Goal: Task Accomplishment & Management: Manage account settings

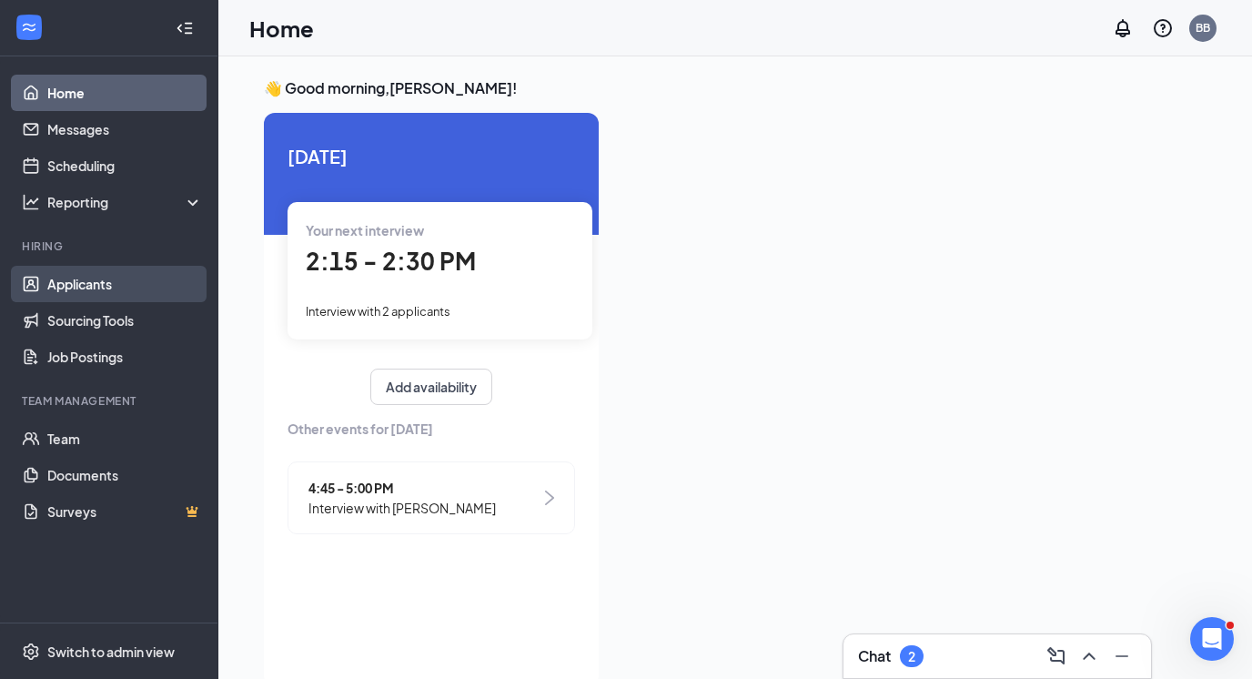
click at [106, 293] on link "Applicants" at bounding box center [125, 284] width 156 height 36
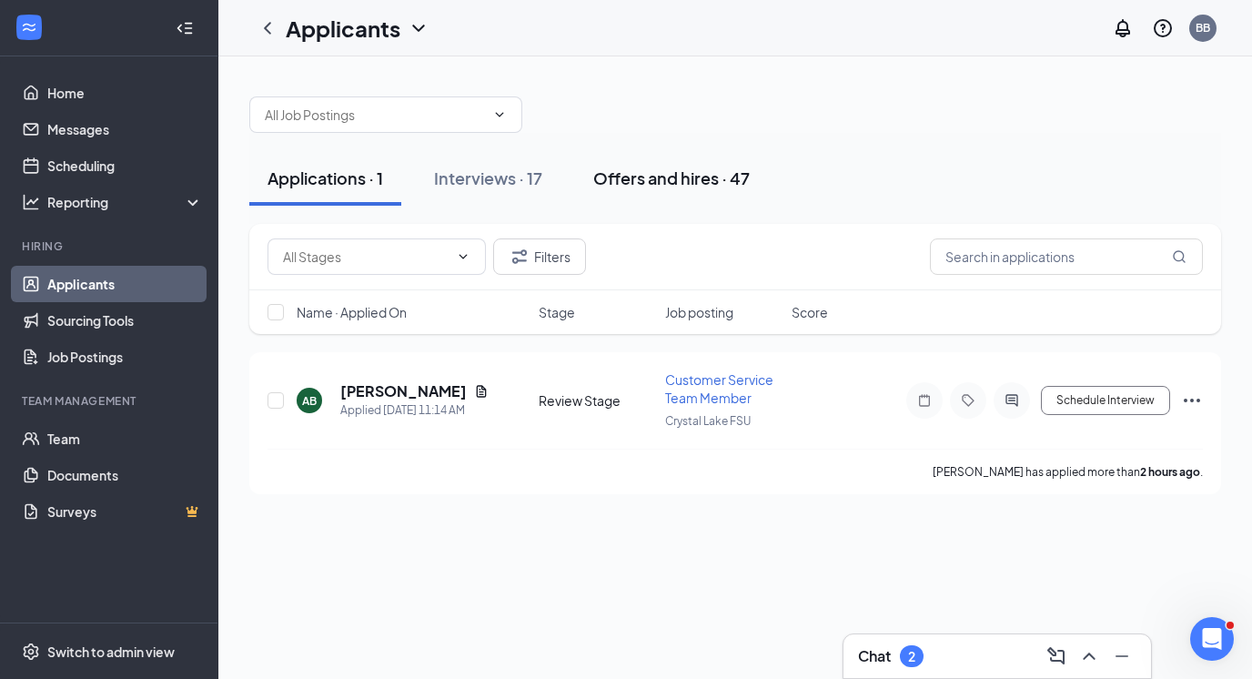
click at [717, 173] on div "Offers and hires · 47" at bounding box center [671, 178] width 157 height 23
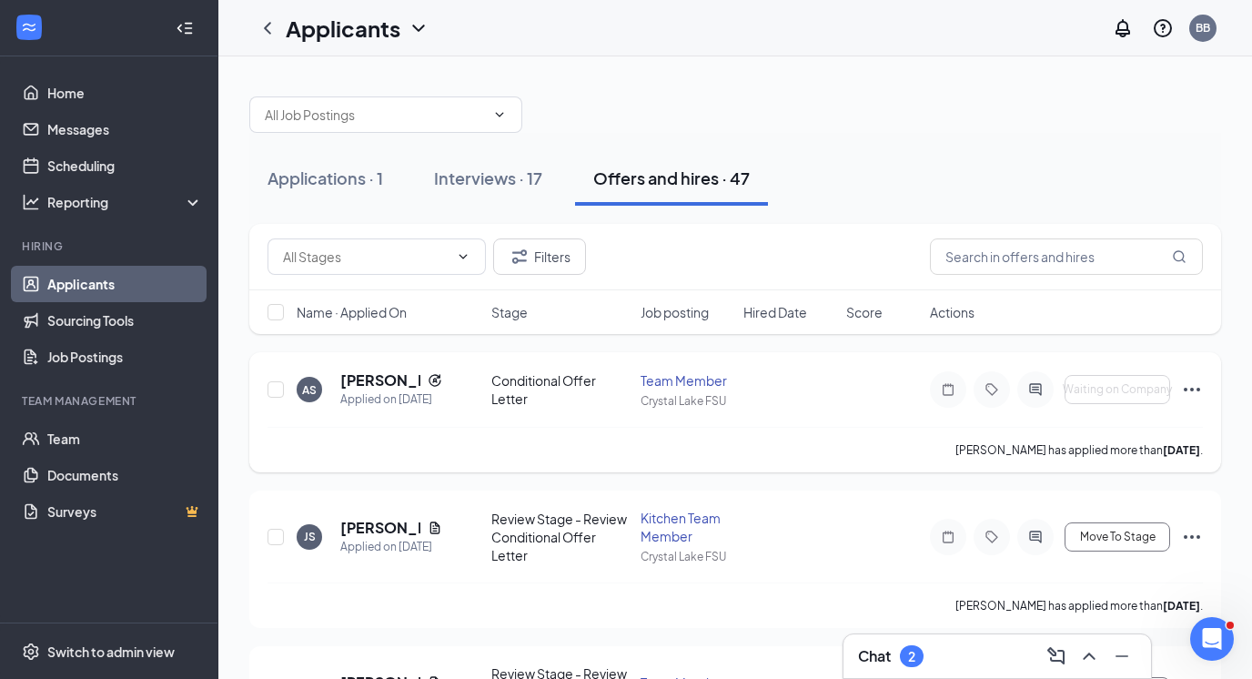
click at [1192, 389] on icon "Ellipses" at bounding box center [1192, 390] width 16 height 4
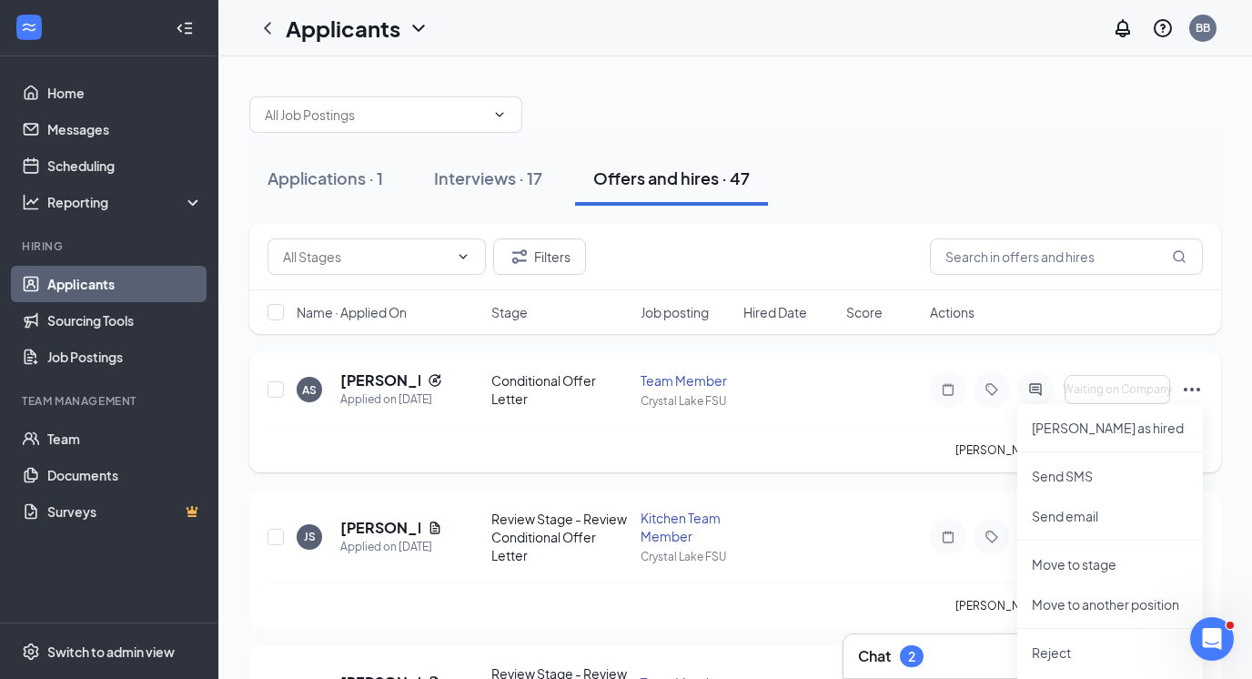
click at [860, 455] on div "Alex Serrano has applied more than 3 days ago ." at bounding box center [735, 449] width 935 height 45
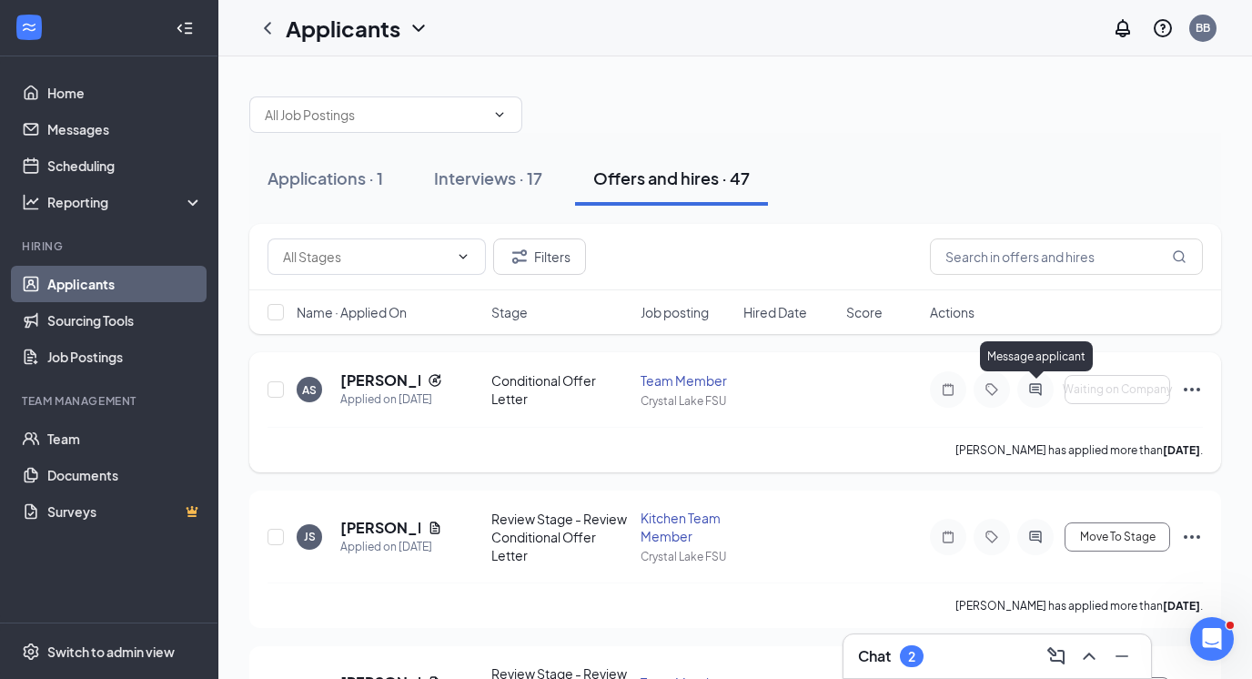
click at [1036, 384] on icon "ActiveChat" at bounding box center [1035, 389] width 12 height 12
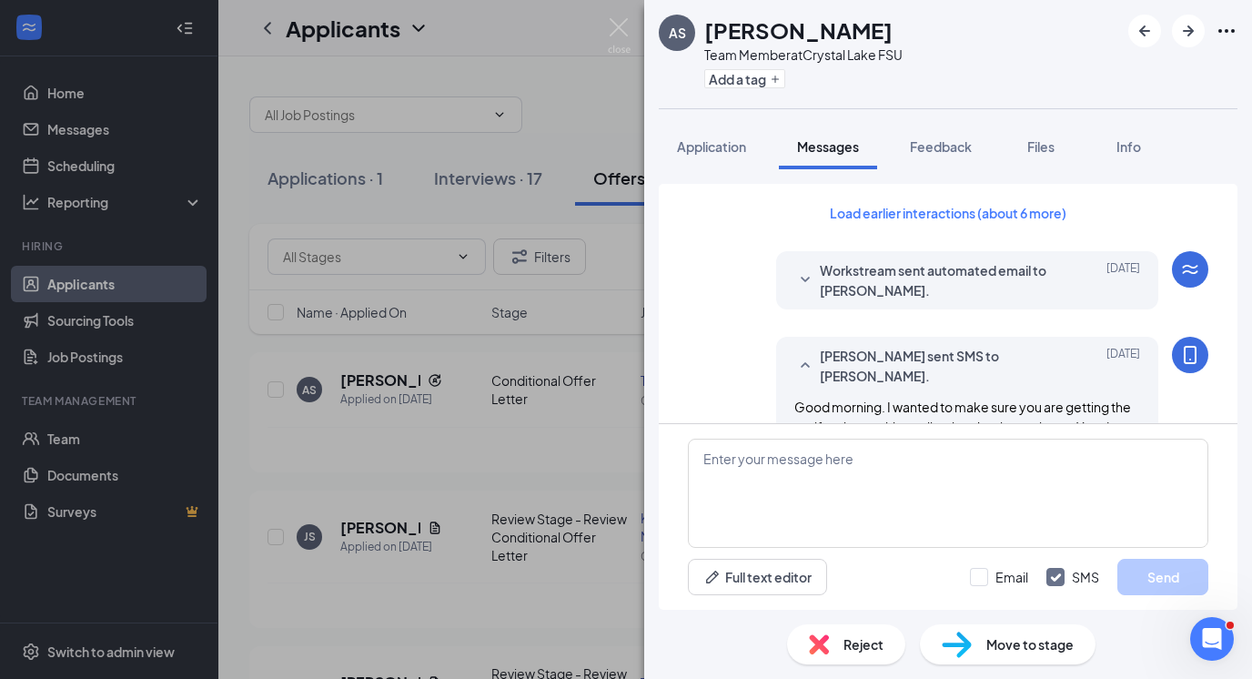
click at [586, 470] on div "AS Alex Serrano Team Member at Crystal Lake FSU Add a tag Application Messages …" at bounding box center [626, 339] width 1252 height 679
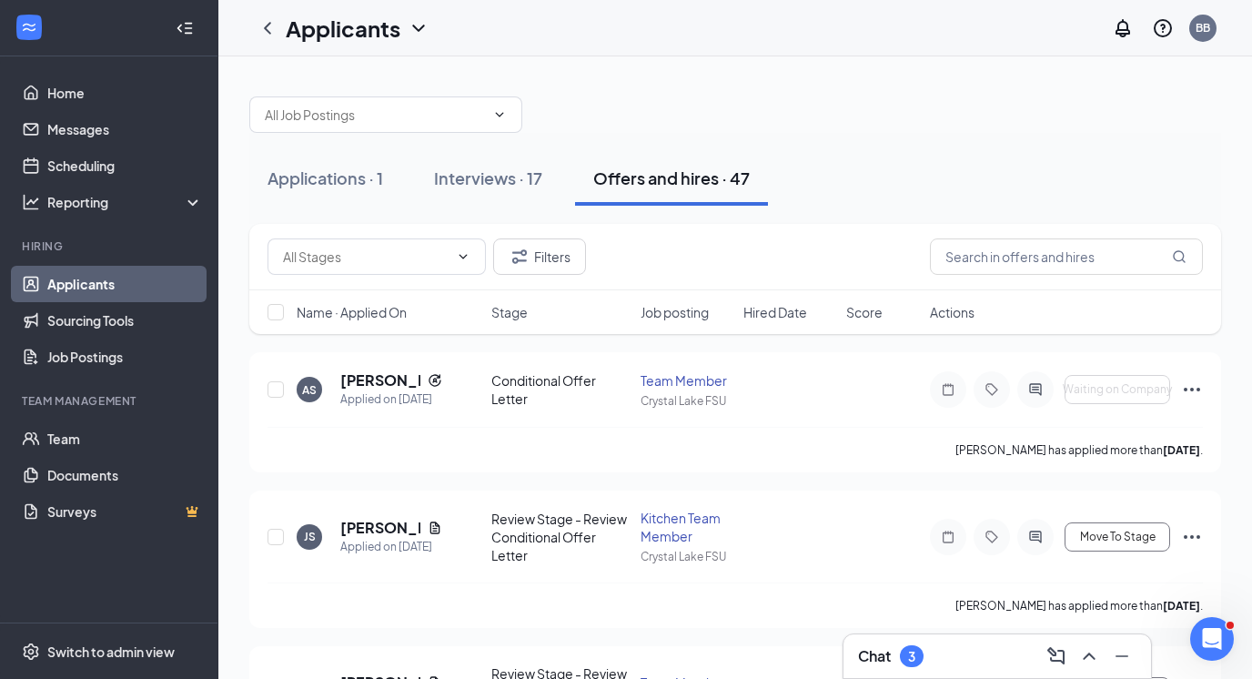
click at [965, 652] on div "Chat 3" at bounding box center [997, 655] width 278 height 29
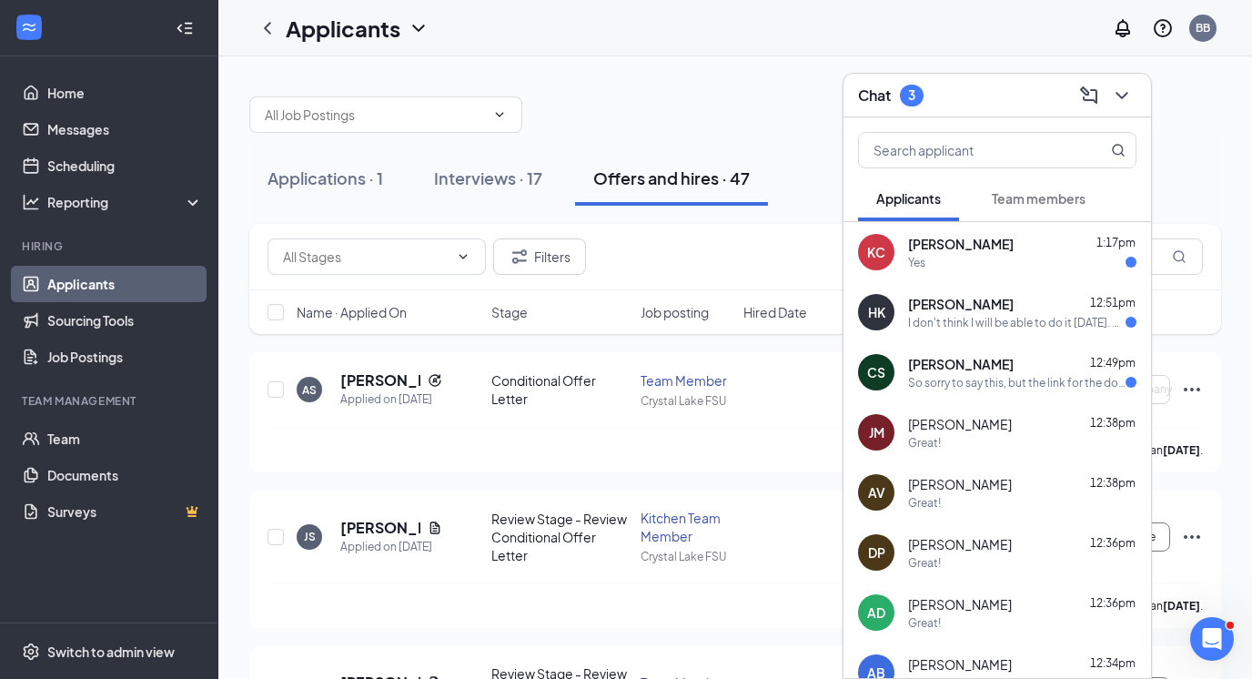
click at [983, 380] on div "So sorry to say this, but the link for the documents didn't send 😅😂 Yes I can d…" at bounding box center [1016, 382] width 217 height 15
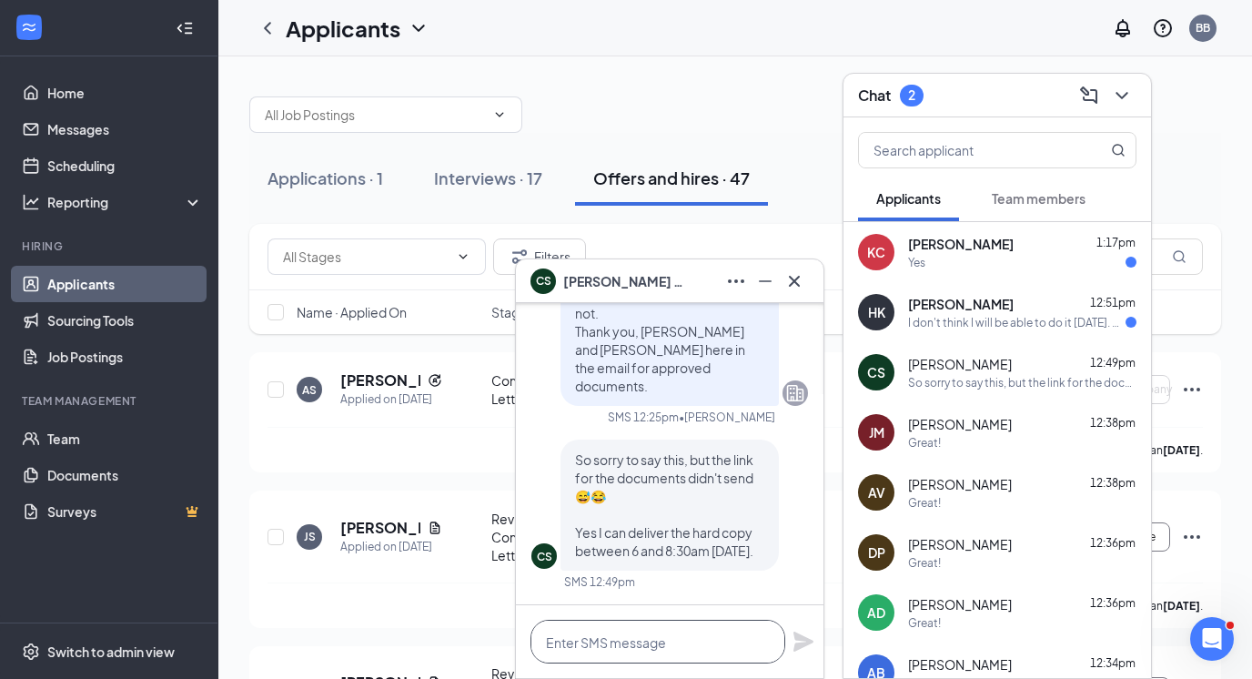
click at [601, 651] on textarea at bounding box center [657, 642] width 255 height 44
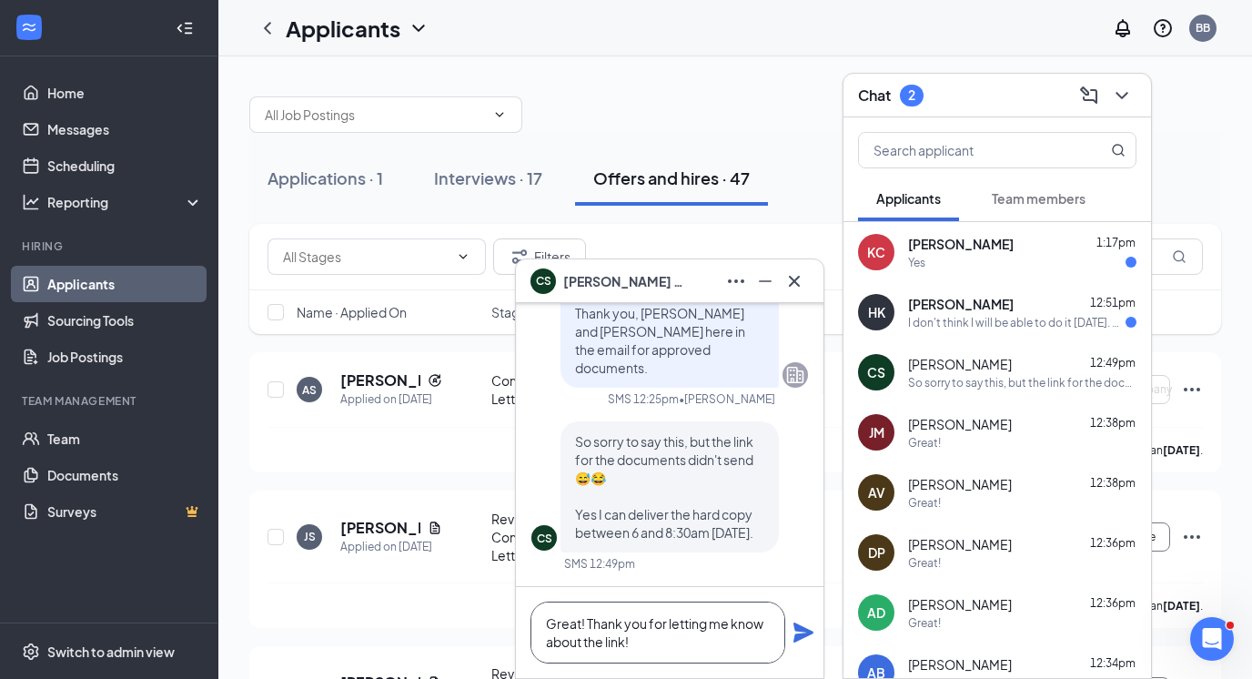
type textarea "Great! Thank you for letting me know about the link!"
click at [802, 625] on icon "Plane" at bounding box center [804, 632] width 22 height 22
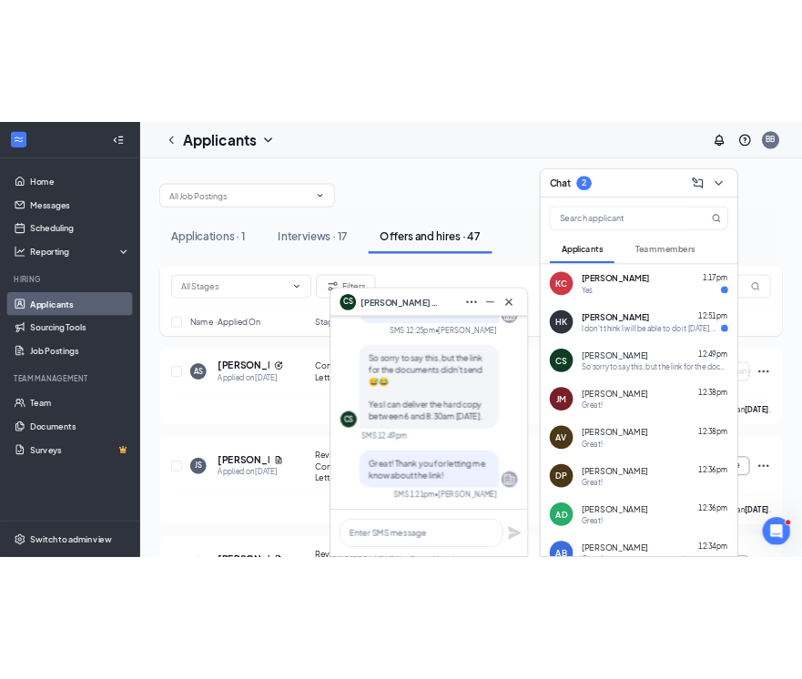
scroll to position [0, 0]
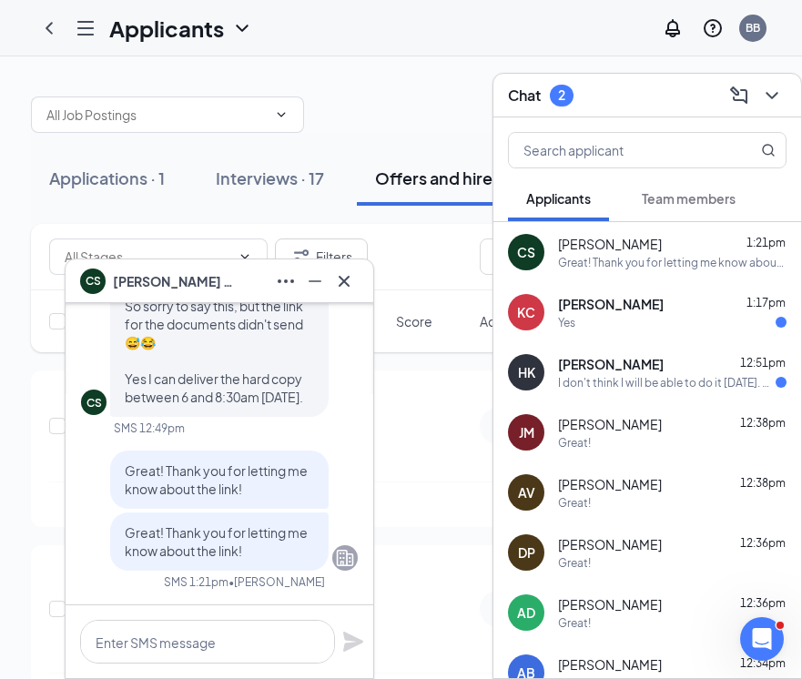
click at [632, 375] on div "I don't think I will be able to do it [DATE]. What time [DATE] would I be able …" at bounding box center [666, 382] width 217 height 15
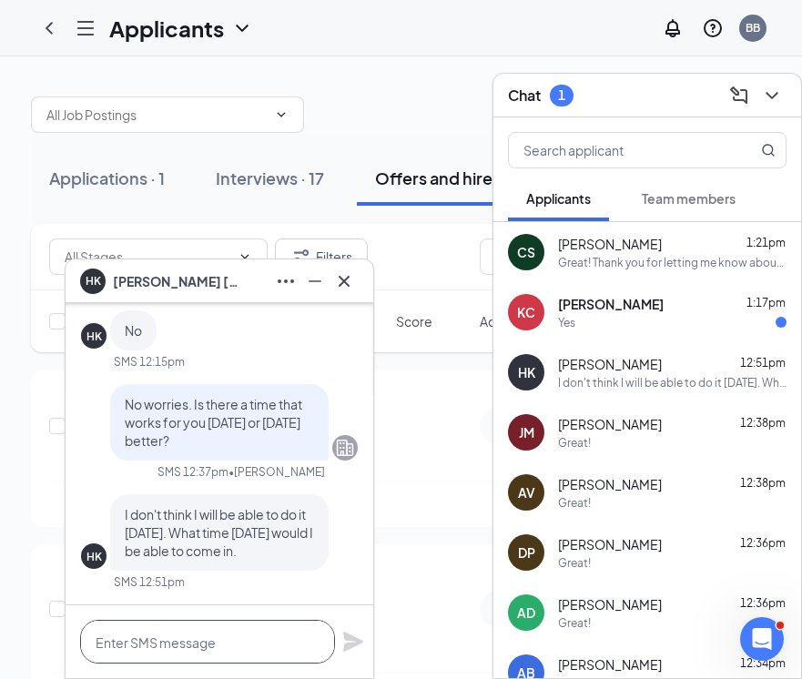
click at [189, 651] on textarea at bounding box center [207, 642] width 255 height 44
type textarea "Would between 4-7 work for you?"
click at [351, 643] on icon "Plane" at bounding box center [353, 641] width 20 height 20
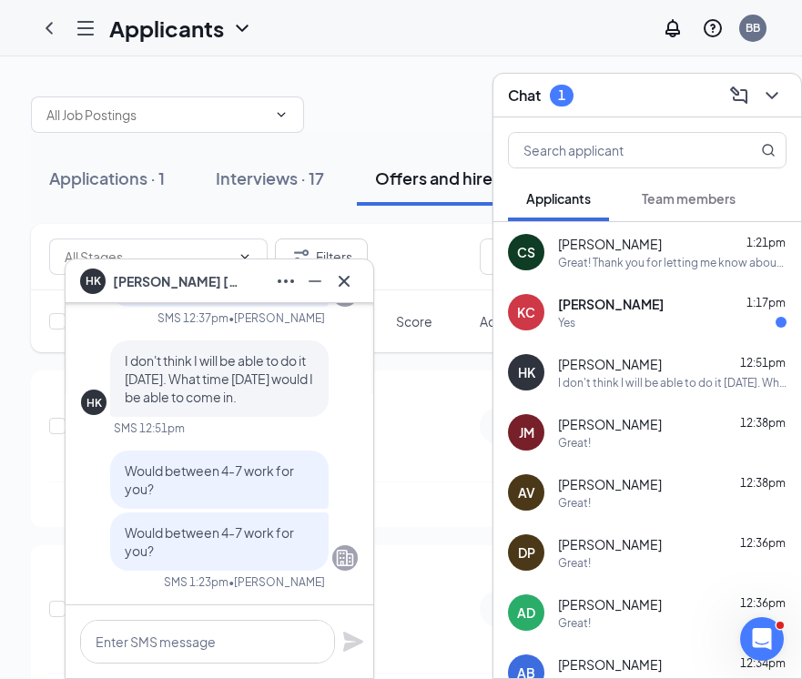
click at [611, 308] on span "[PERSON_NAME]" at bounding box center [611, 304] width 106 height 18
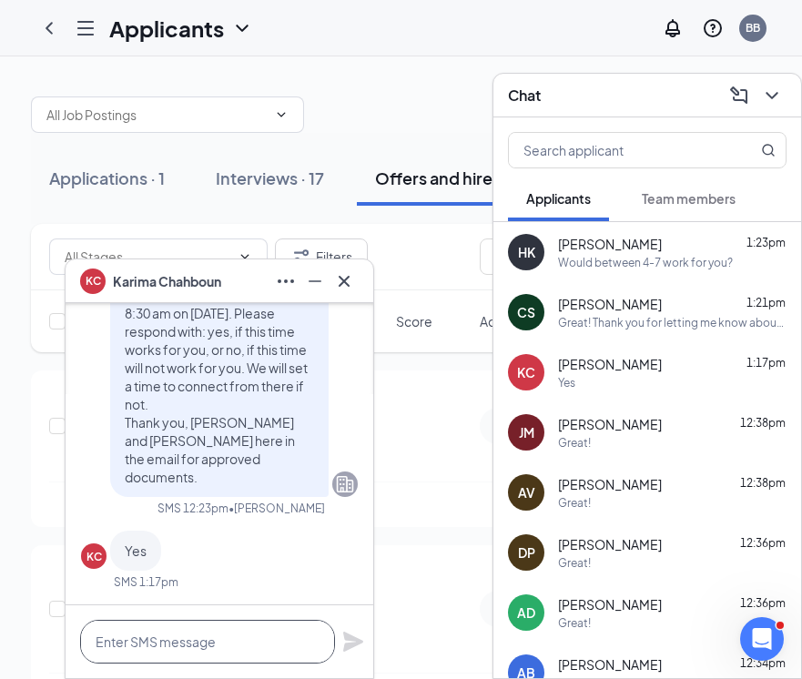
click at [167, 639] on textarea at bounding box center [207, 642] width 255 height 44
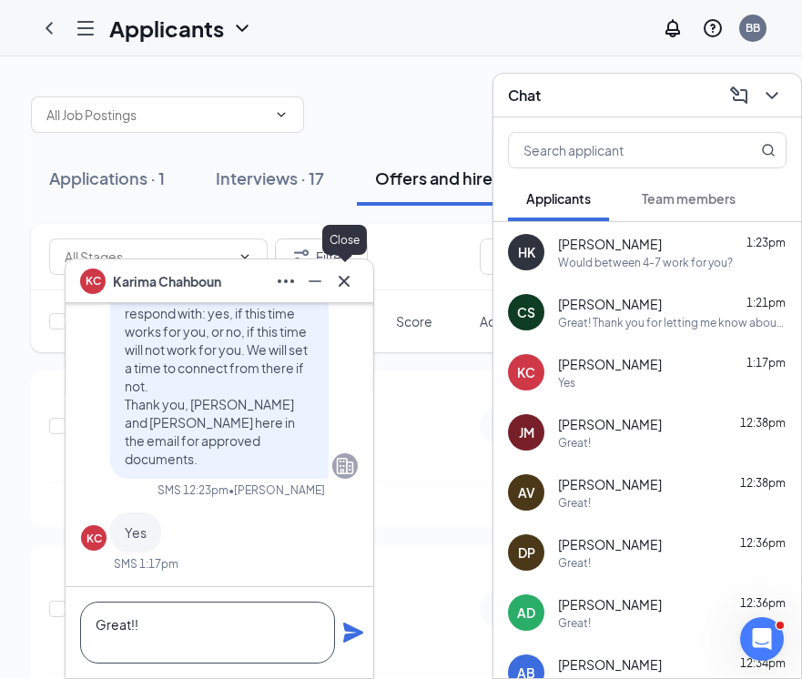
type textarea "Great!!"
click at [343, 279] on icon "Cross" at bounding box center [343, 280] width 11 height 11
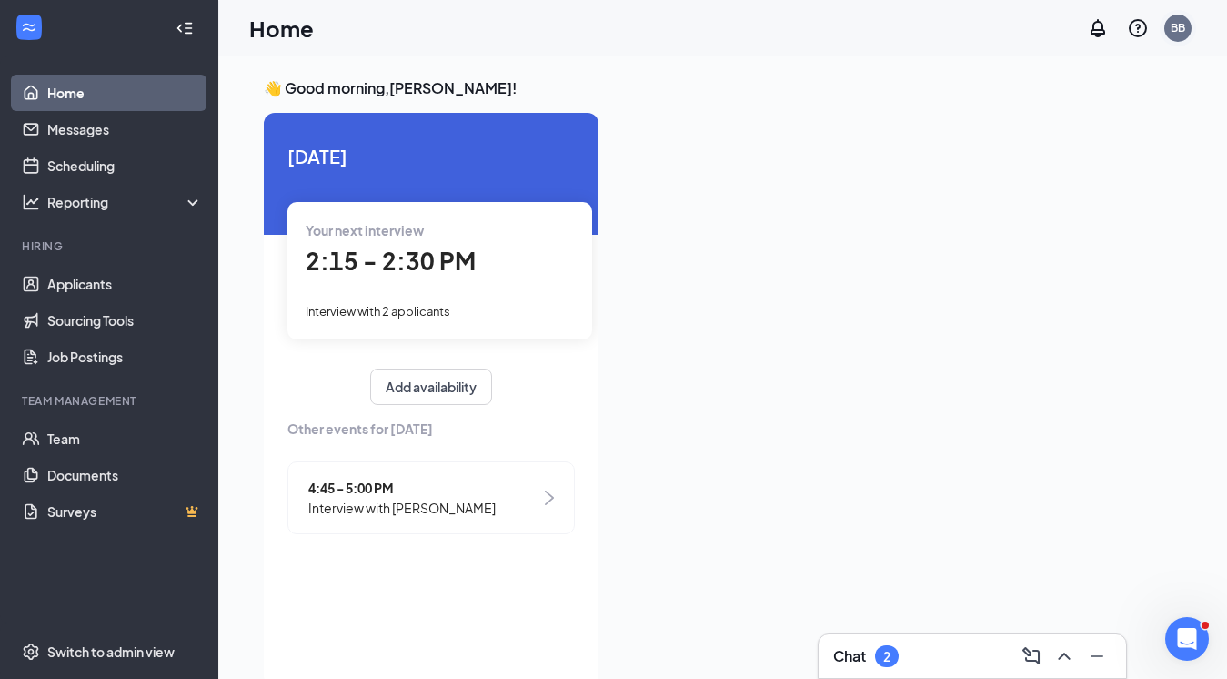
click at [1176, 24] on div "BB" at bounding box center [1178, 27] width 15 height 15
click at [70, 278] on link "Applicants" at bounding box center [125, 284] width 156 height 36
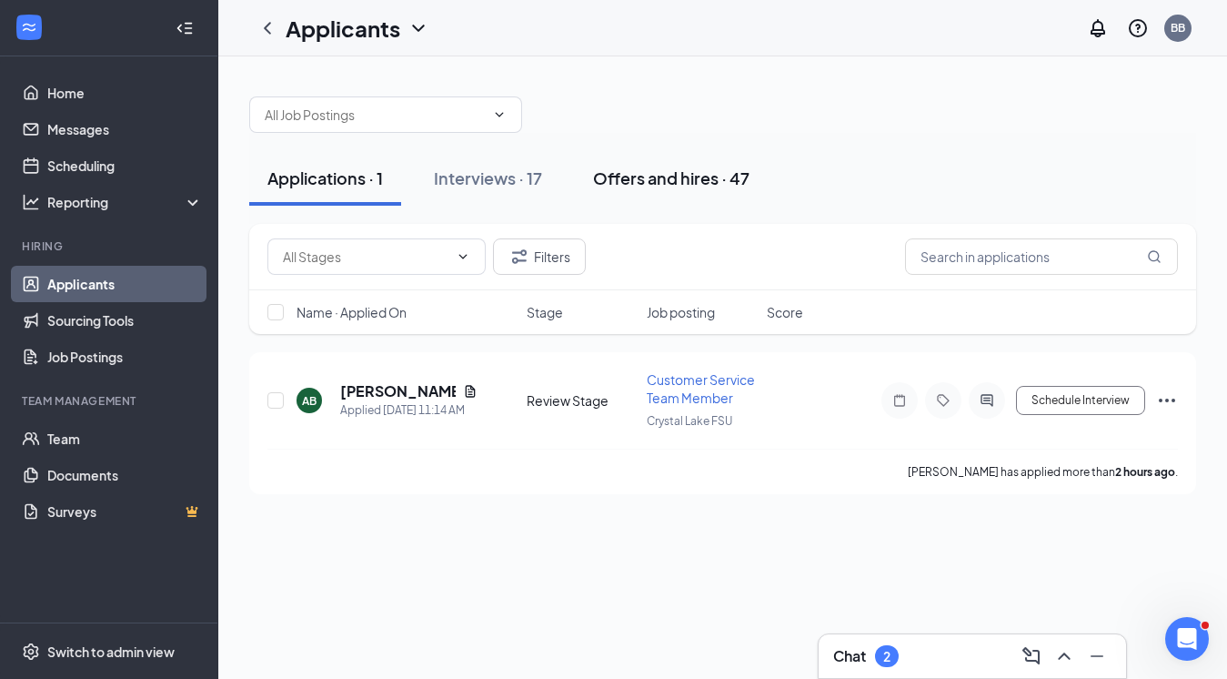
click at [651, 169] on div "Offers and hires · 47" at bounding box center [671, 178] width 157 height 23
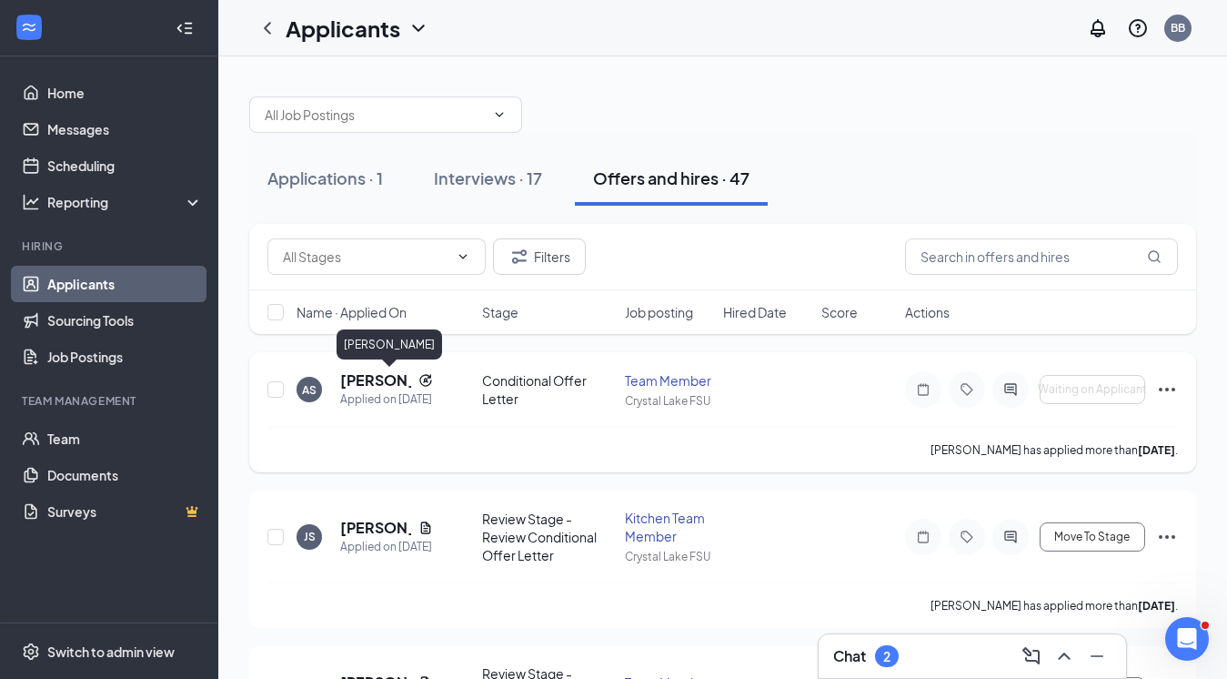
click at [360, 381] on h5 "[PERSON_NAME]" at bounding box center [375, 380] width 71 height 20
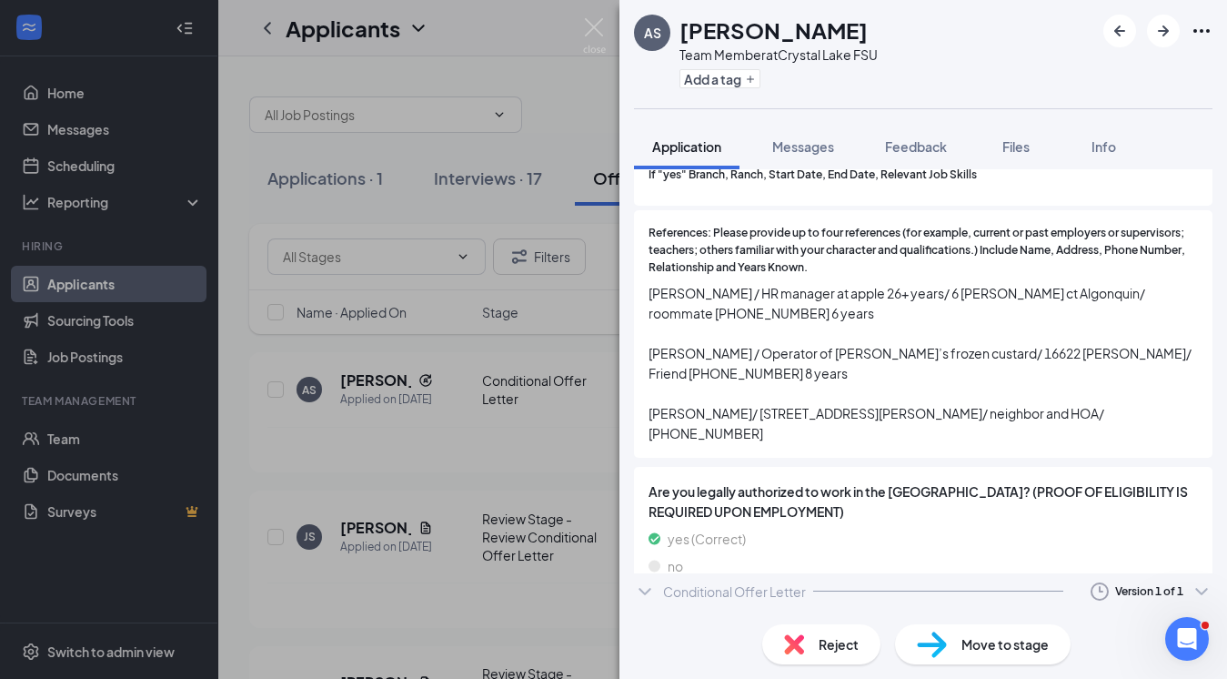
scroll to position [2636, 0]
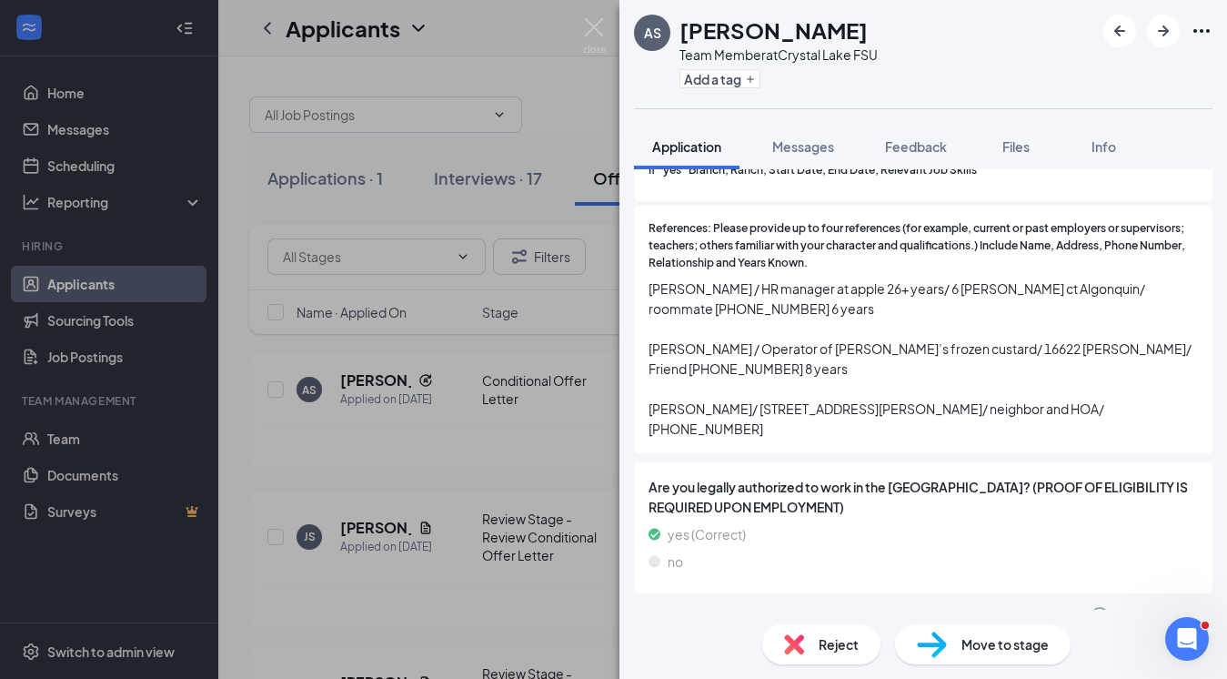
click at [661, 598] on div "Conditional Offer Letter Version 1 of 1" at bounding box center [923, 616] width 579 height 36
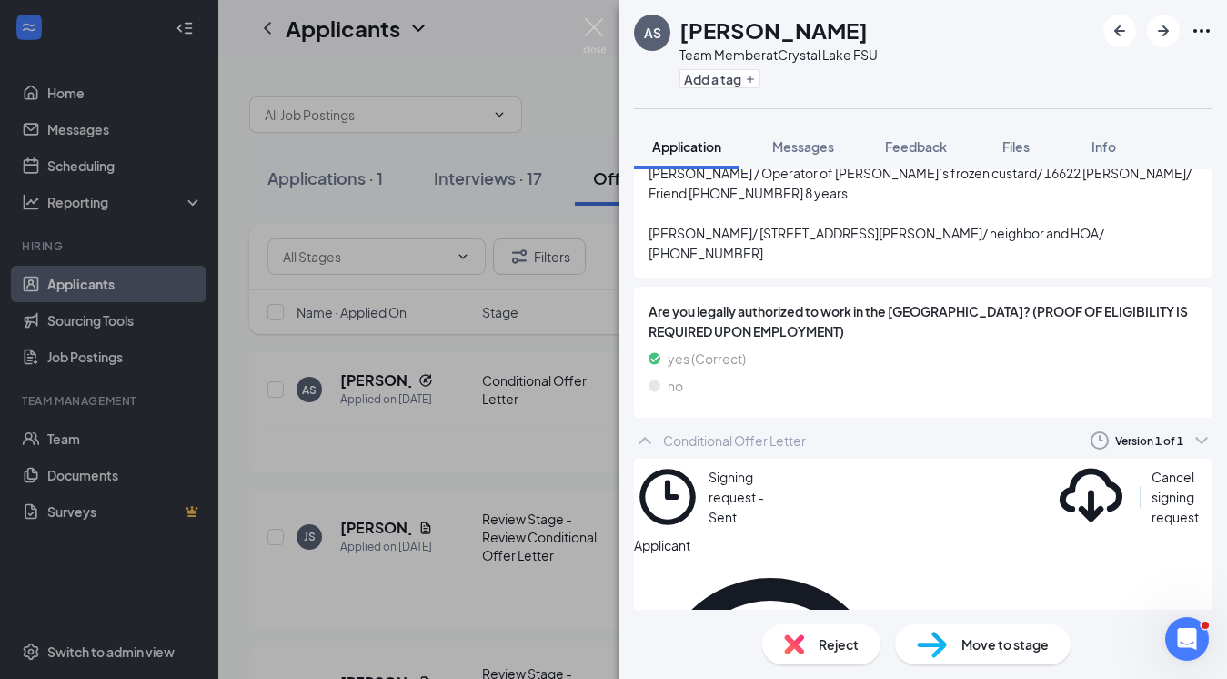
scroll to position [2811, 0]
click at [1045, 501] on icon "Eye" at bounding box center [1054, 508] width 18 height 15
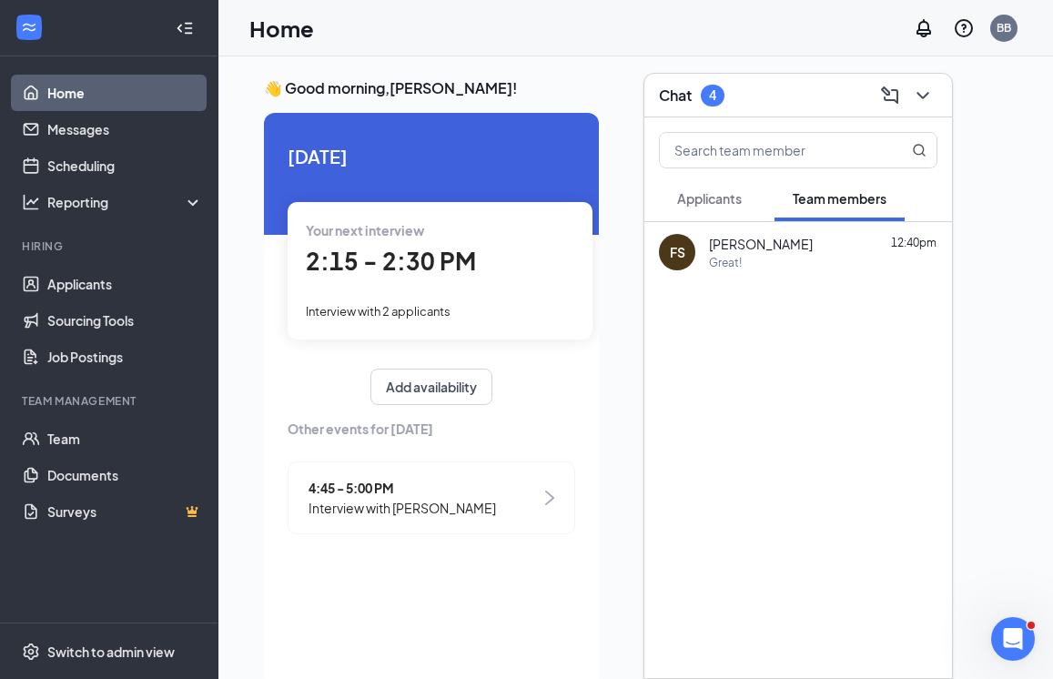
click at [700, 93] on div "Chat 4" at bounding box center [692, 96] width 66 height 22
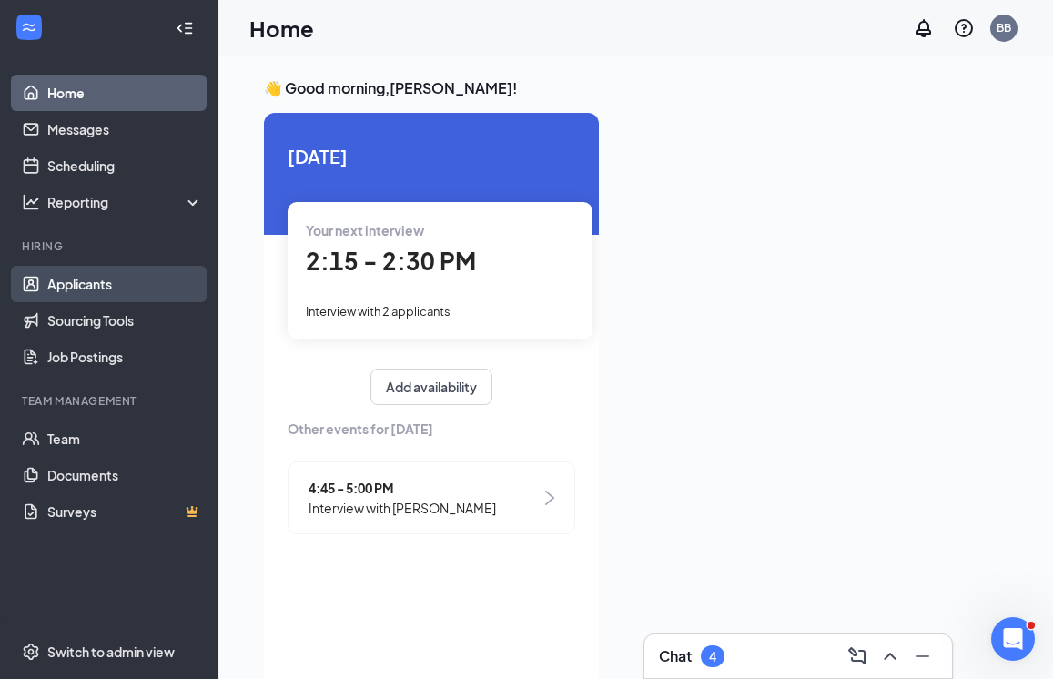
click at [89, 288] on link "Applicants" at bounding box center [125, 284] width 156 height 36
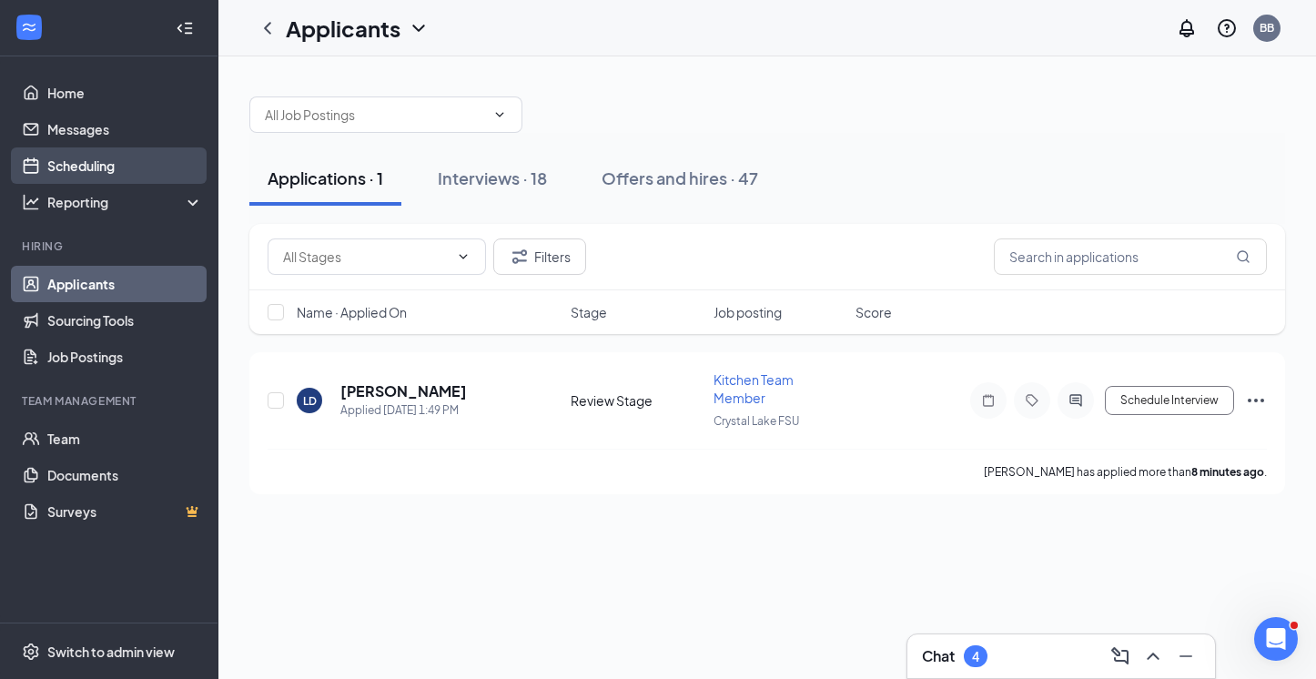
click at [84, 179] on link "Scheduling" at bounding box center [125, 165] width 156 height 36
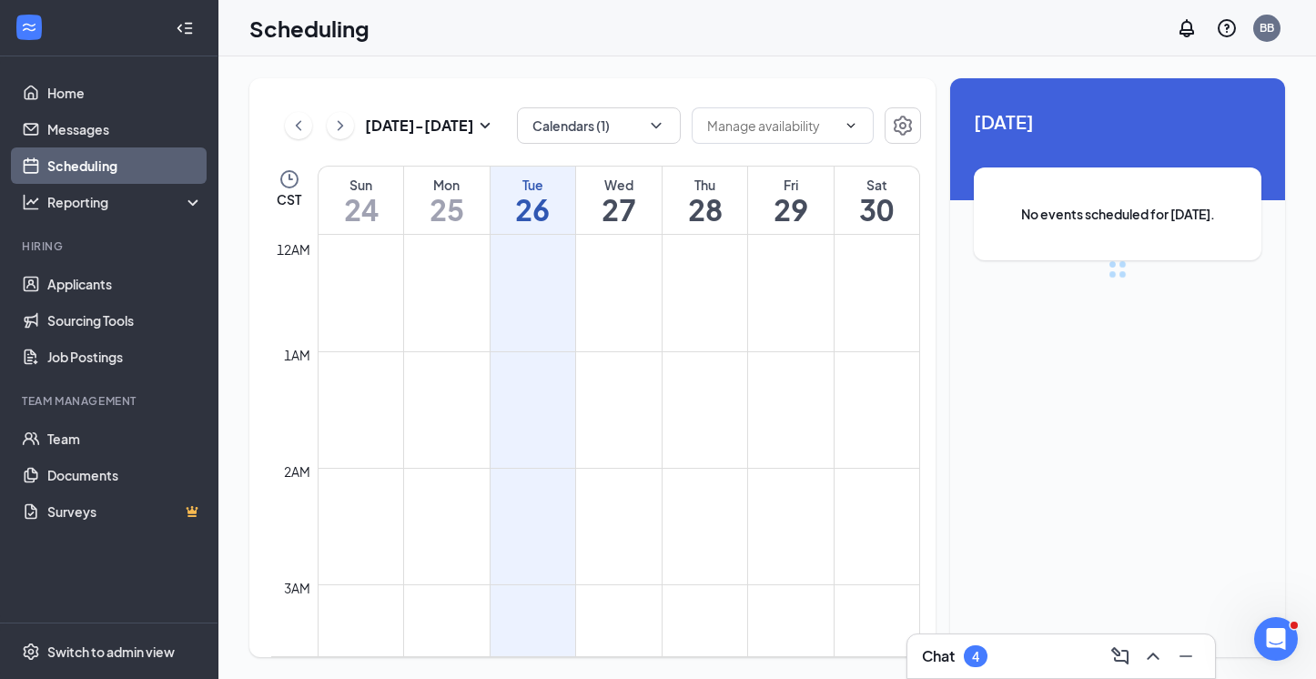
scroll to position [894, 0]
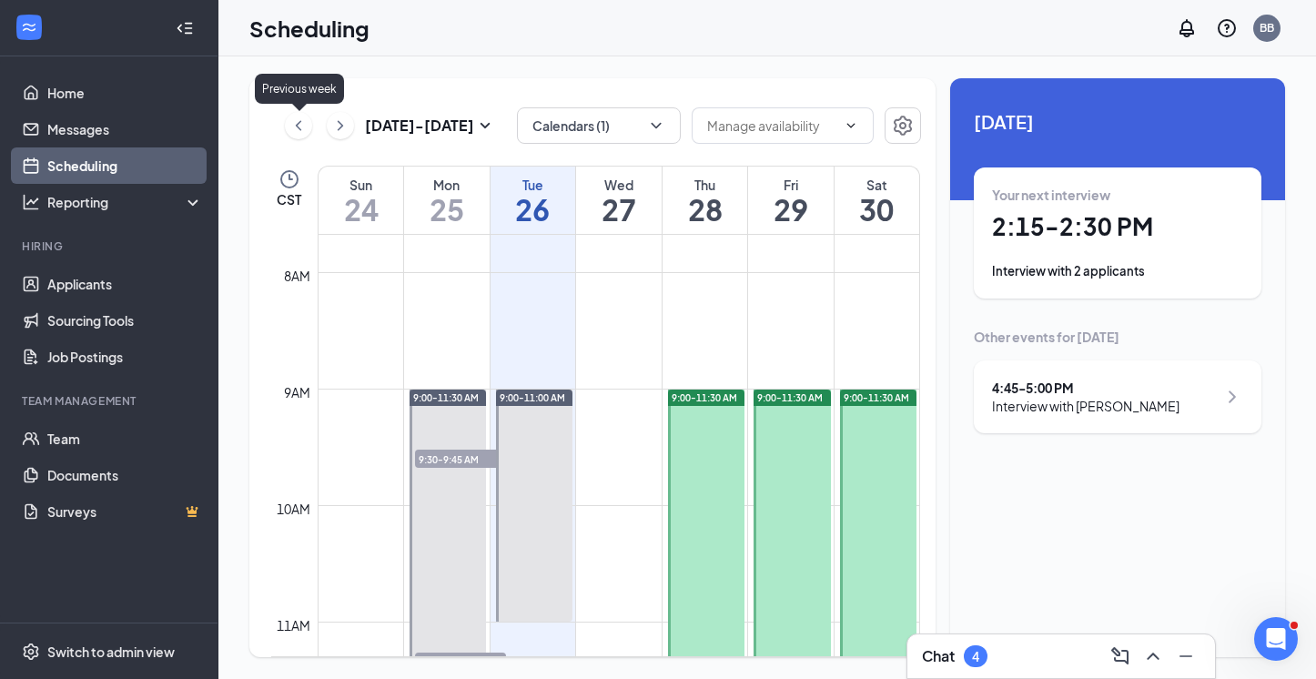
click at [293, 125] on icon "ChevronLeft" at bounding box center [298, 126] width 18 height 22
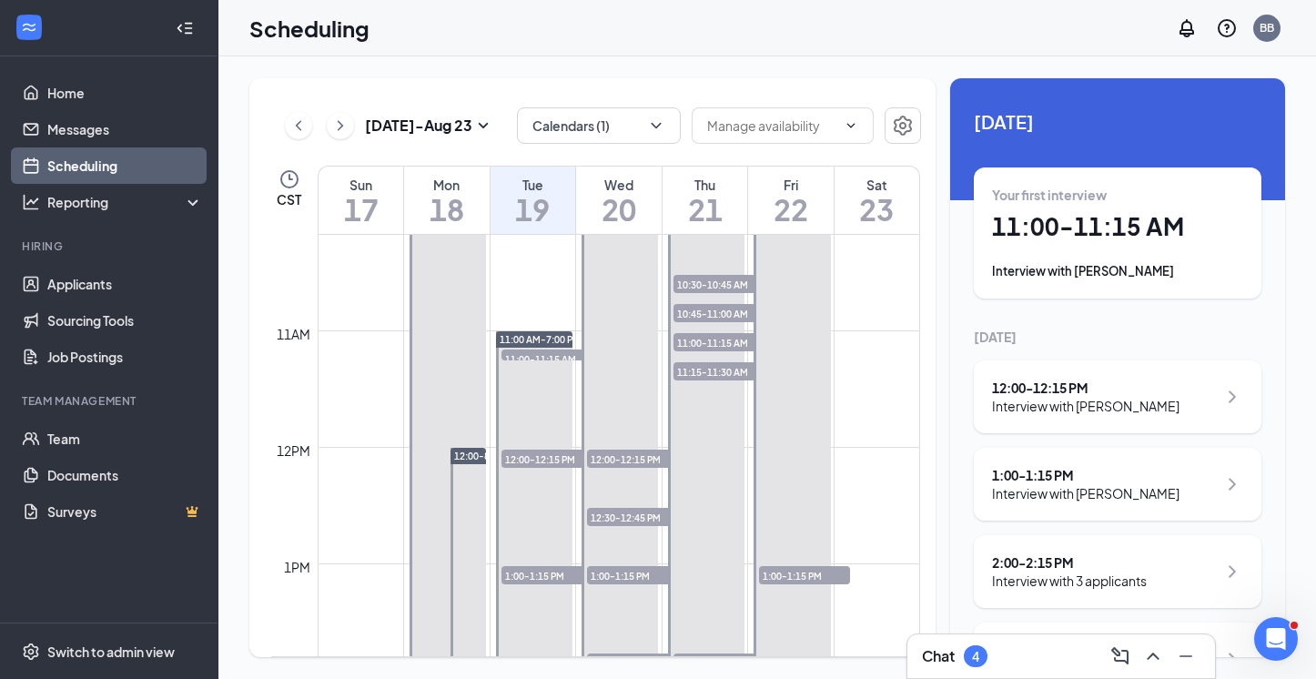
scroll to position [1187, 0]
click at [337, 132] on icon "ChevronRight" at bounding box center [340, 126] width 18 height 22
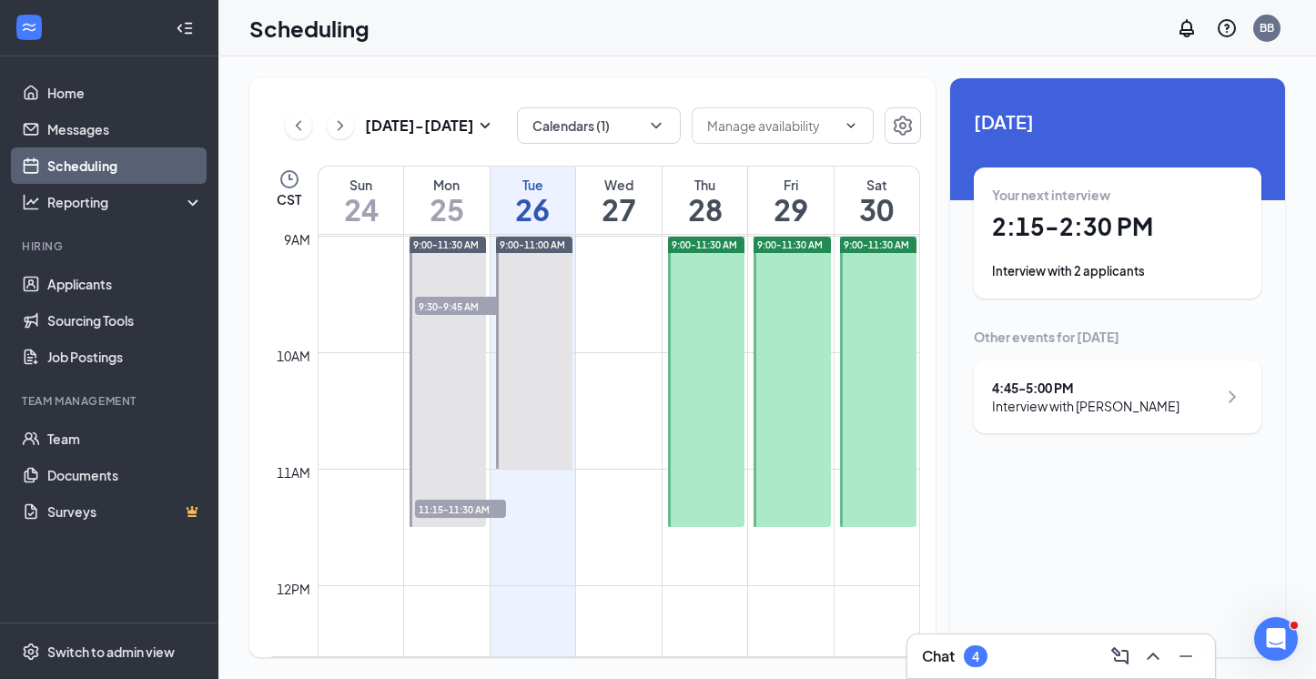
scroll to position [1050, 0]
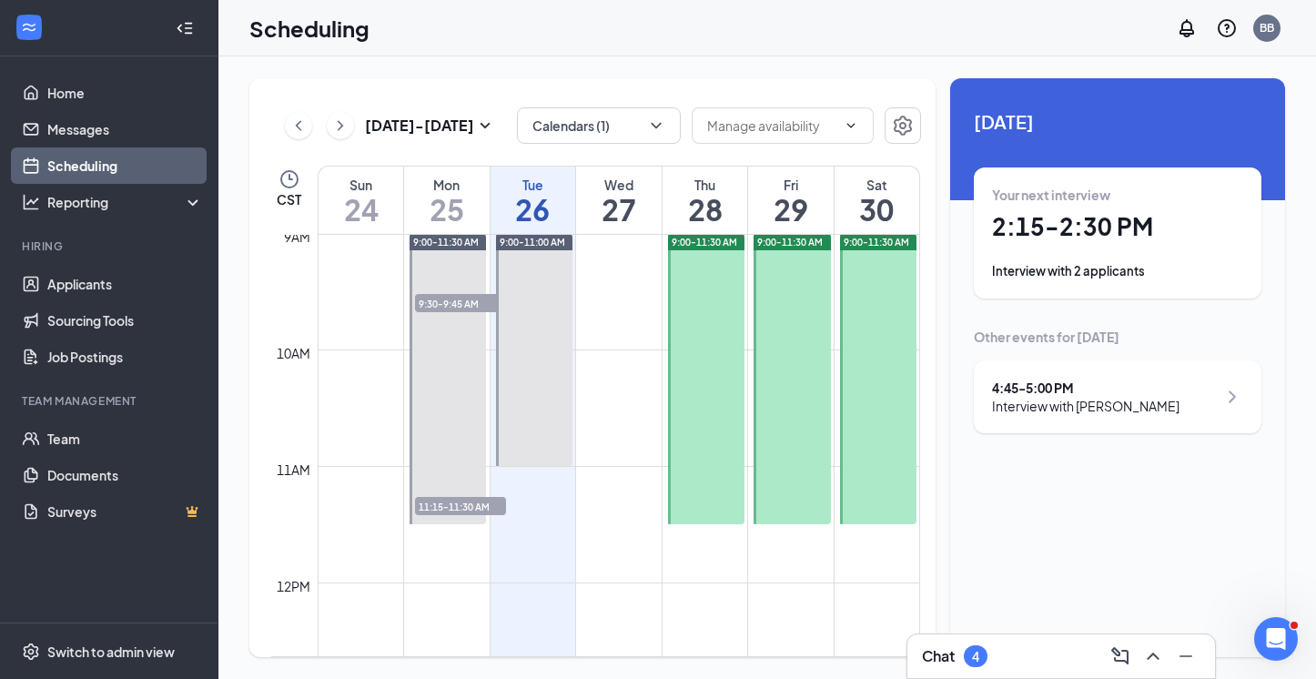
click at [448, 298] on span "9:30-9:45 AM" at bounding box center [460, 303] width 91 height 18
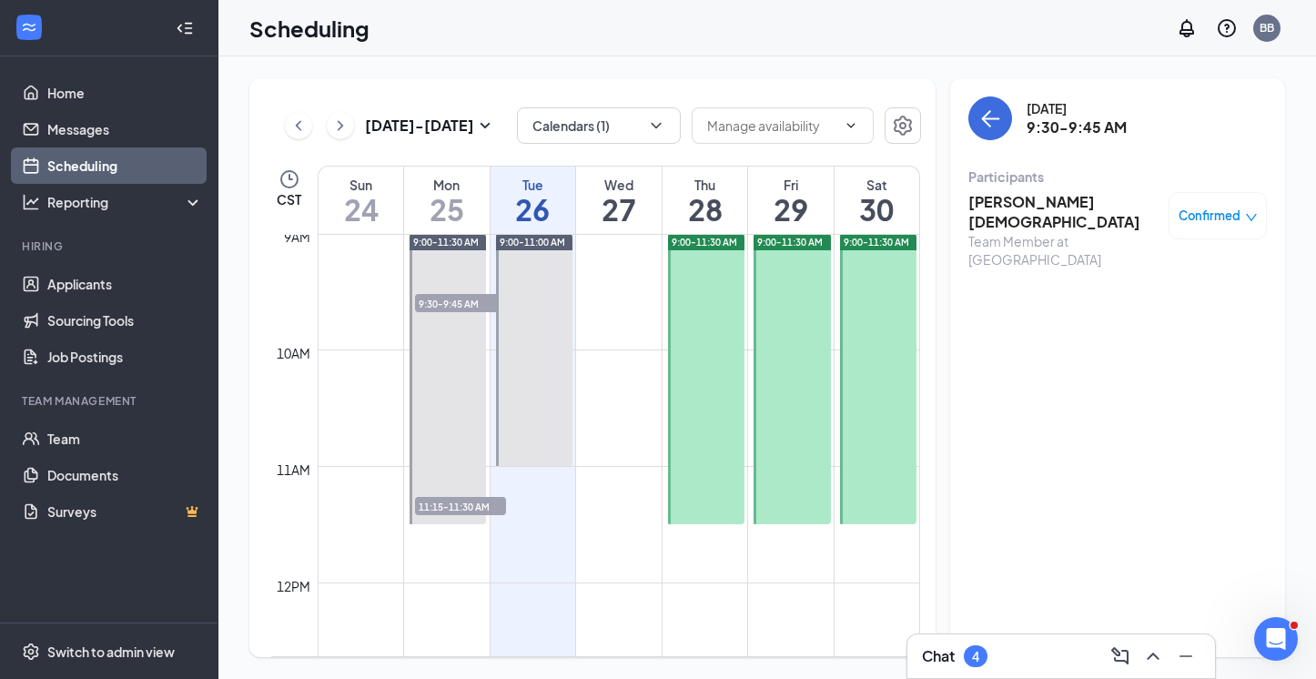
click at [1037, 198] on h3 "[PERSON_NAME][DEMOGRAPHIC_DATA]" at bounding box center [1063, 212] width 191 height 40
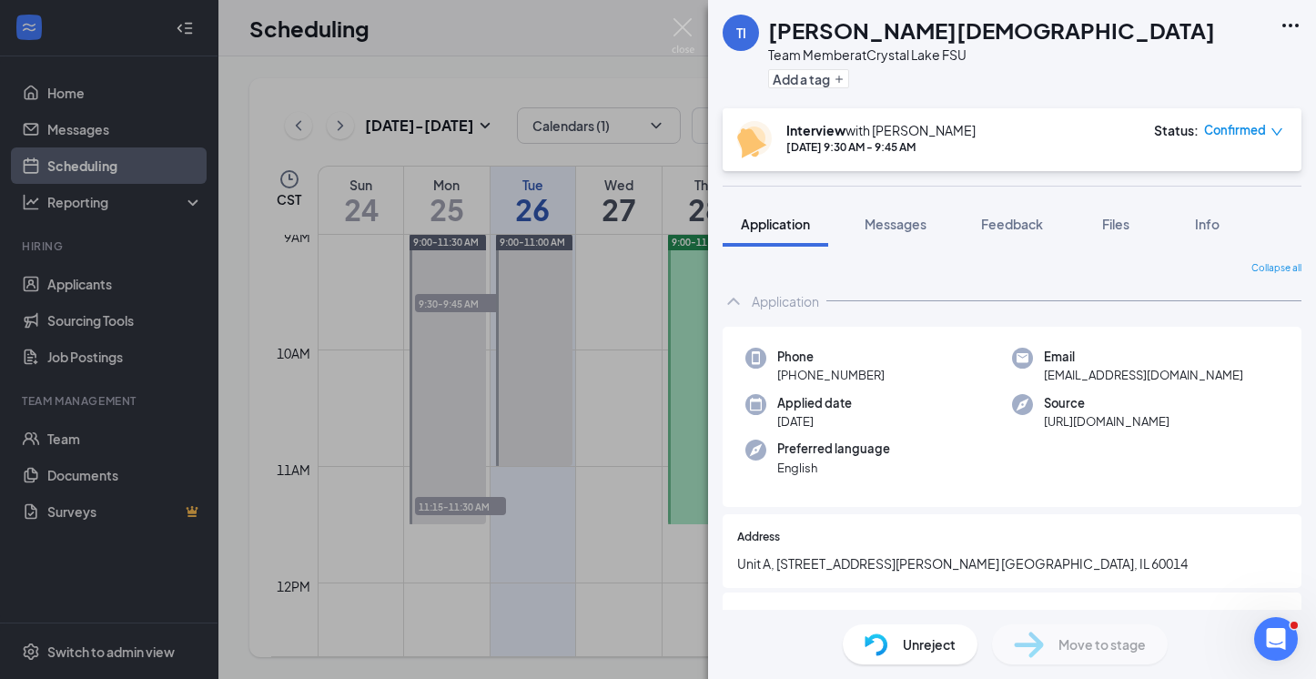
scroll to position [81, 0]
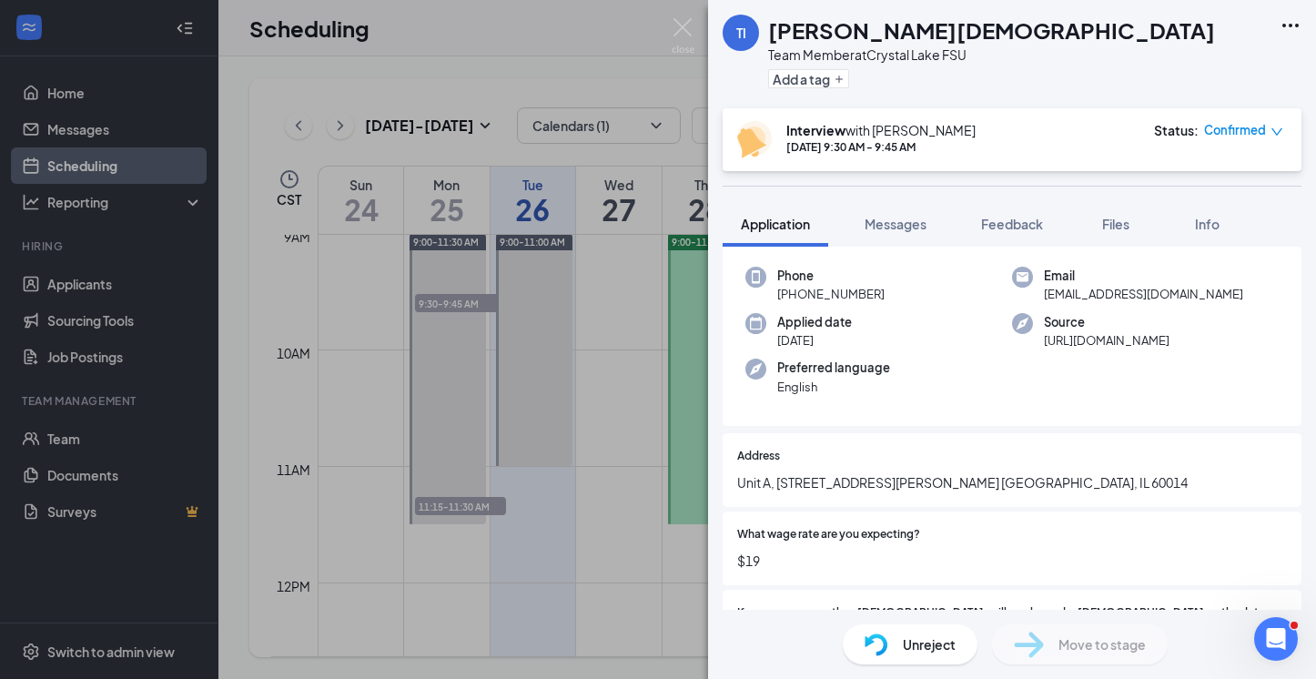
click at [914, 644] on span "Unreject" at bounding box center [929, 644] width 53 height 20
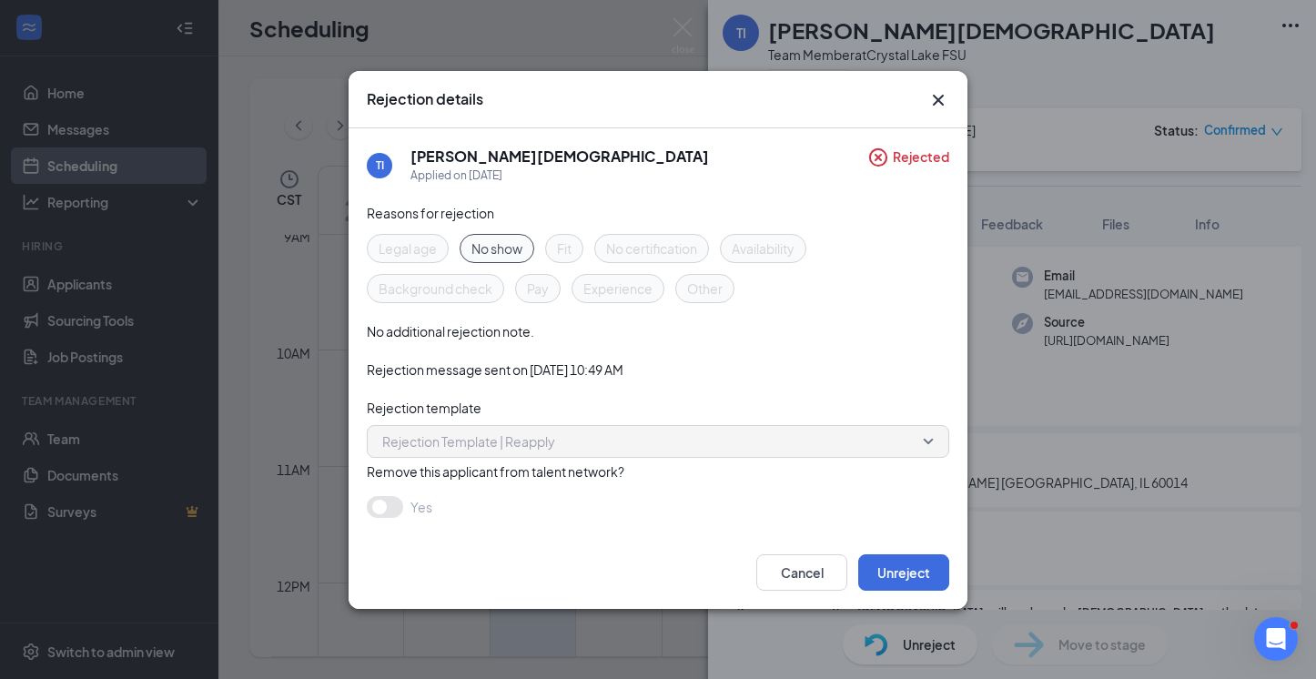
click at [473, 247] on span "No show" at bounding box center [496, 248] width 51 height 20
click at [934, 568] on button "Unreject" at bounding box center [903, 572] width 91 height 36
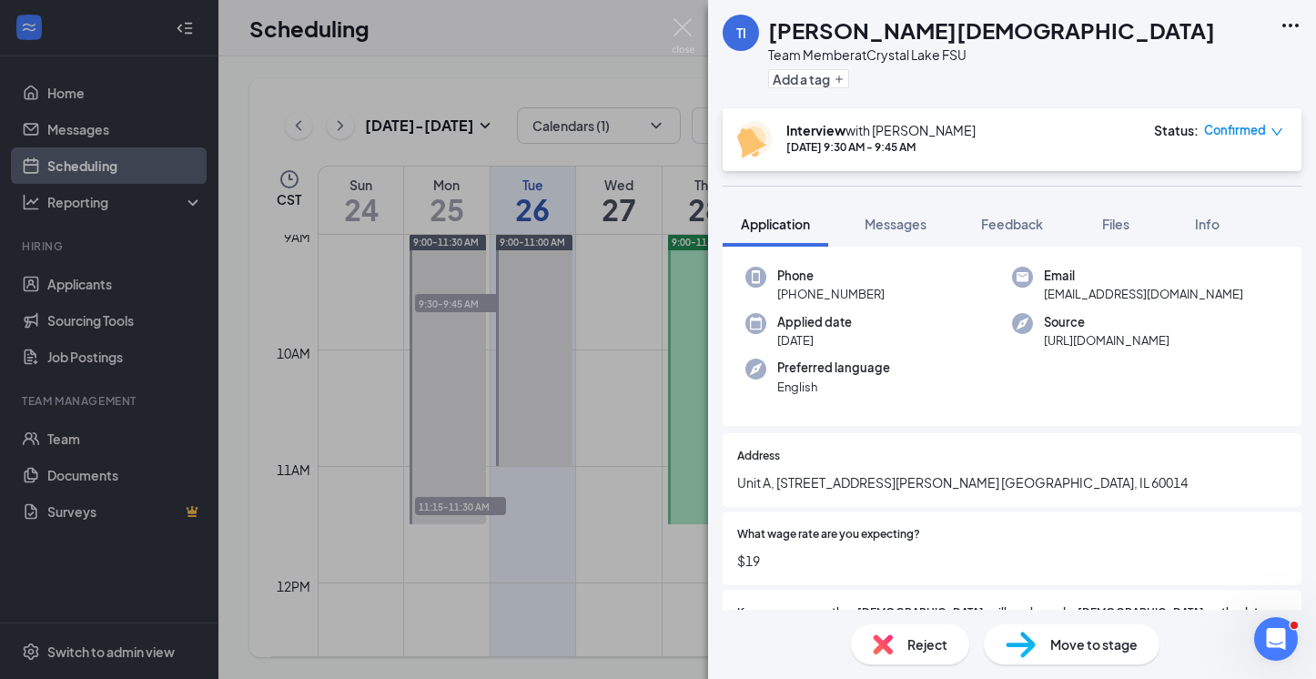
click at [1037, 635] on div "Move to stage" at bounding box center [1072, 644] width 176 height 40
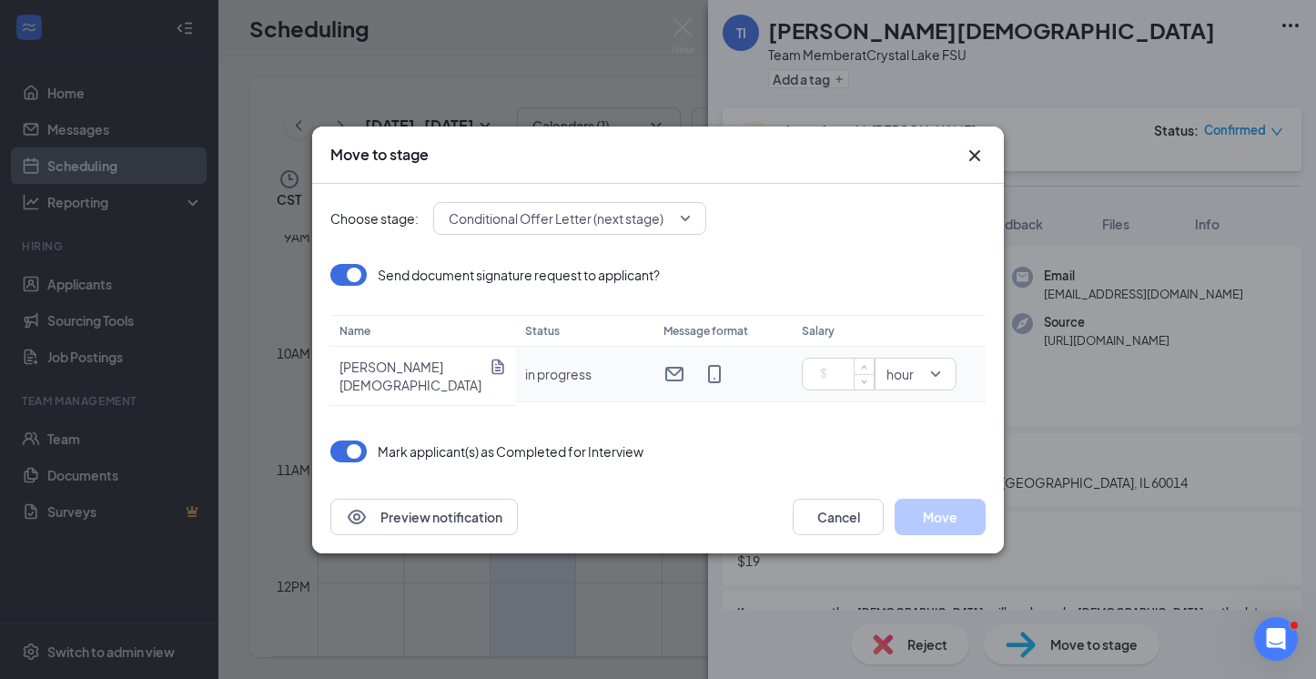
click at [846, 373] on input at bounding box center [842, 373] width 64 height 27
click at [975, 148] on icon "Cross" at bounding box center [975, 156] width 22 height 22
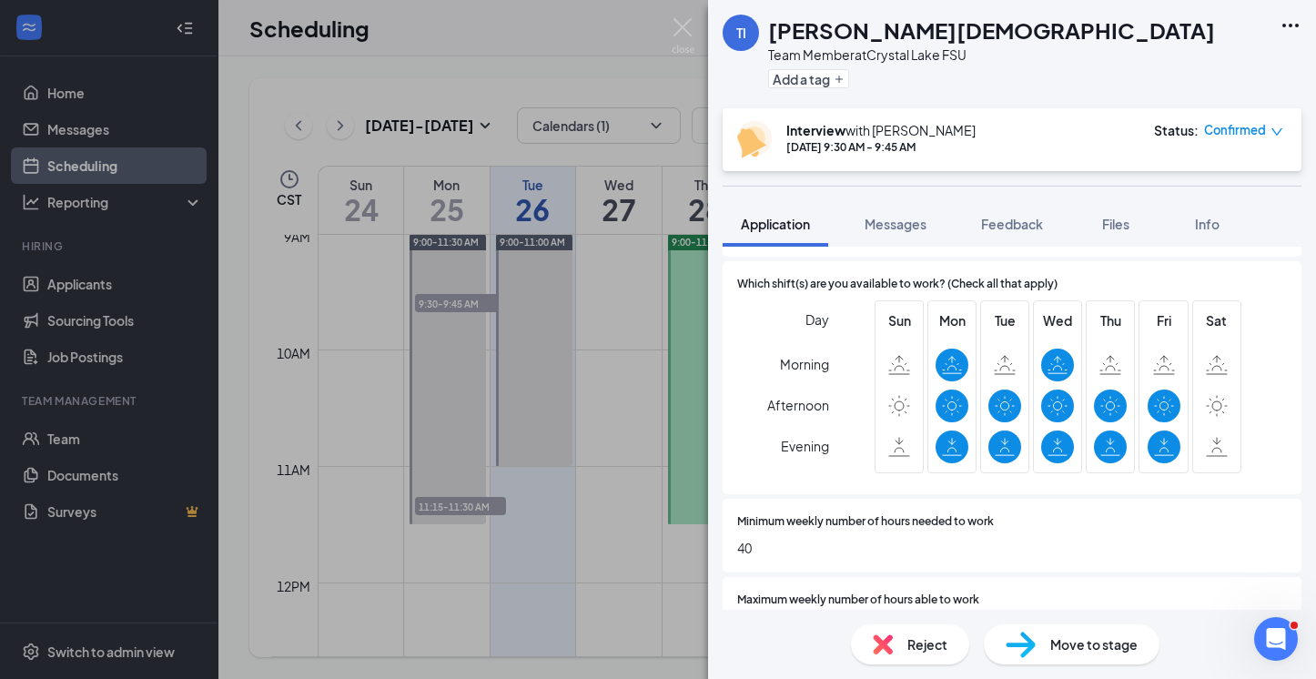
scroll to position [803, 0]
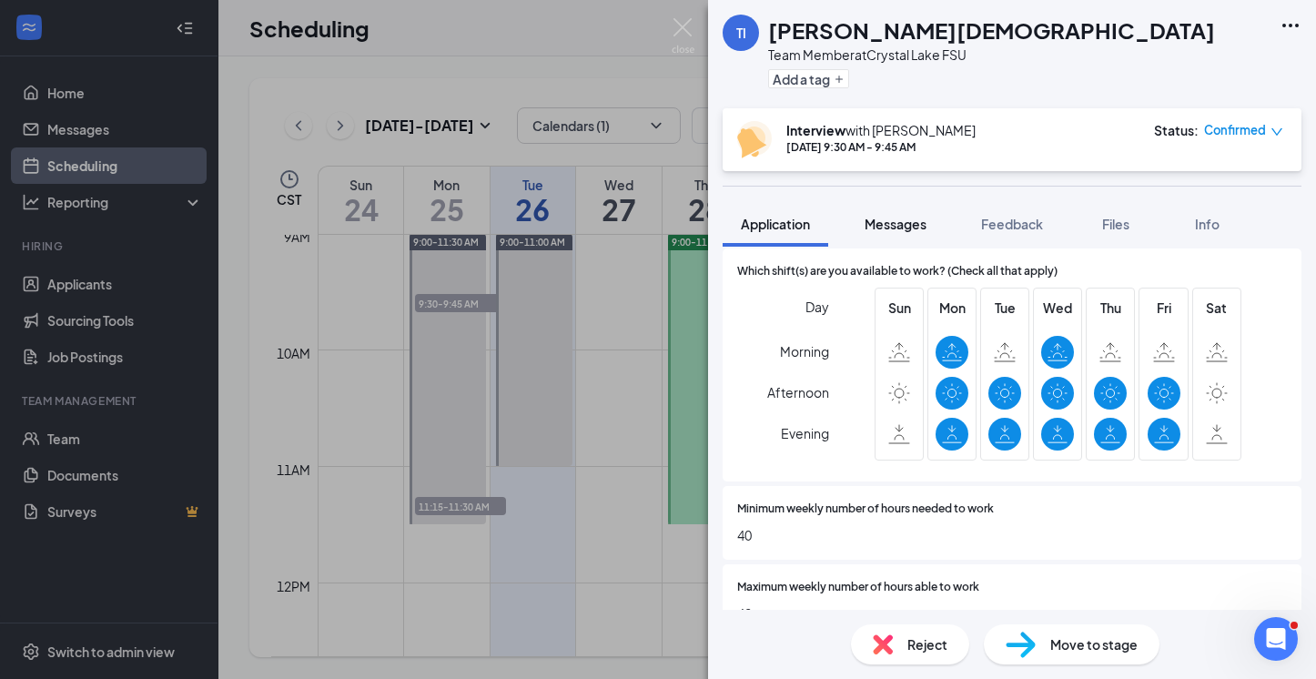
click at [906, 231] on span "Messages" at bounding box center [895, 224] width 62 height 16
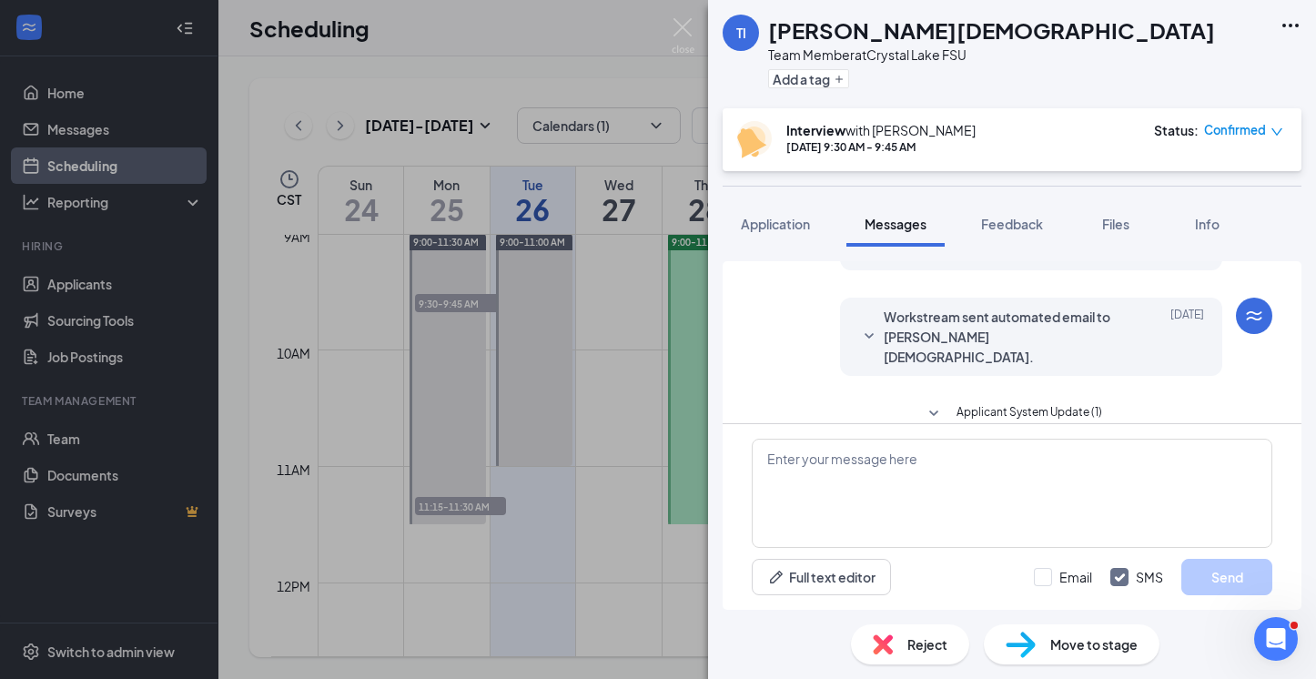
scroll to position [666, 0]
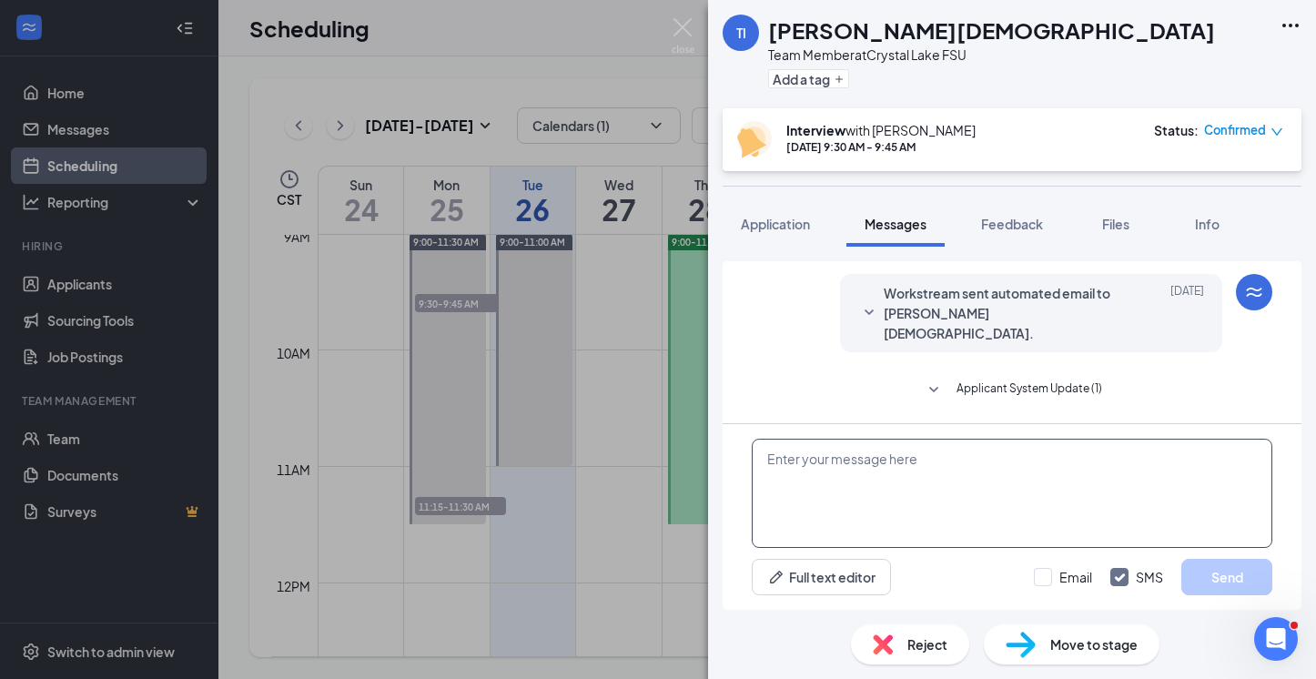
click at [876, 466] on textarea at bounding box center [1012, 493] width 520 height 109
type textarea "T"
type textarea "Can you meet to do a second interview [DATE] [DATE]?"
click at [1045, 579] on div at bounding box center [1043, 577] width 18 height 18
click at [1045, 579] on input "Email" at bounding box center [1063, 577] width 58 height 18
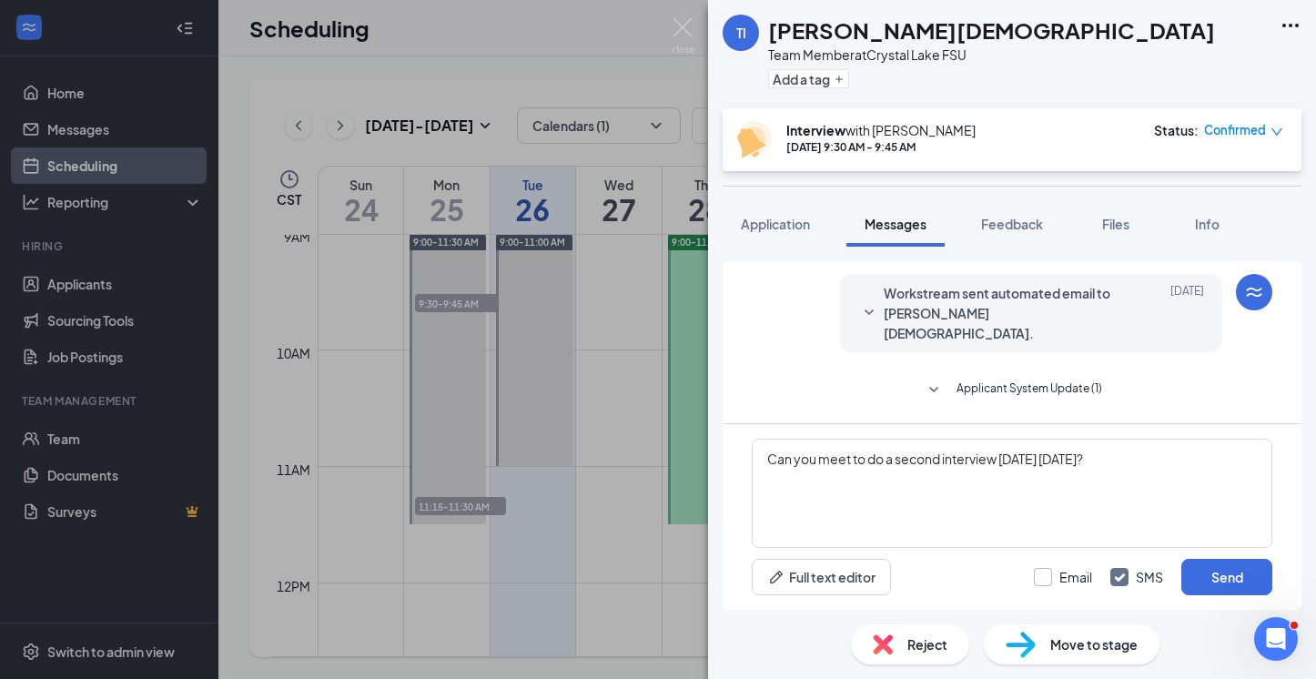
checkbox input "true"
click at [1052, 464] on textarea "Can you meet to do a second interview [DATE] [DATE]?" at bounding box center [1012, 493] width 520 height 109
type textarea "Can you meet to do a second interview [DATE] [DATE]? We would like to get to kn…"
click at [1052, 586] on button "Send" at bounding box center [1226, 577] width 91 height 36
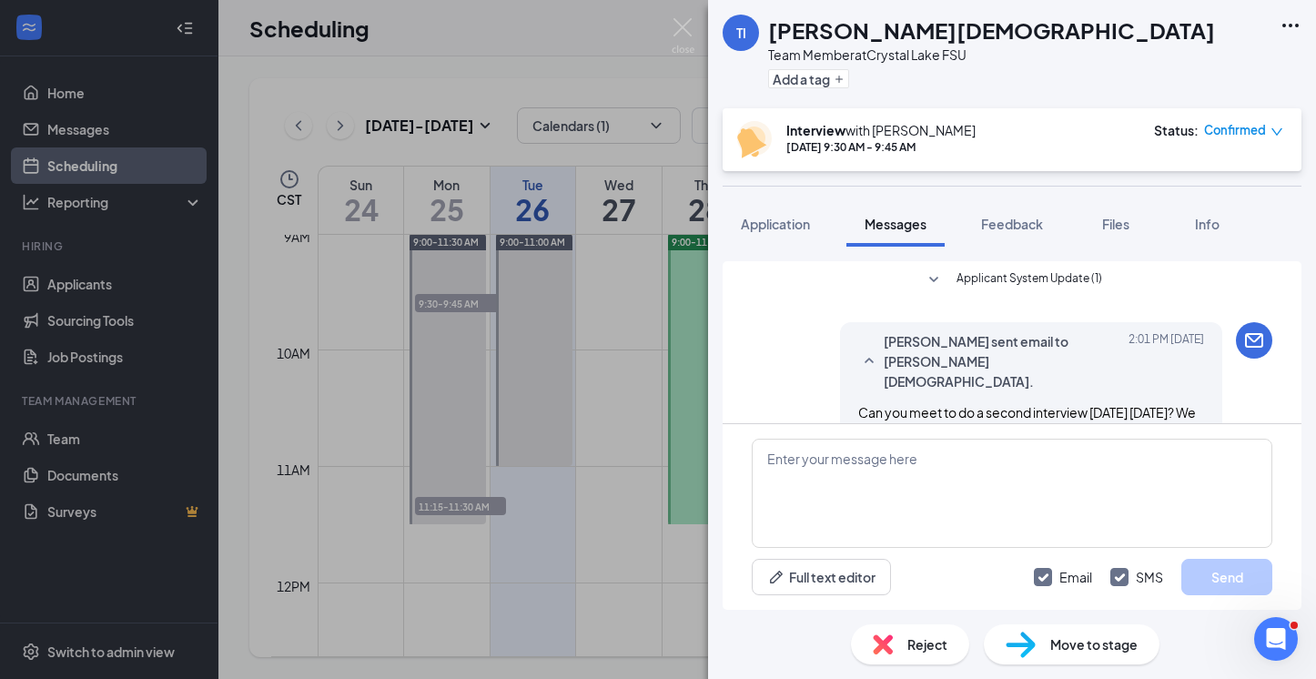
scroll to position [939, 0]
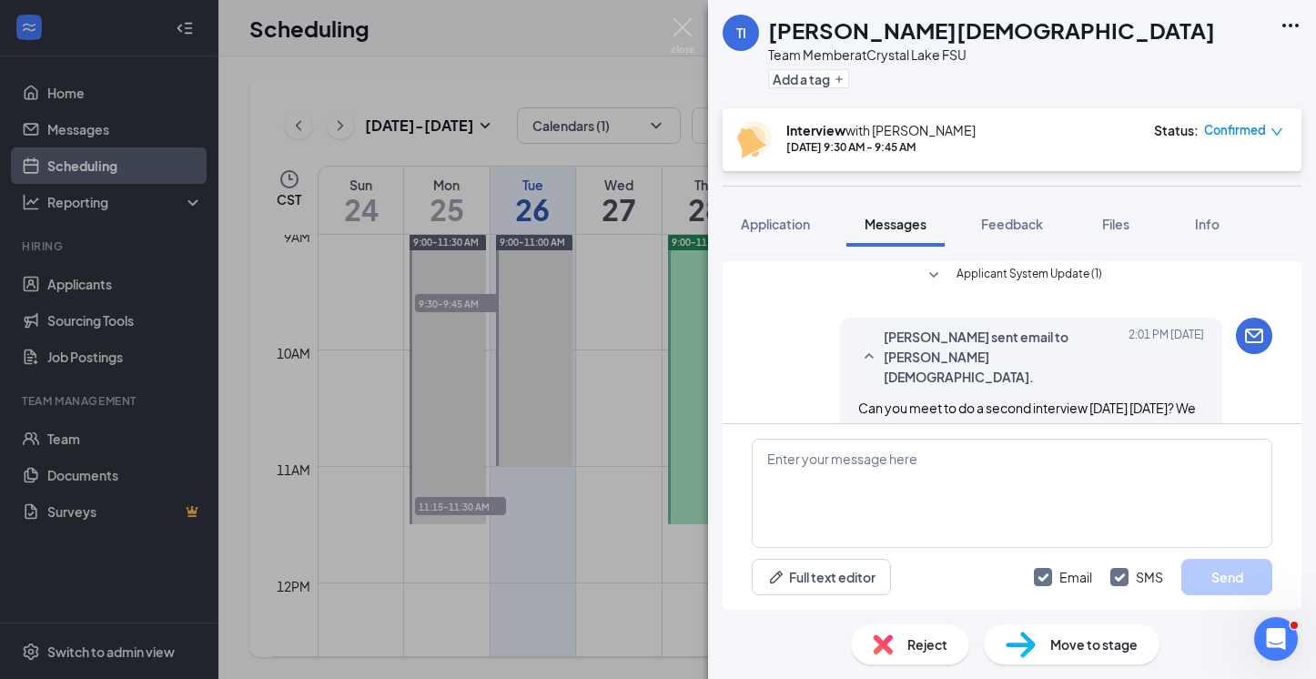
click at [84, 92] on div "TI [PERSON_NAME][DEMOGRAPHIC_DATA] Team Member at [GEOGRAPHIC_DATA] Add a tag I…" at bounding box center [658, 339] width 1316 height 679
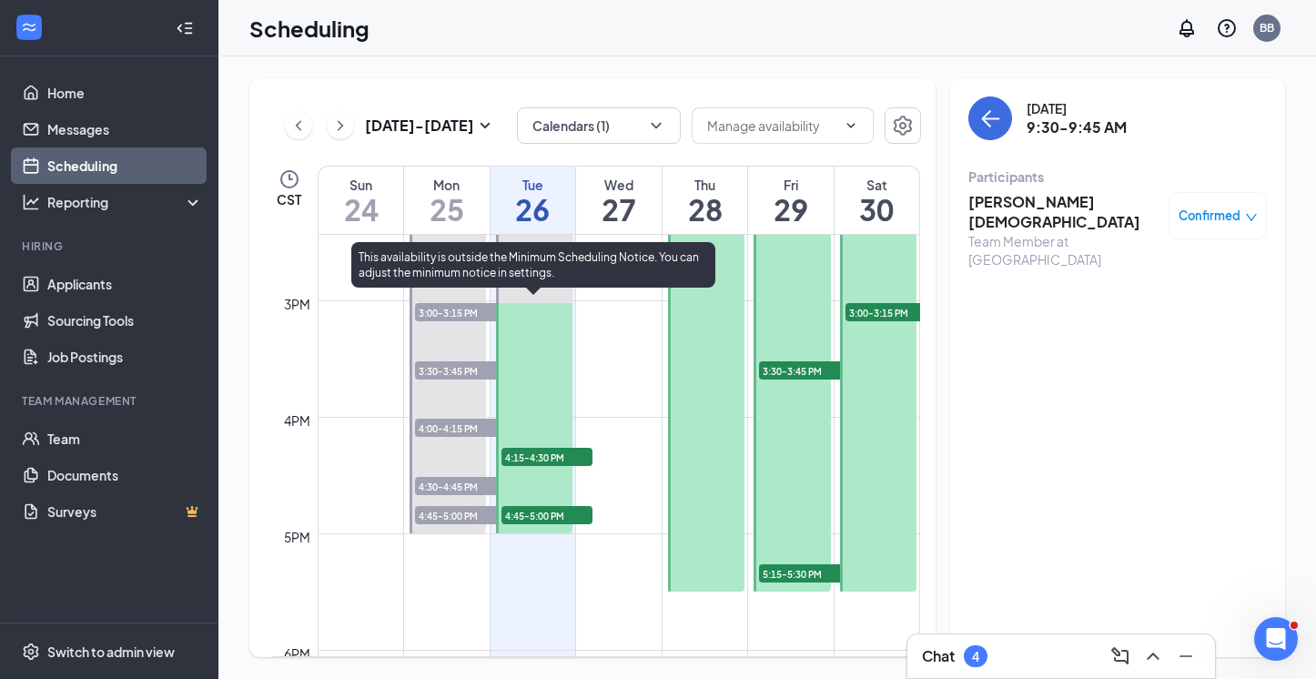
scroll to position [1700, 0]
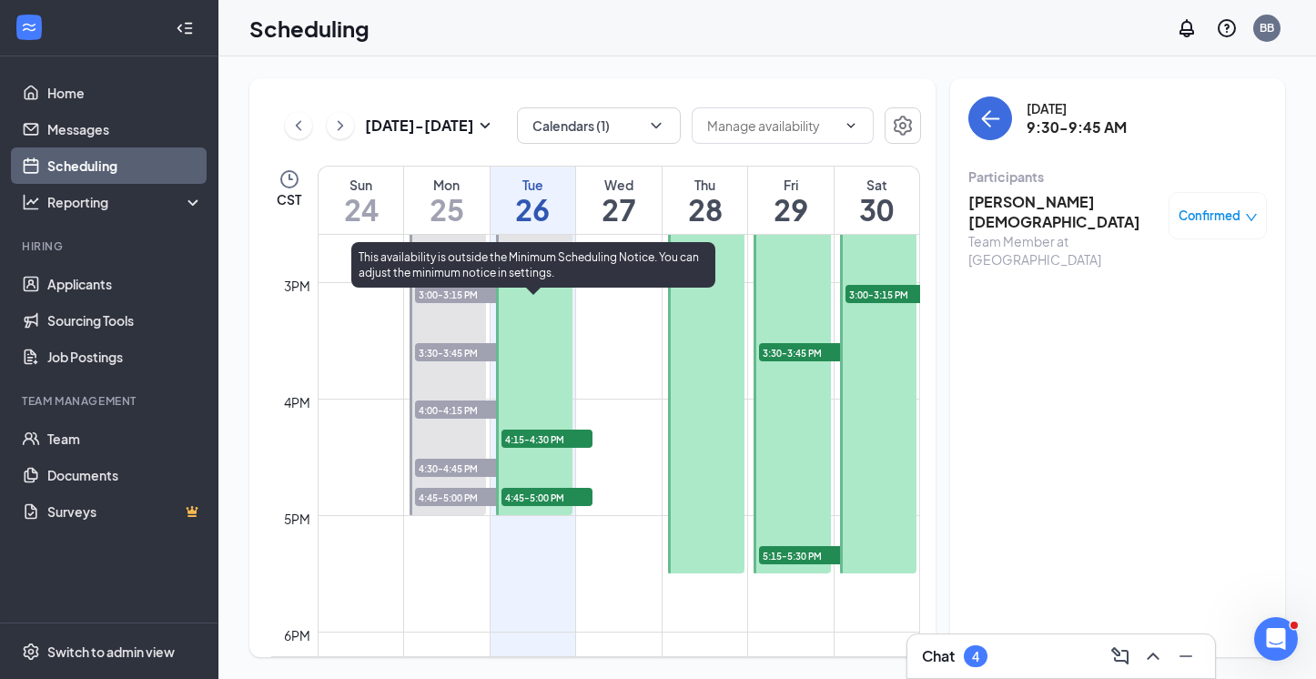
click at [540, 442] on span "4:15-4:30 PM" at bounding box center [546, 438] width 91 height 18
click at [543, 440] on span "4:15-4:30 PM" at bounding box center [546, 438] width 91 height 18
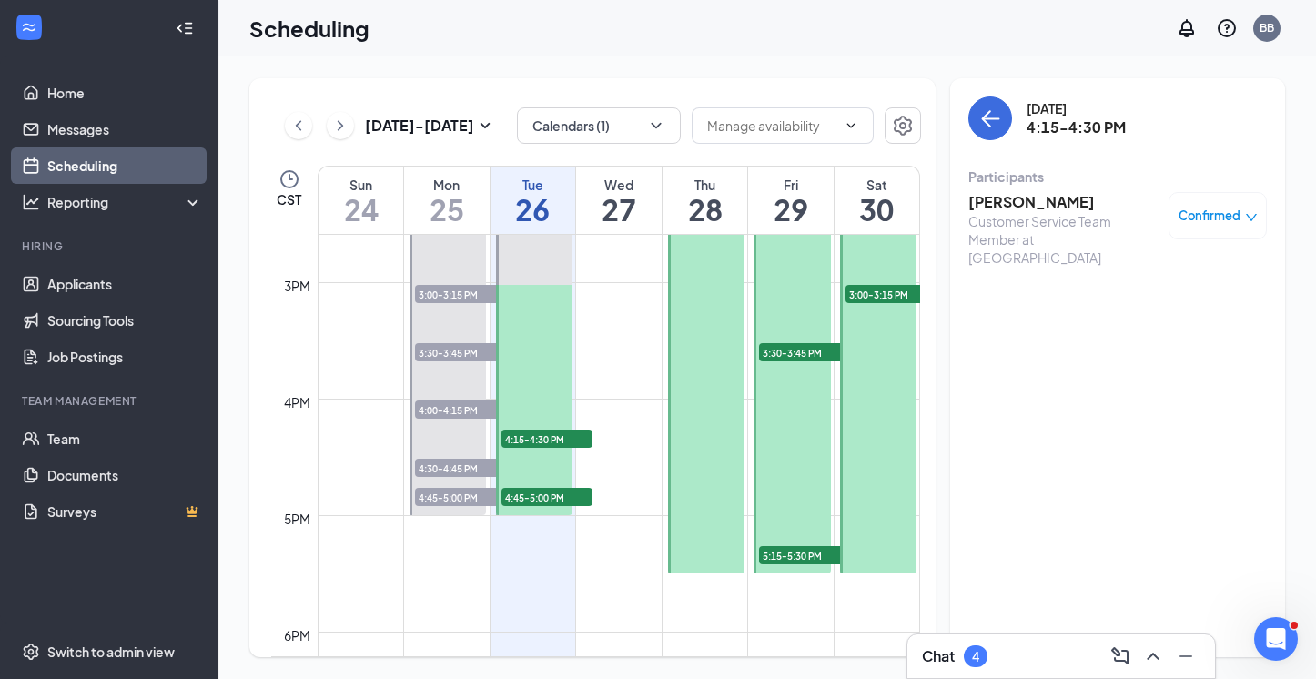
click at [1052, 192] on h3 "[PERSON_NAME]" at bounding box center [1063, 202] width 191 height 20
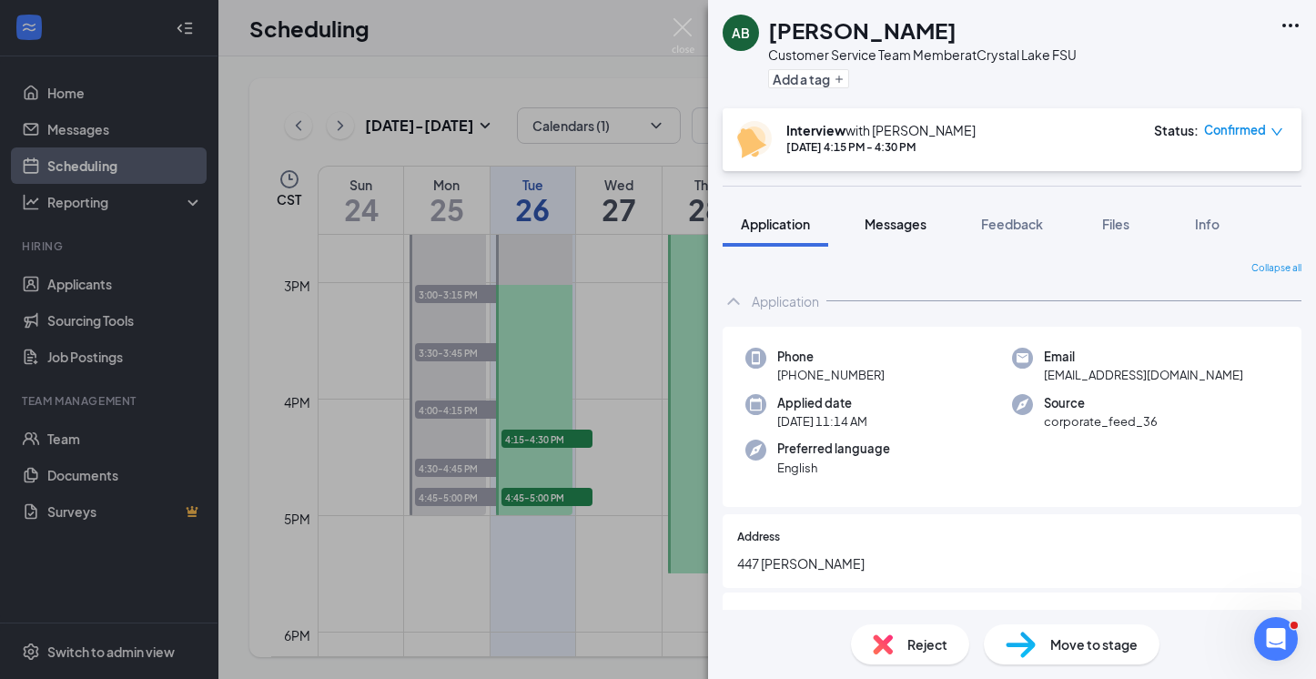
click at [904, 227] on span "Messages" at bounding box center [895, 224] width 62 height 16
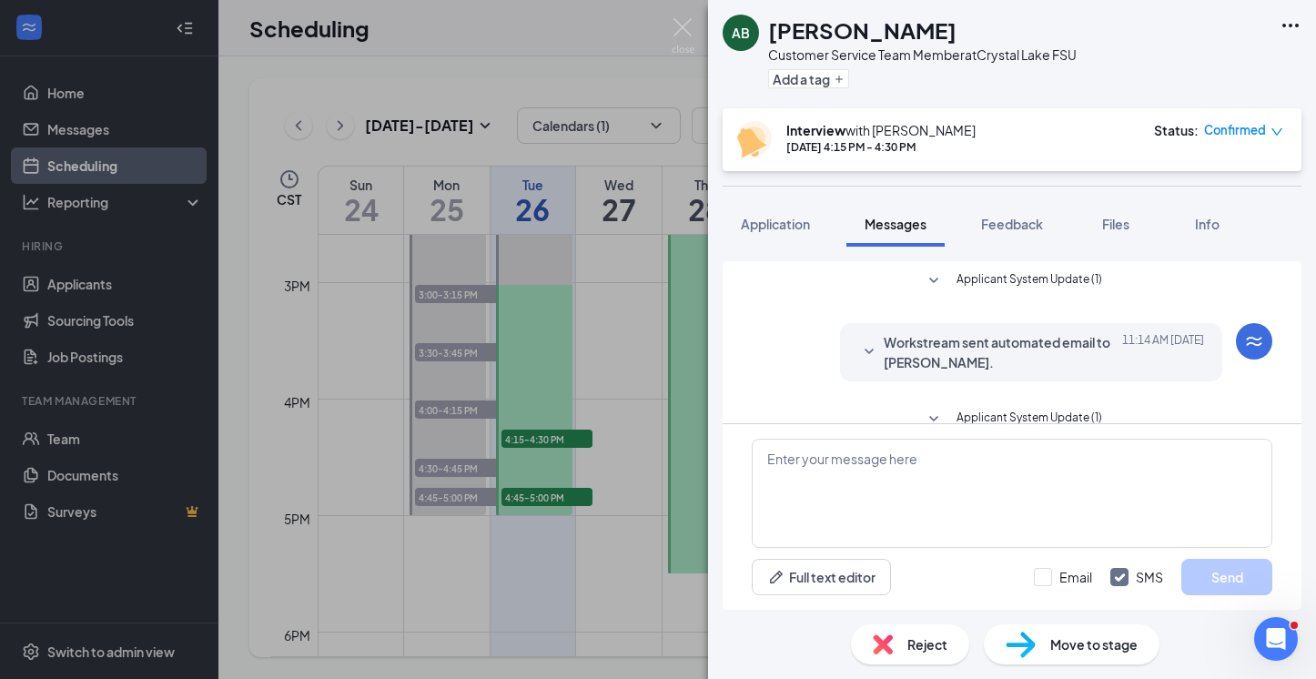
scroll to position [575, 0]
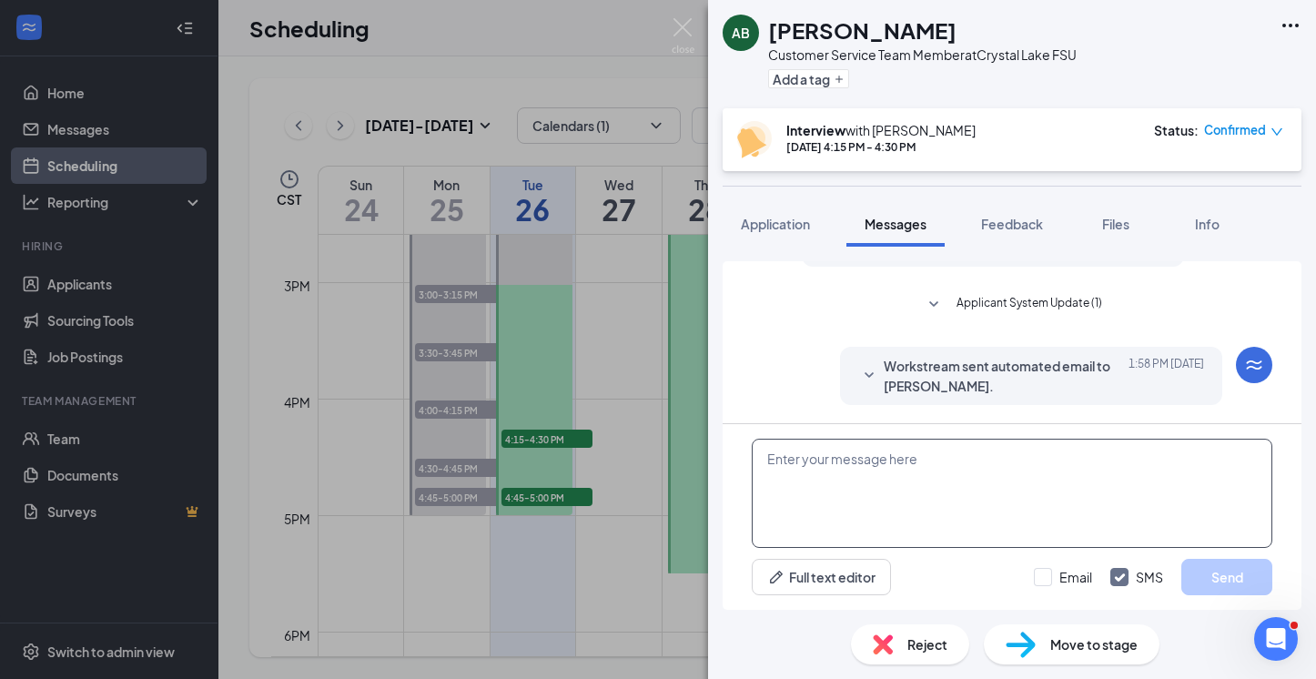
click at [897, 462] on textarea at bounding box center [1012, 493] width 520 height 109
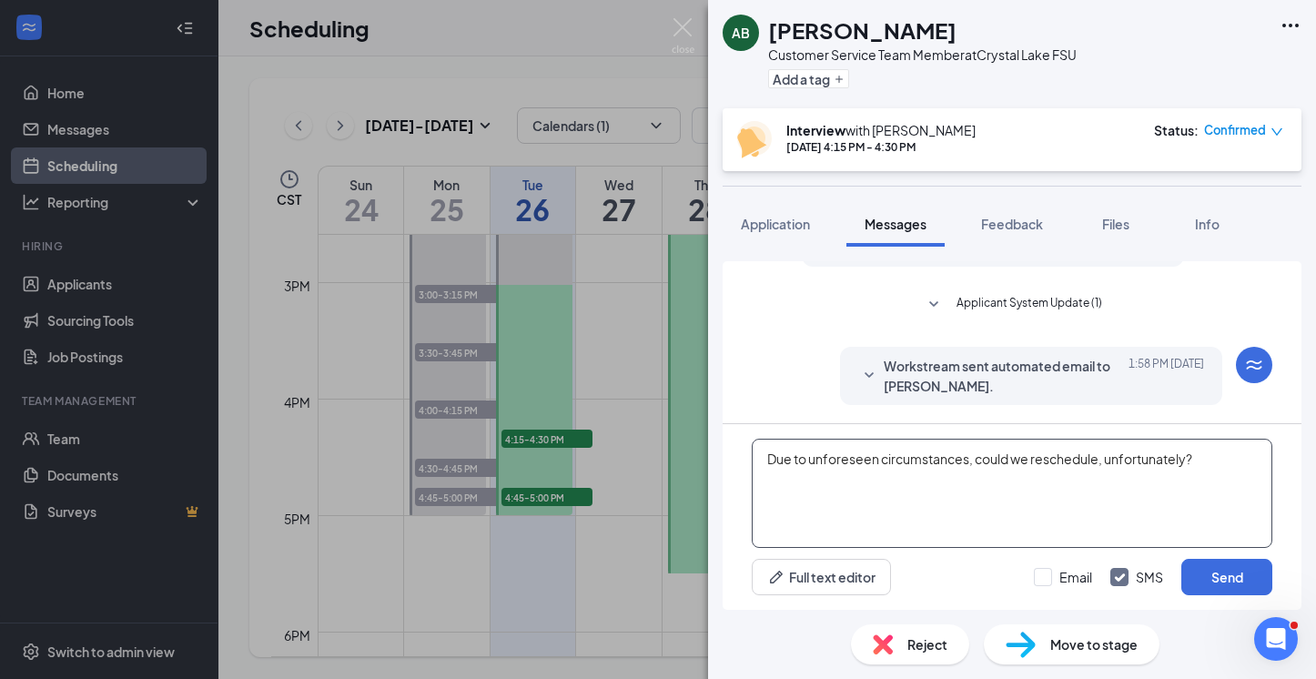
click at [1052, 459] on textarea "Due to unforeseen circumstances, could we reschedule, unfortunately?" at bounding box center [1012, 493] width 520 height 109
type textarea "Due to unforeseen circumstances, could we reschedule, unfortunately? I do apolo…"
click at [1037, 572] on input "Email" at bounding box center [1063, 577] width 58 height 18
checkbox input "true"
drag, startPoint x: 970, startPoint y: 484, endPoint x: 767, endPoint y: 459, distance: 204.5
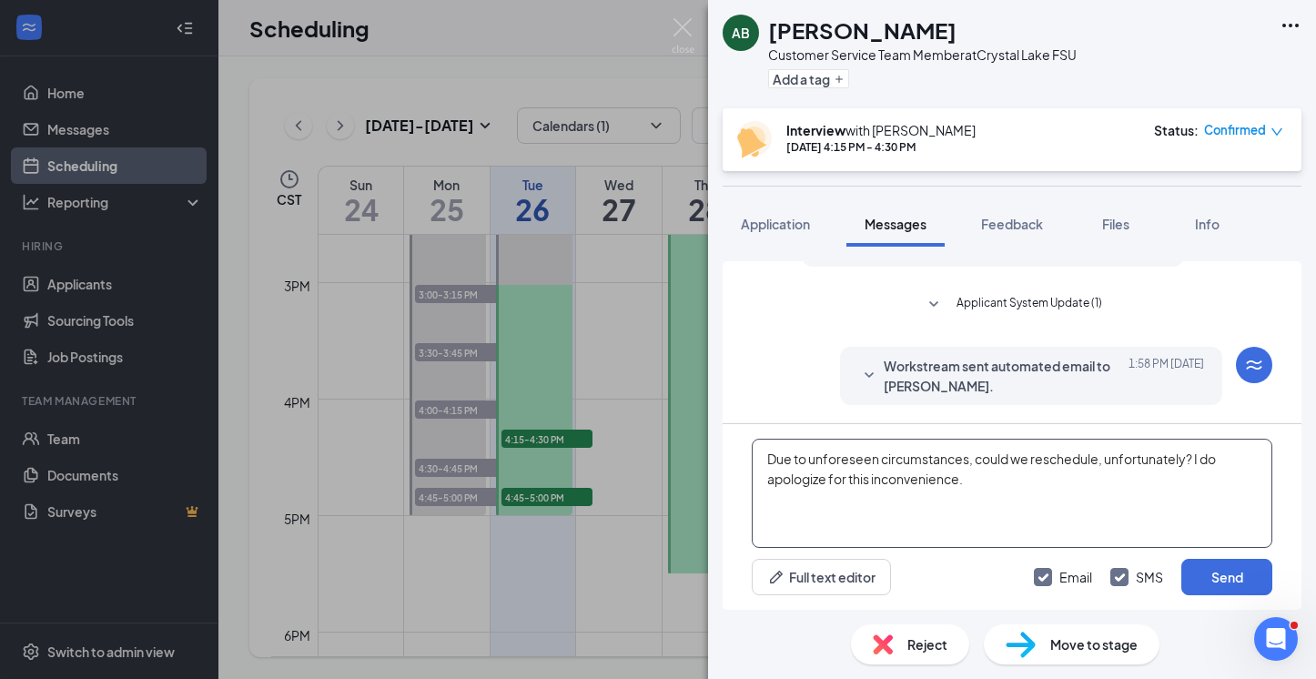
click at [767, 459] on textarea "Due to unforeseen circumstances, could we reschedule, unfortunately? I do apolo…" at bounding box center [1012, 493] width 520 height 109
click at [972, 511] on textarea "Due to unforeseen circumstances, could we reschedule, unfortunately? I do apolo…" at bounding box center [1012, 493] width 520 height 109
drag, startPoint x: 967, startPoint y: 480, endPoint x: 769, endPoint y: 459, distance: 199.4
click at [769, 459] on textarea "Due to unforeseen circumstances, could we reschedule, unfortunately? I do apolo…" at bounding box center [1012, 493] width 520 height 109
type textarea "Due to unforeseen circumstances, could we reschedule, unfortunately? I do apolo…"
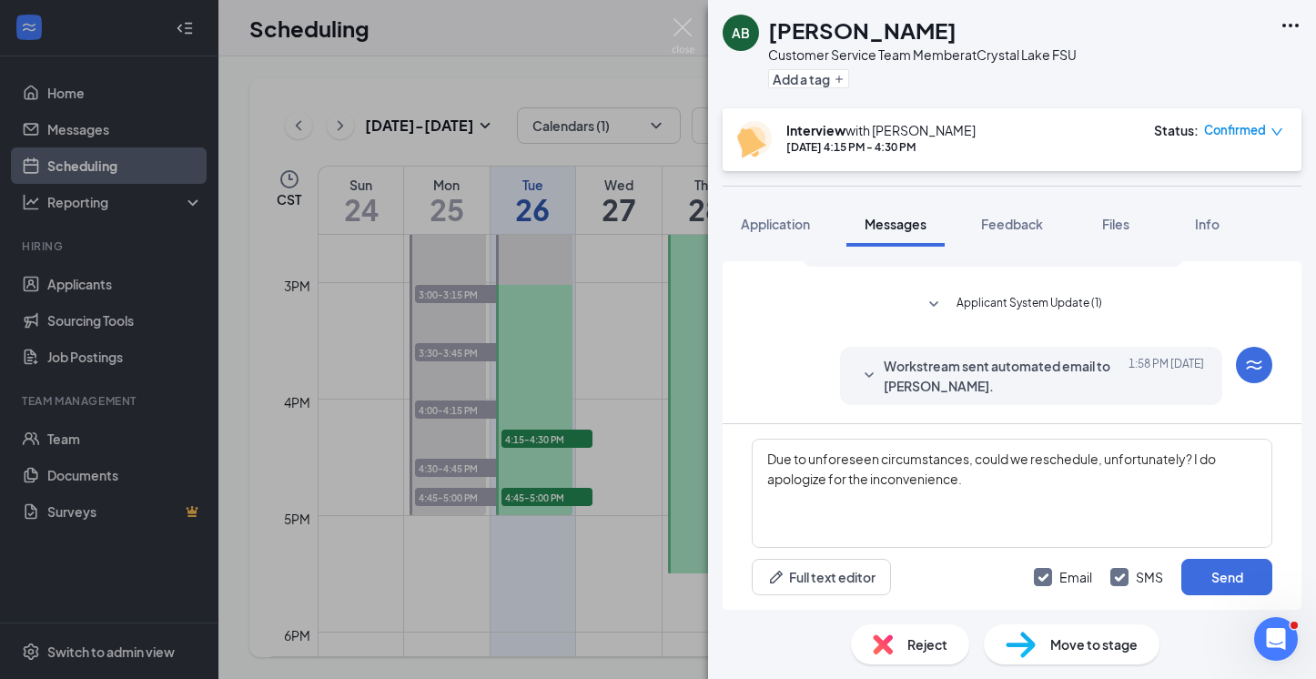
click at [916, 581] on div "Full text editor Email SMS Send" at bounding box center [1012, 577] width 520 height 36
click at [1052, 587] on button "Send" at bounding box center [1226, 577] width 91 height 36
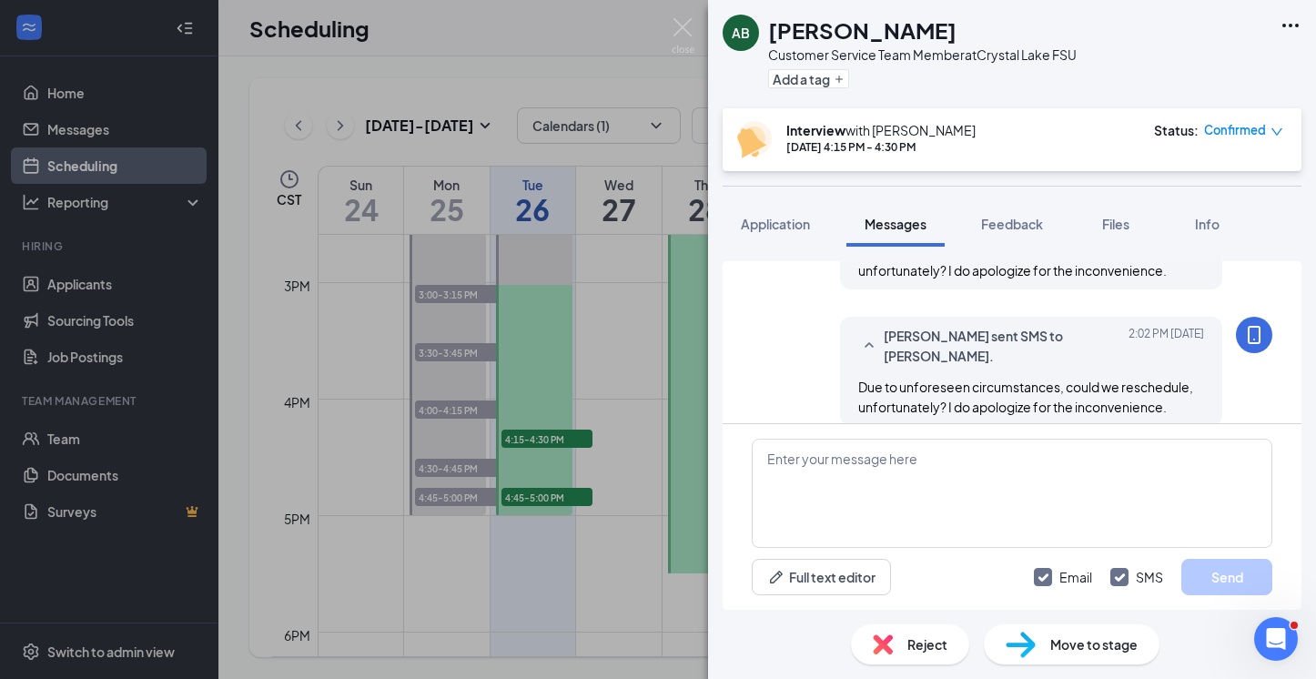
scroll to position [848, 0]
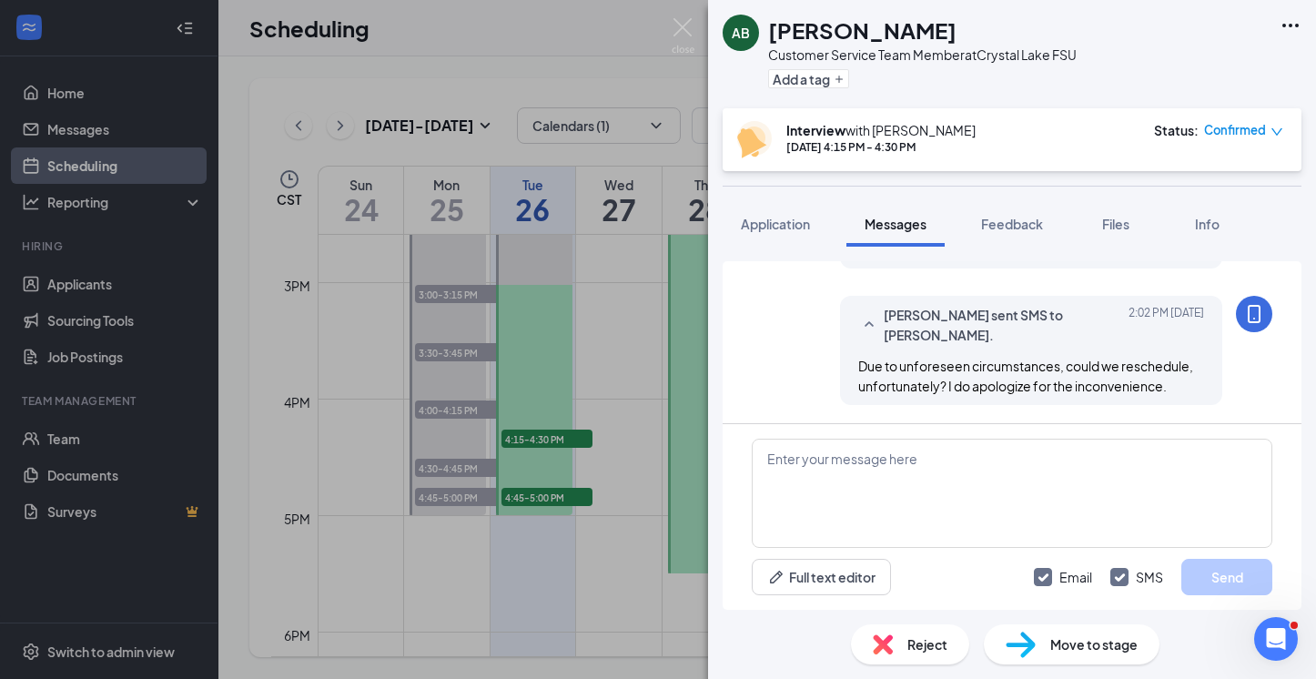
click at [541, 502] on div "AB [PERSON_NAME] Customer Service Team Member at [GEOGRAPHIC_DATA] Add a tag In…" at bounding box center [658, 339] width 1316 height 679
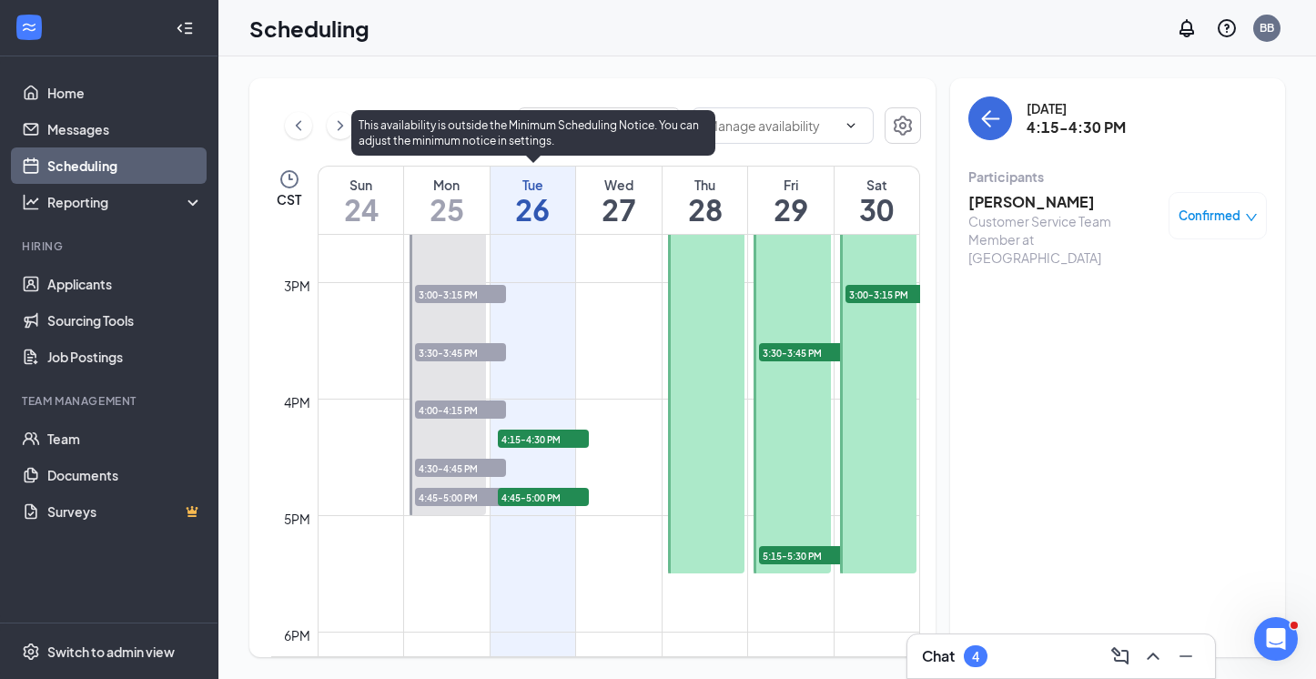
click at [541, 500] on span "4:45-5:00 PM" at bounding box center [543, 497] width 91 height 18
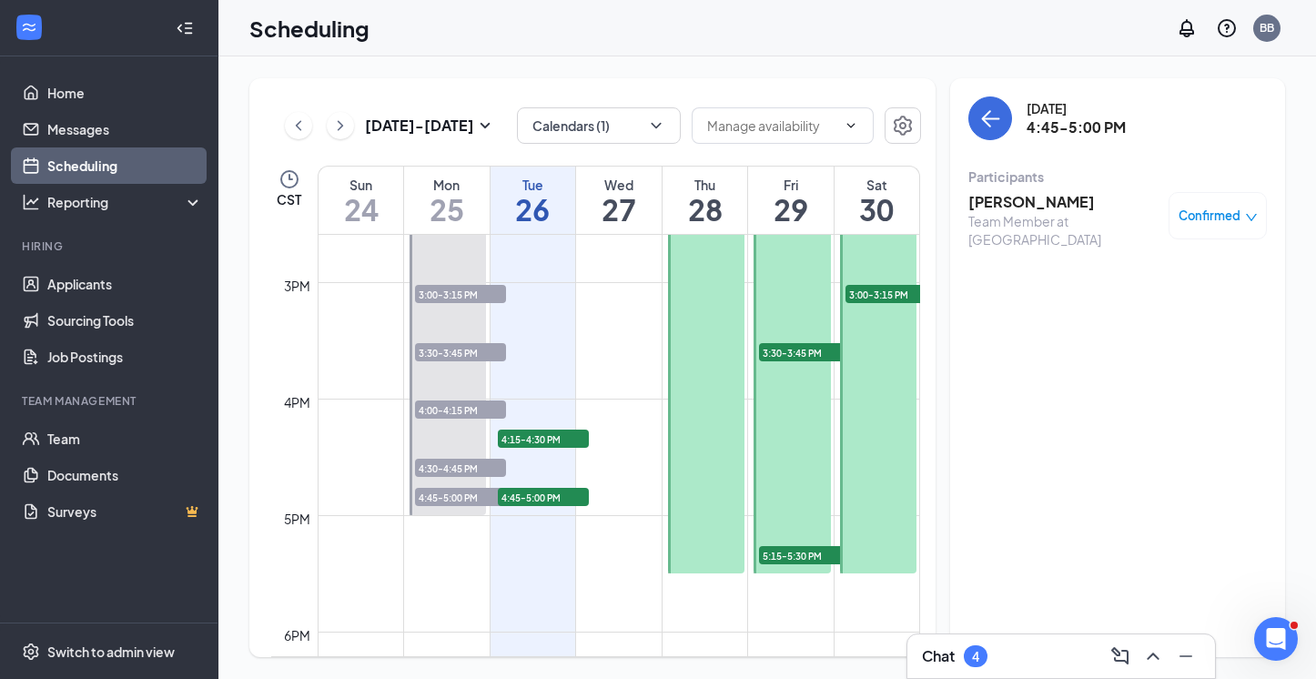
click at [1037, 194] on h3 "[PERSON_NAME]" at bounding box center [1063, 202] width 191 height 20
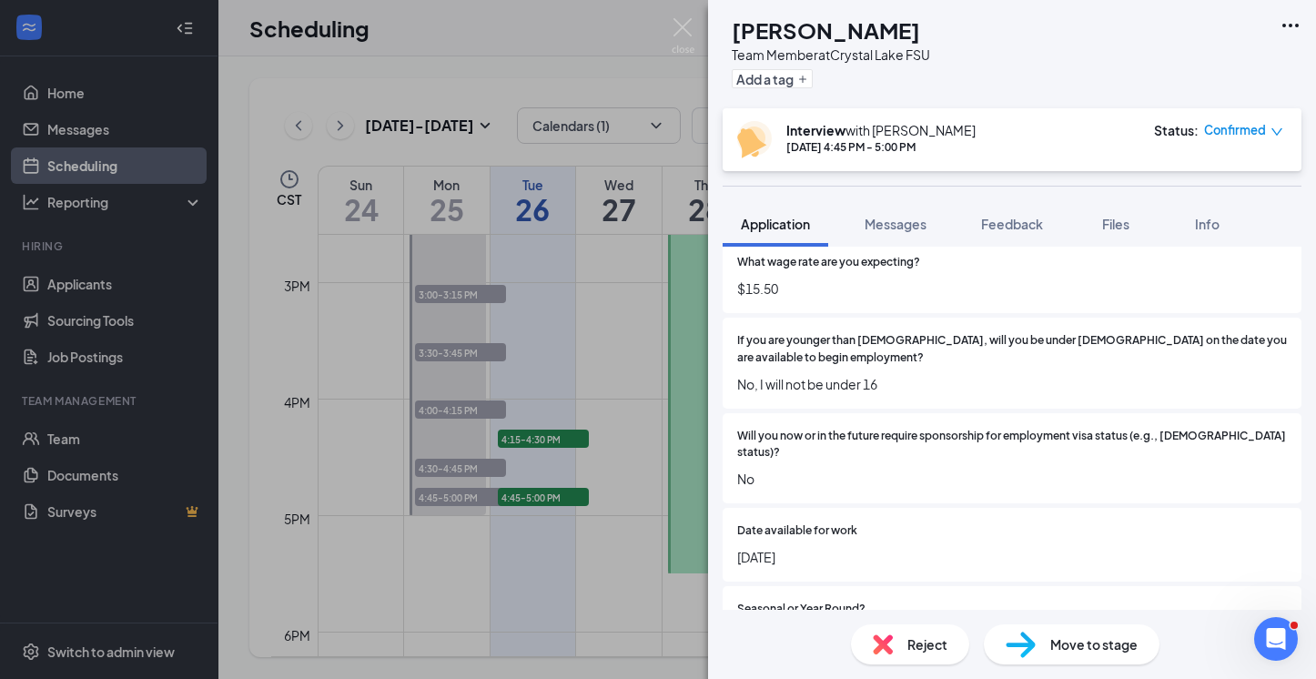
scroll to position [423, 0]
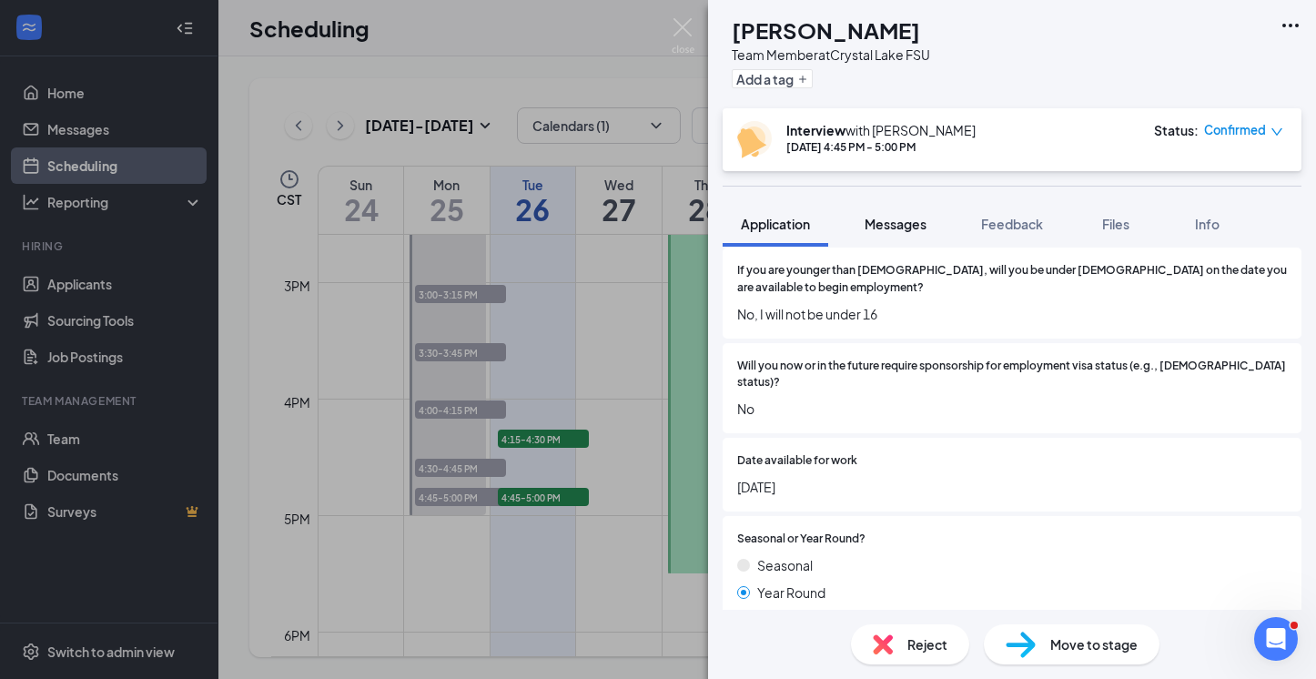
click at [900, 236] on button "Messages" at bounding box center [895, 223] width 98 height 45
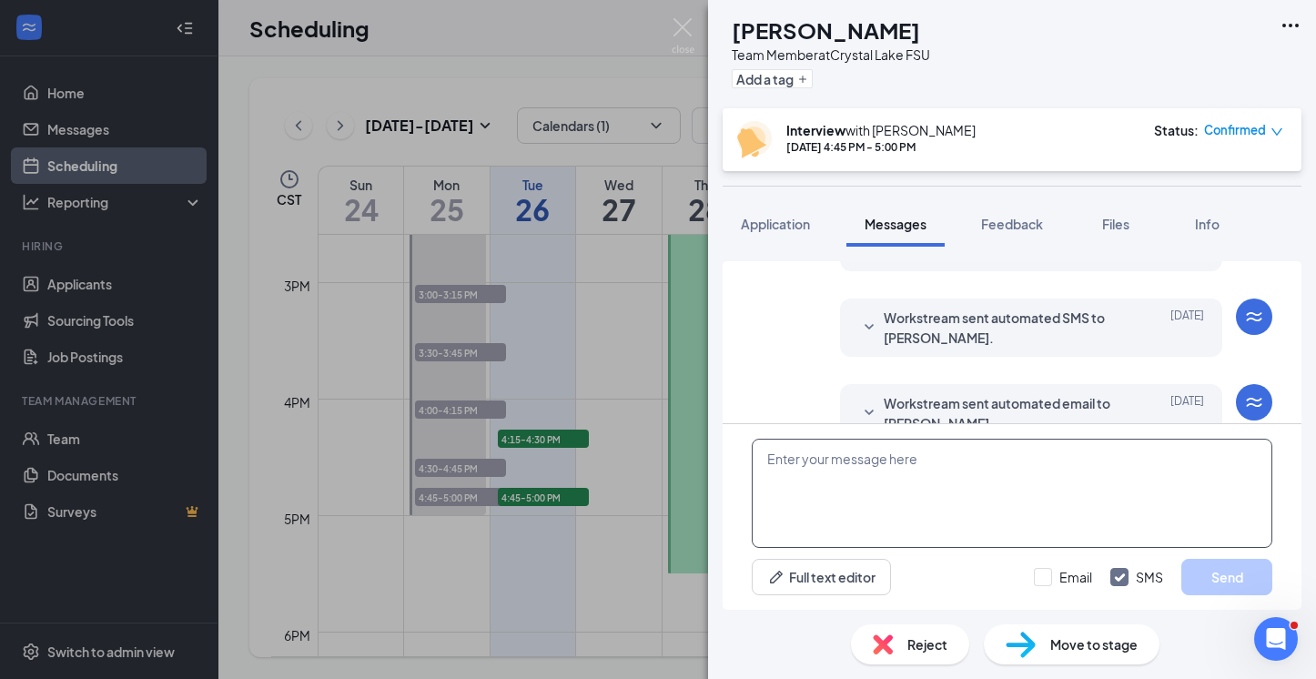
click at [936, 451] on textarea at bounding box center [1012, 493] width 520 height 109
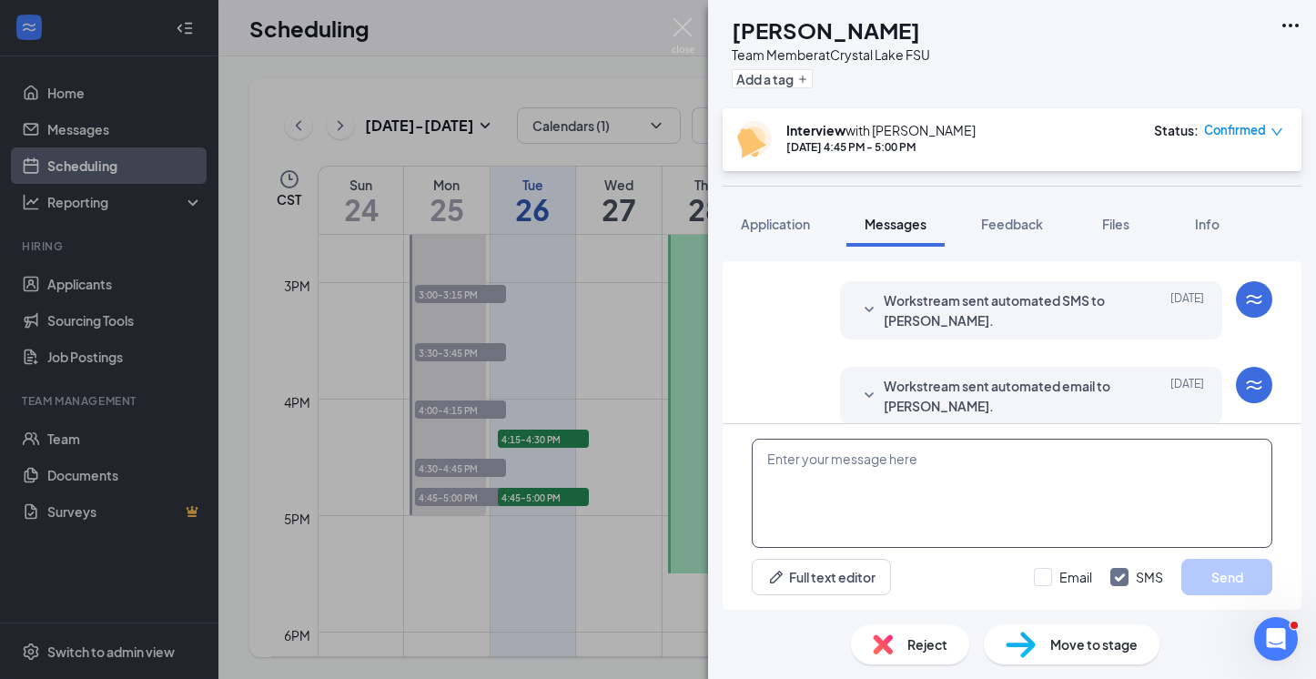
paste textarea "Due to unforeseen circumstances, could we reschedule, unfortunately? I do apolo…"
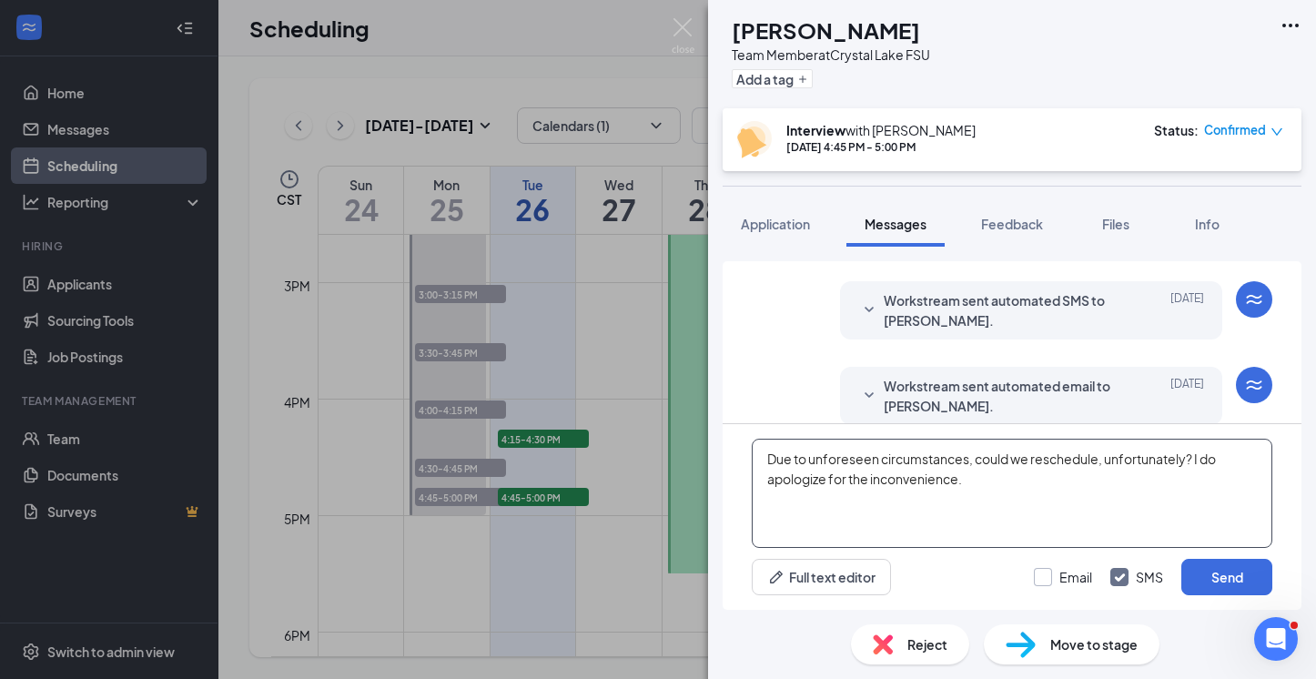
type textarea "Due to unforeseen circumstances, could we reschedule, unfortunately? I do apolo…"
click at [1050, 574] on div at bounding box center [1043, 577] width 18 height 18
click at [1050, 574] on input "Email" at bounding box center [1063, 577] width 58 height 18
checkbox input "true"
click at [1052, 573] on button "Send" at bounding box center [1226, 577] width 91 height 36
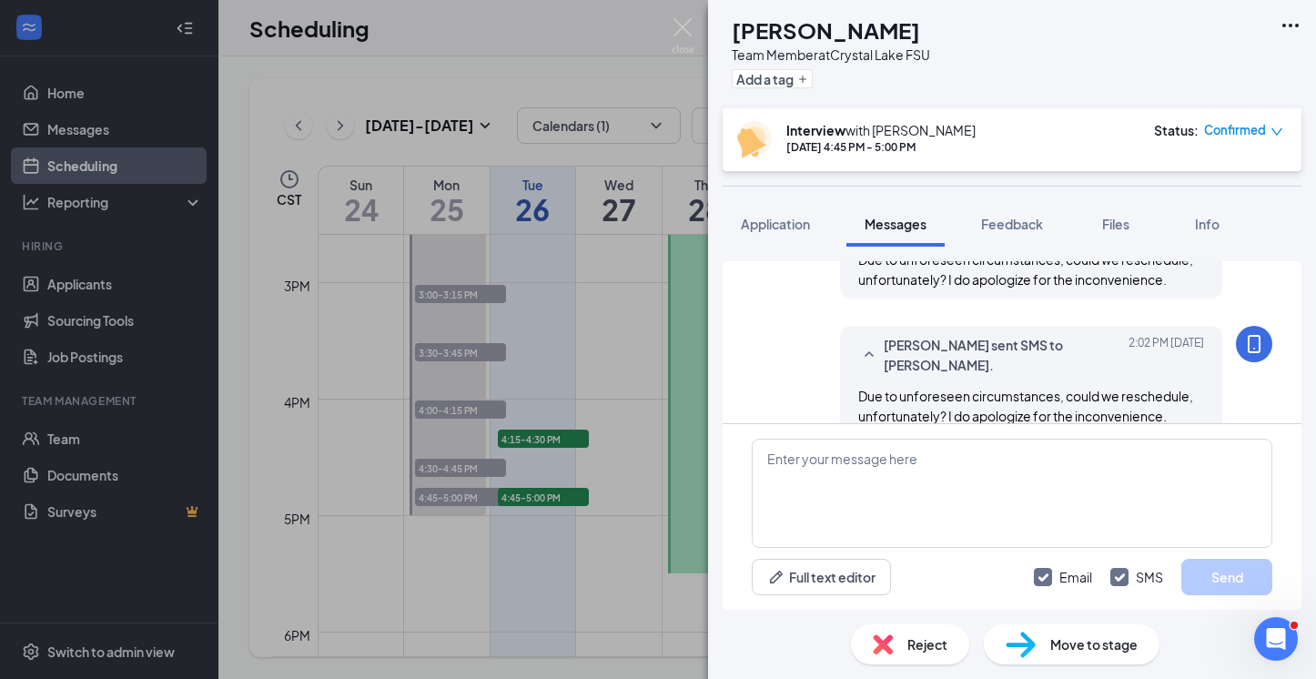
scroll to position [1263, 0]
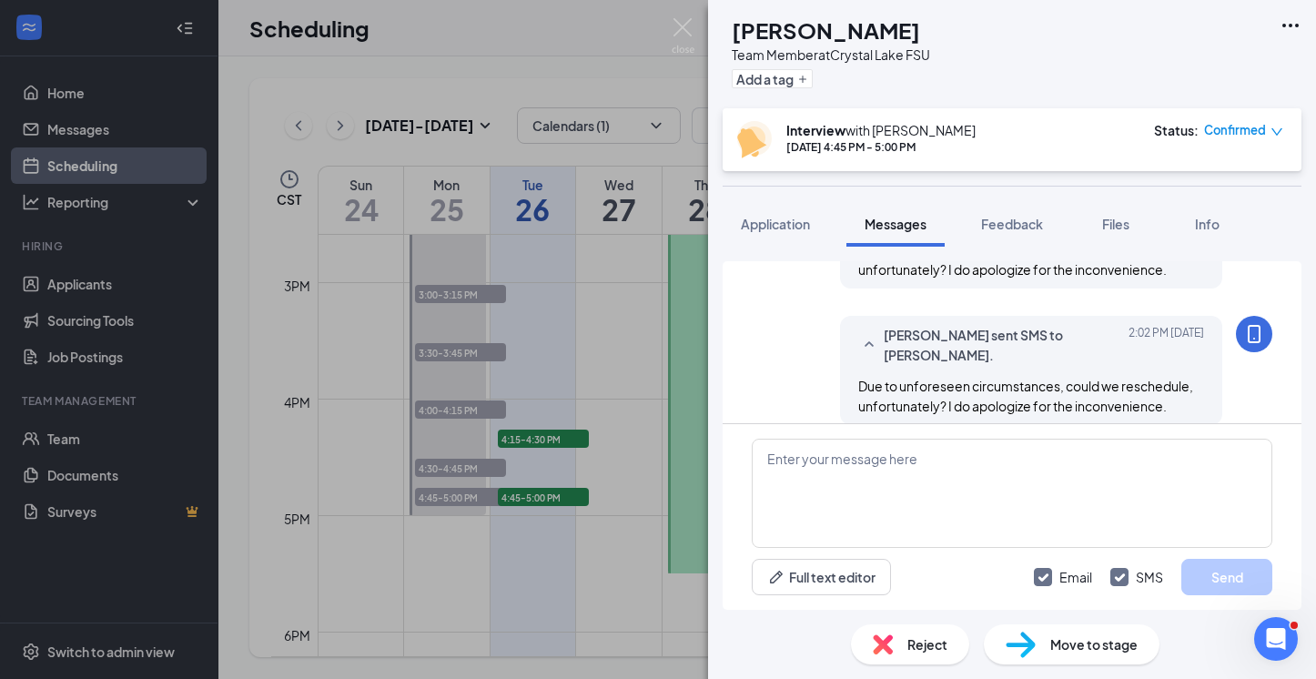
click at [557, 429] on div "IA [PERSON_NAME] Team Member at [GEOGRAPHIC_DATA] Add a tag Interview with [PER…" at bounding box center [658, 339] width 1316 height 679
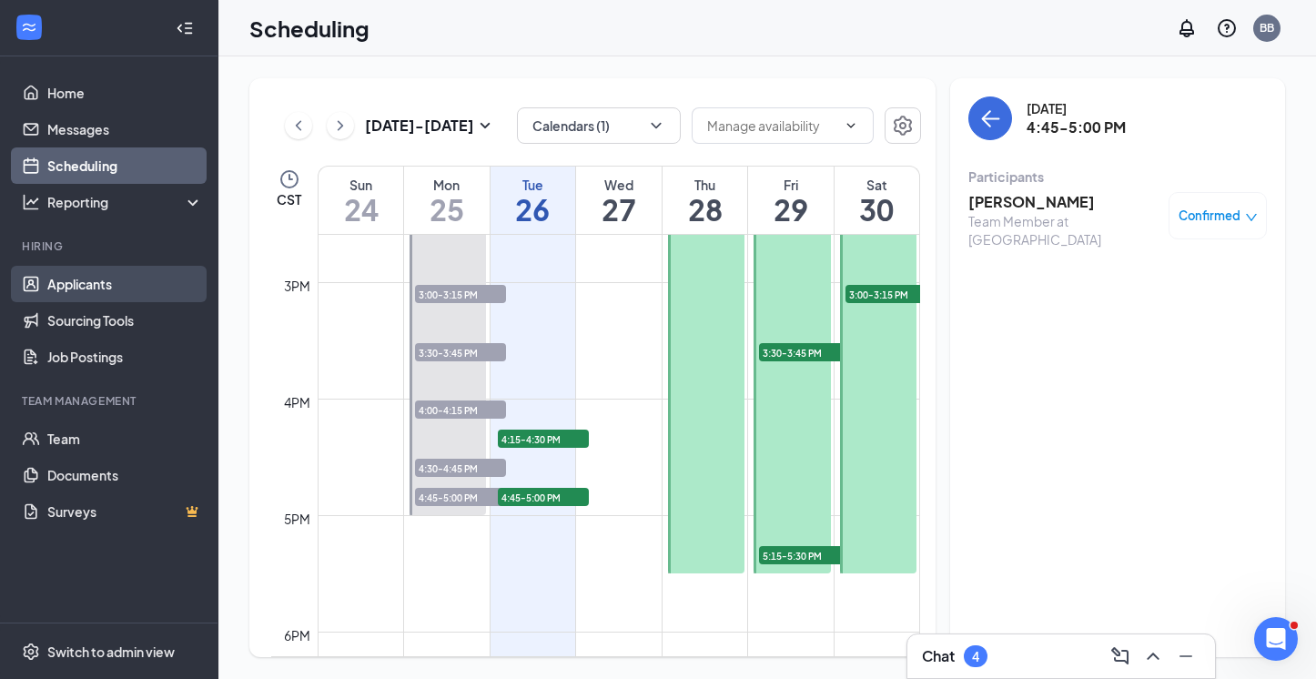
click at [106, 294] on link "Applicants" at bounding box center [125, 284] width 156 height 36
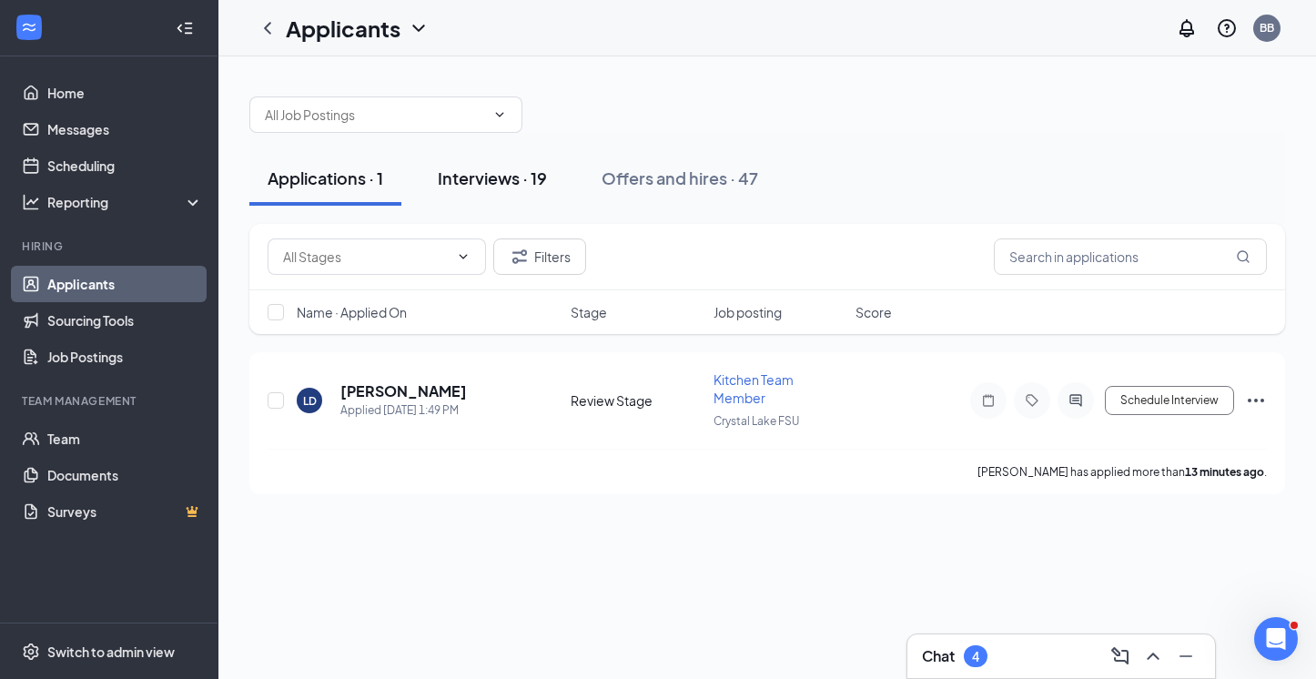
click at [487, 177] on div "Interviews · 19" at bounding box center [492, 178] width 109 height 23
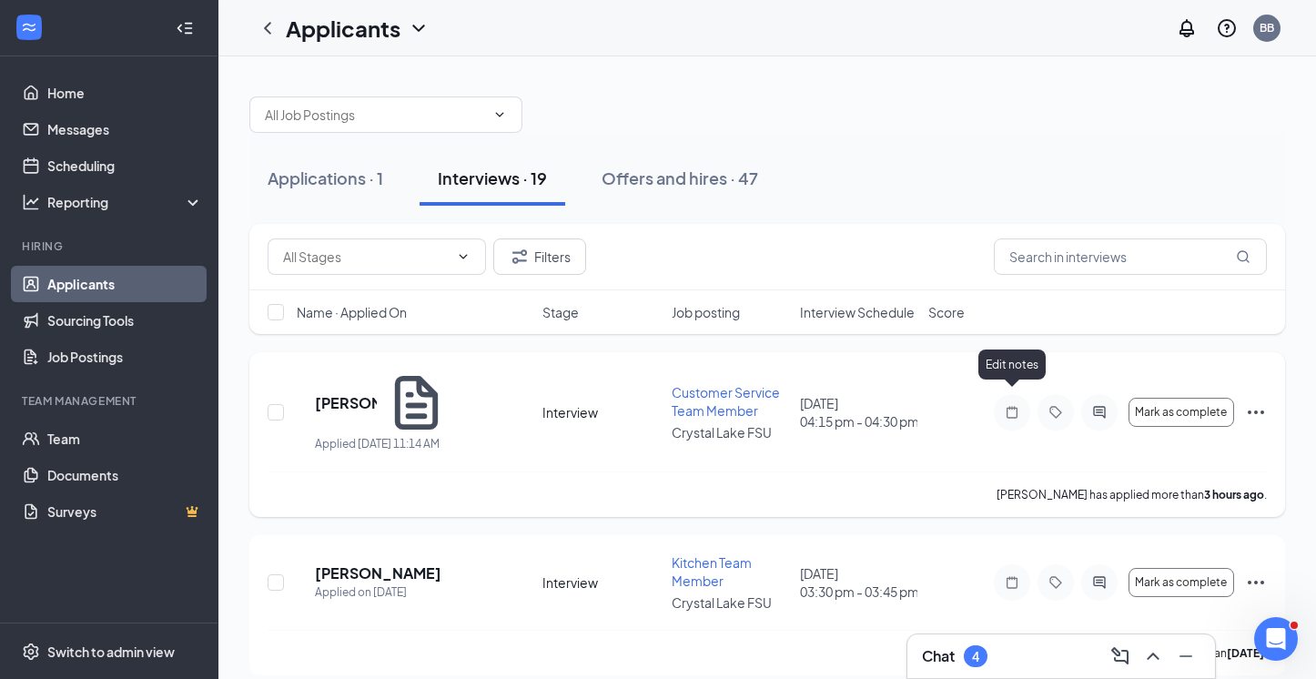
click at [1019, 405] on icon "Note" at bounding box center [1012, 412] width 22 height 15
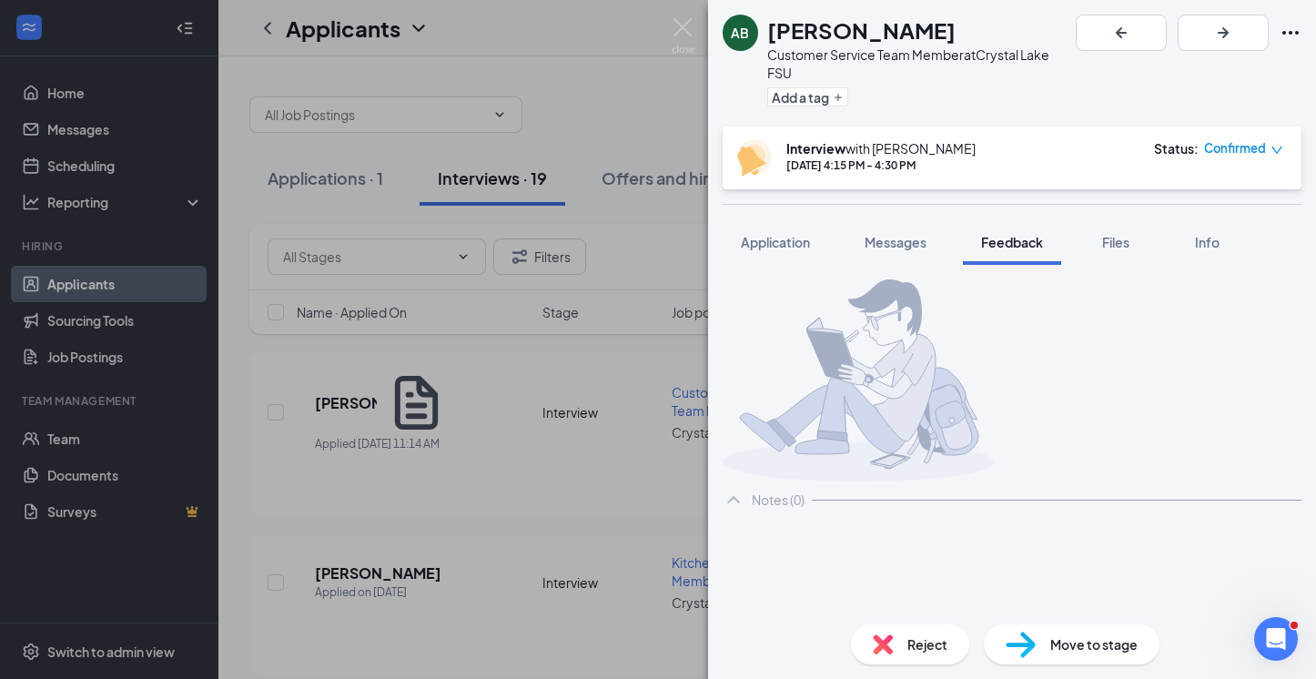
click at [623, 396] on div "AB [PERSON_NAME] Customer Service Team Member at [GEOGRAPHIC_DATA] Add a tag In…" at bounding box center [658, 339] width 1316 height 679
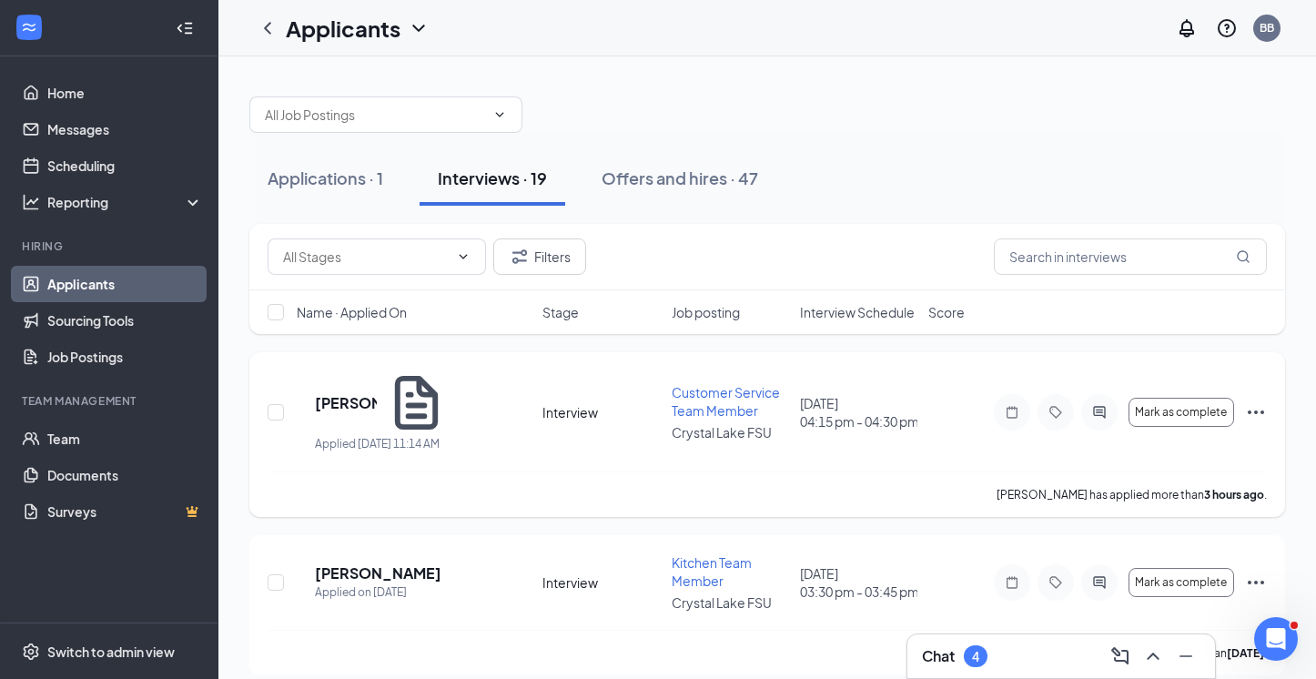
click at [1052, 401] on icon "Ellipses" at bounding box center [1256, 412] width 22 height 22
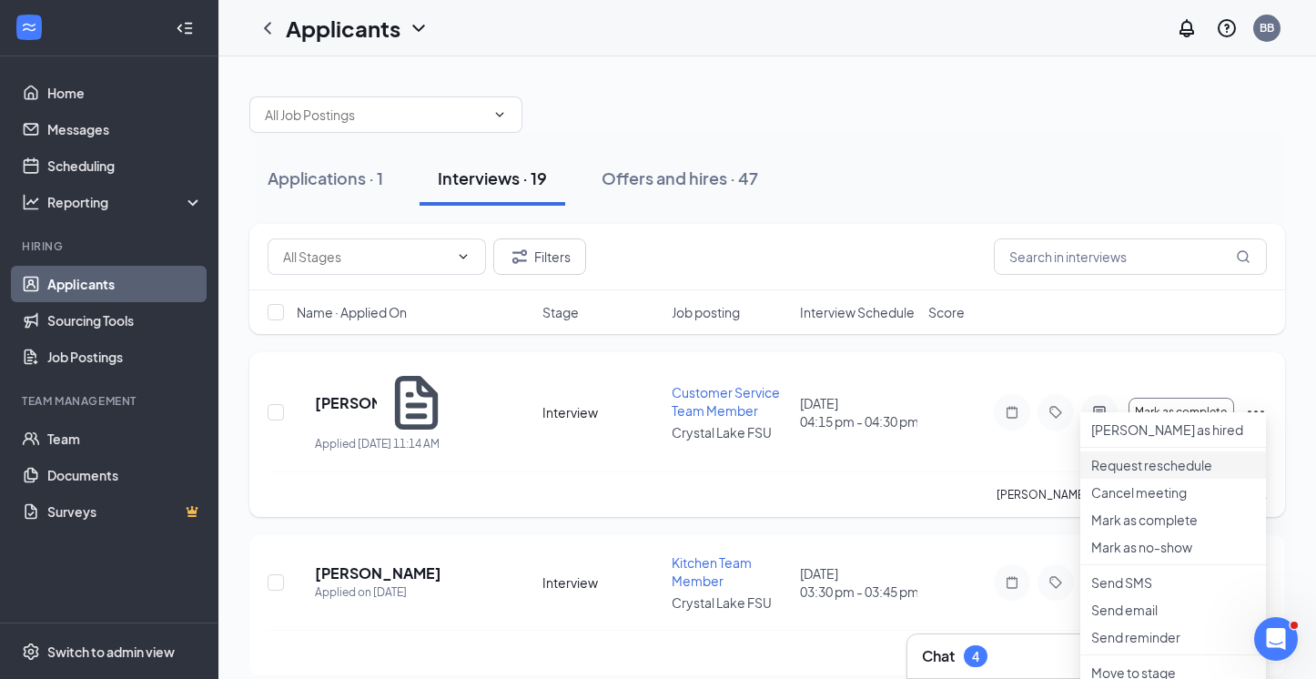
click at [1052, 474] on p "Request reschedule" at bounding box center [1173, 465] width 164 height 18
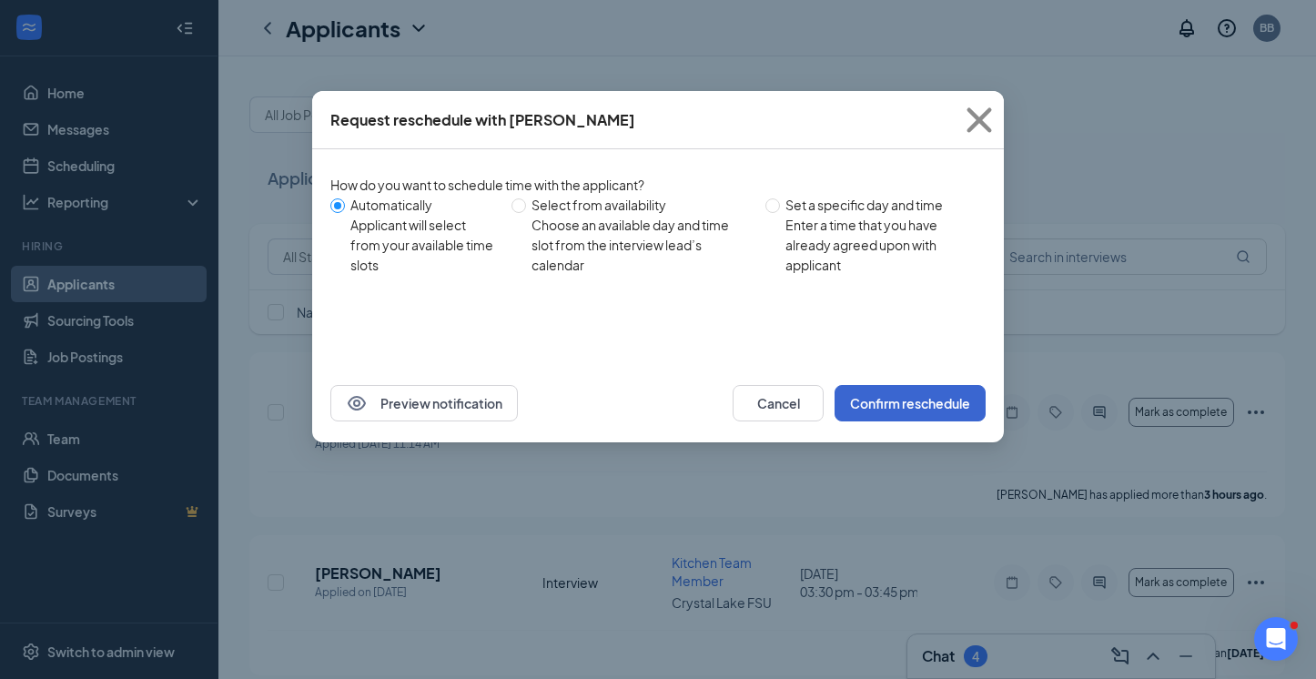
click at [875, 390] on button "Confirm reschedule" at bounding box center [909, 403] width 151 height 36
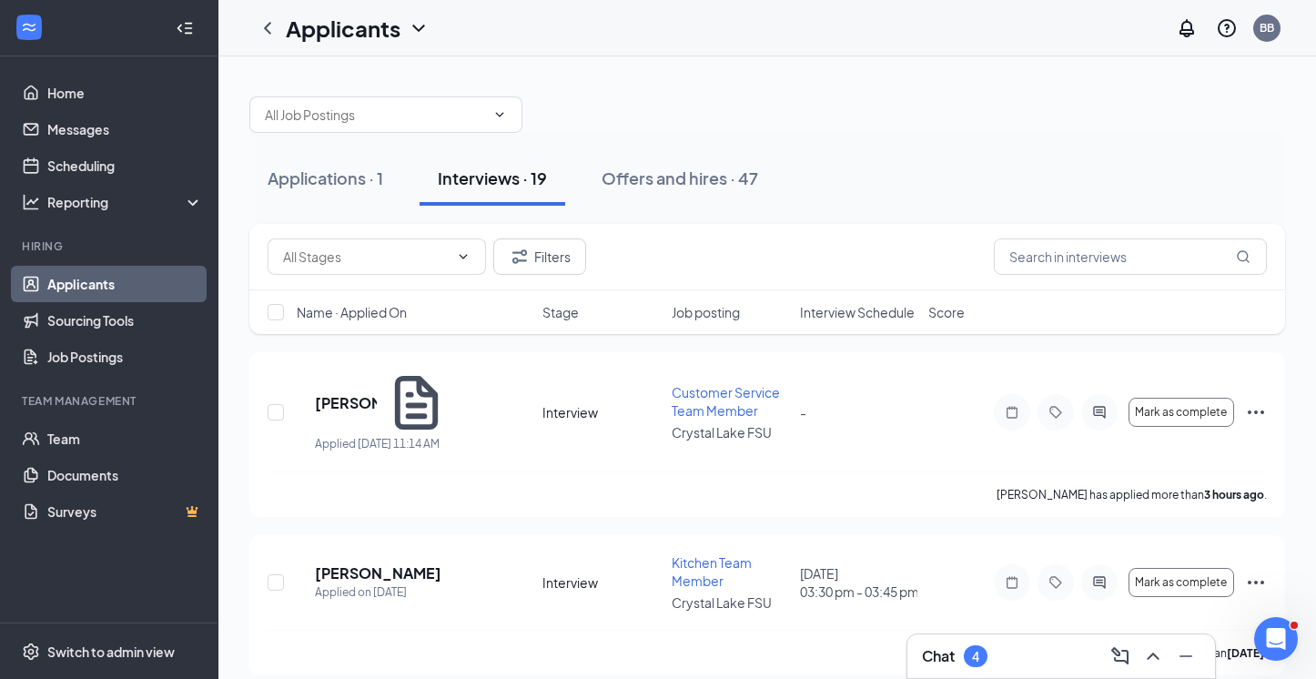
click at [834, 316] on span "Interview Schedule" at bounding box center [857, 312] width 115 height 18
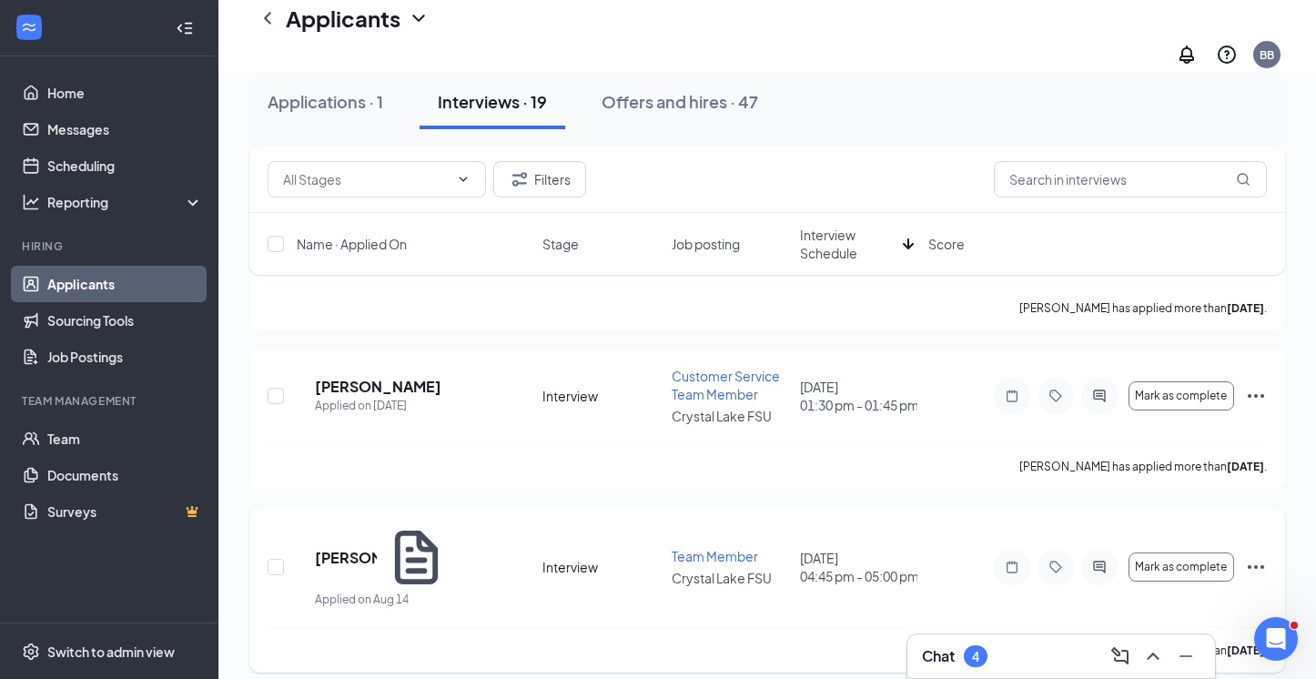
scroll to position [672, 0]
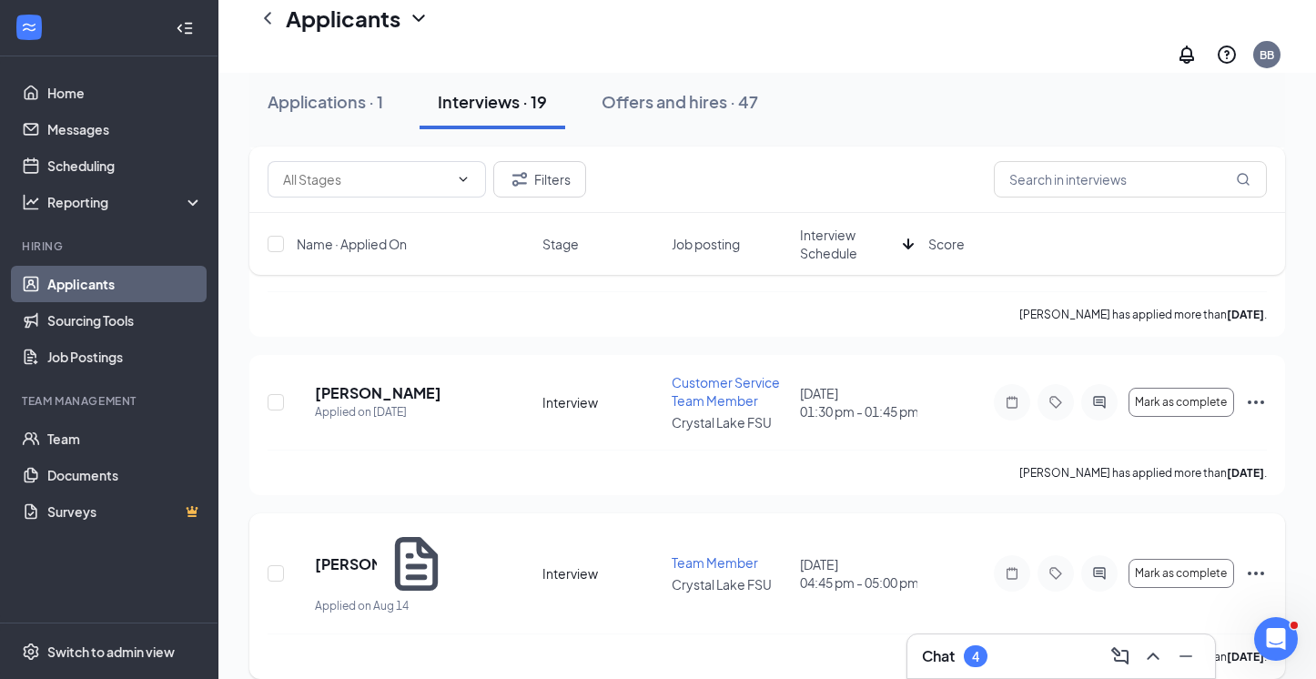
click at [1052, 562] on icon "Ellipses" at bounding box center [1256, 573] width 22 height 22
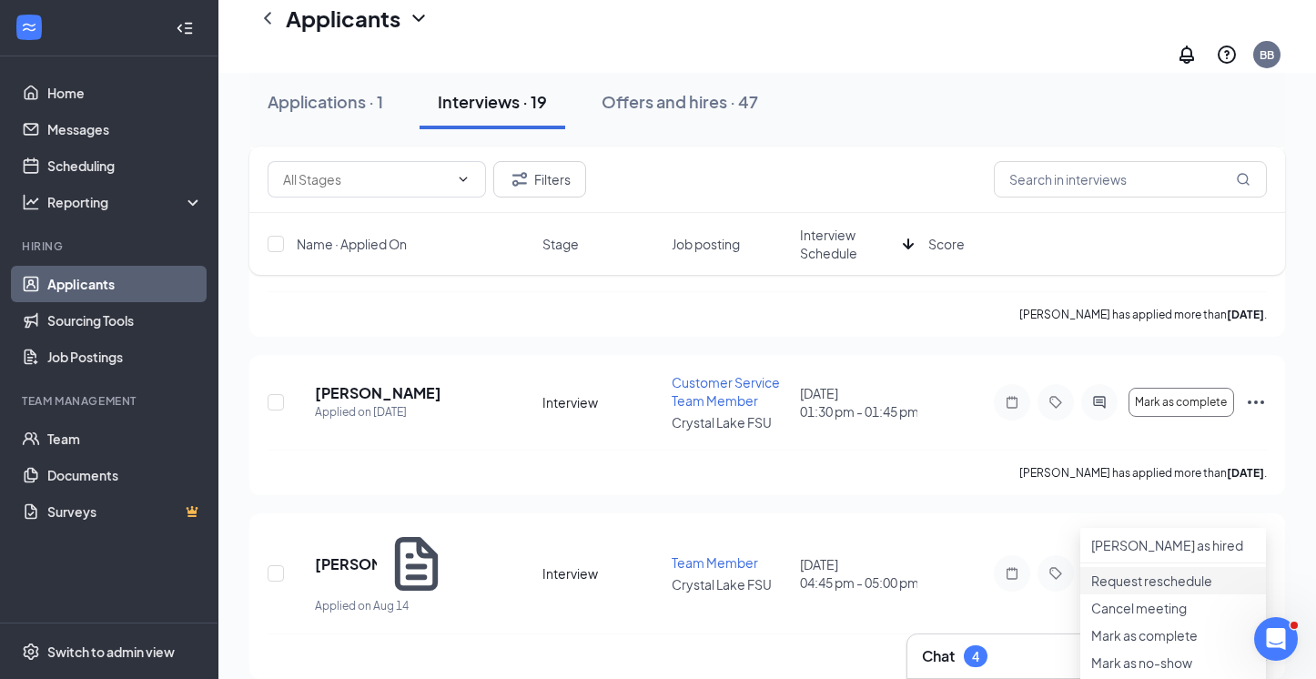
click at [1052, 582] on p "Request reschedule" at bounding box center [1173, 580] width 164 height 18
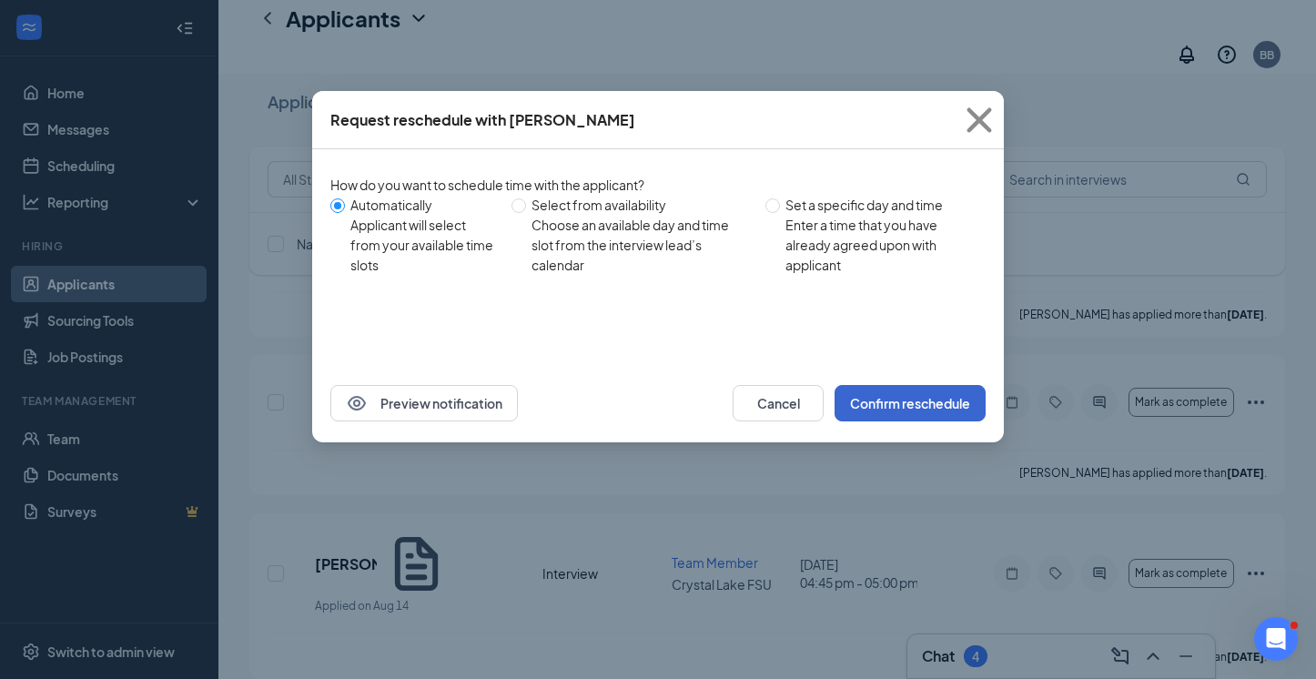
click at [881, 393] on button "Confirm reschedule" at bounding box center [909, 403] width 151 height 36
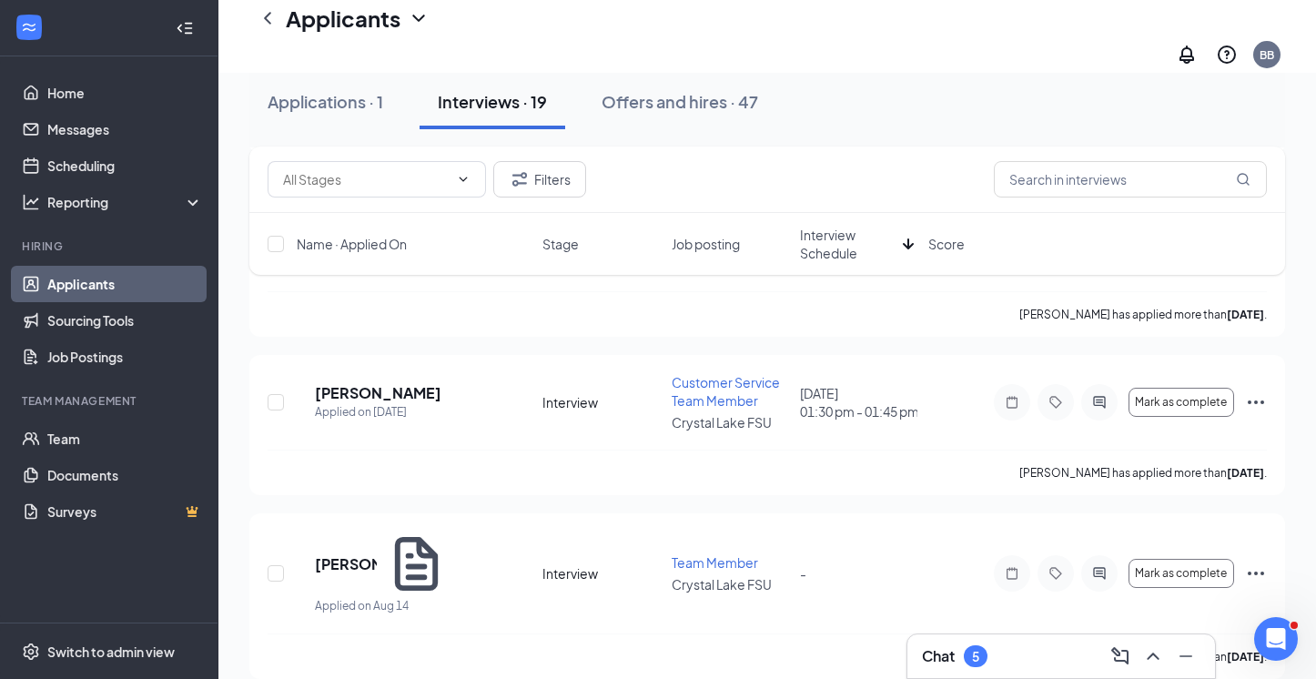
click at [987, 662] on div "Chat 5" at bounding box center [955, 656] width 66 height 22
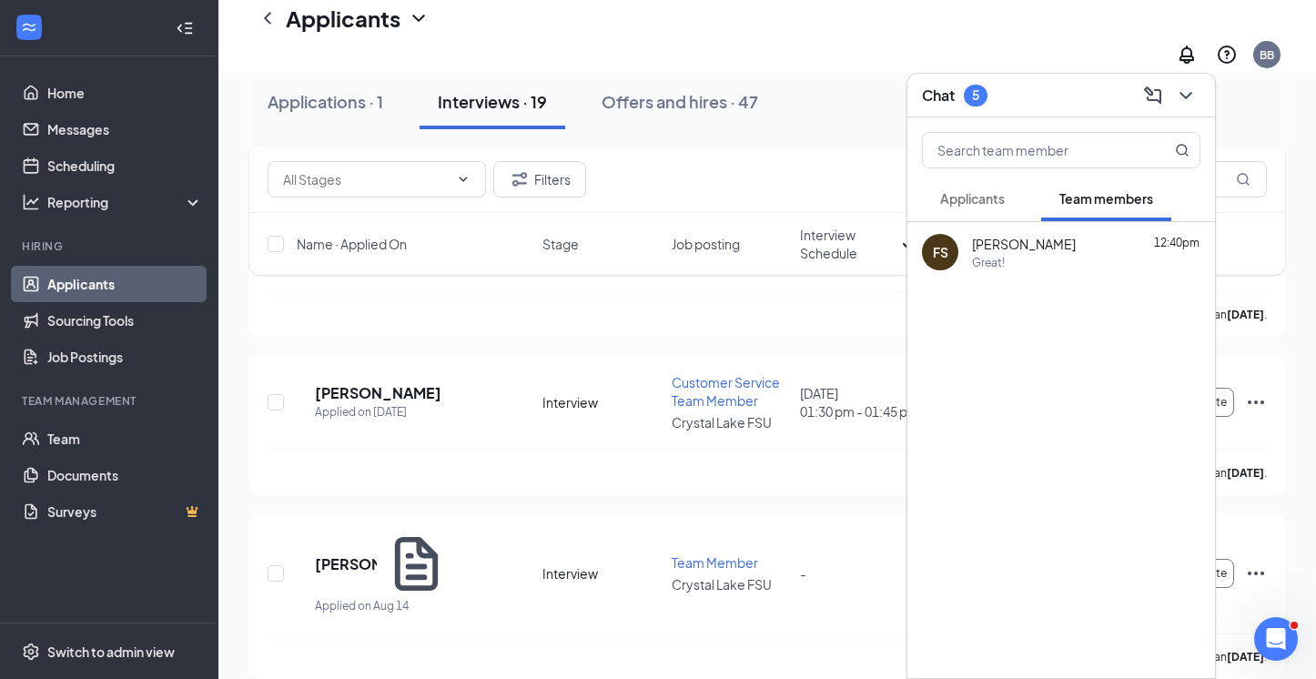
click at [978, 204] on span "Applicants" at bounding box center [972, 198] width 65 height 16
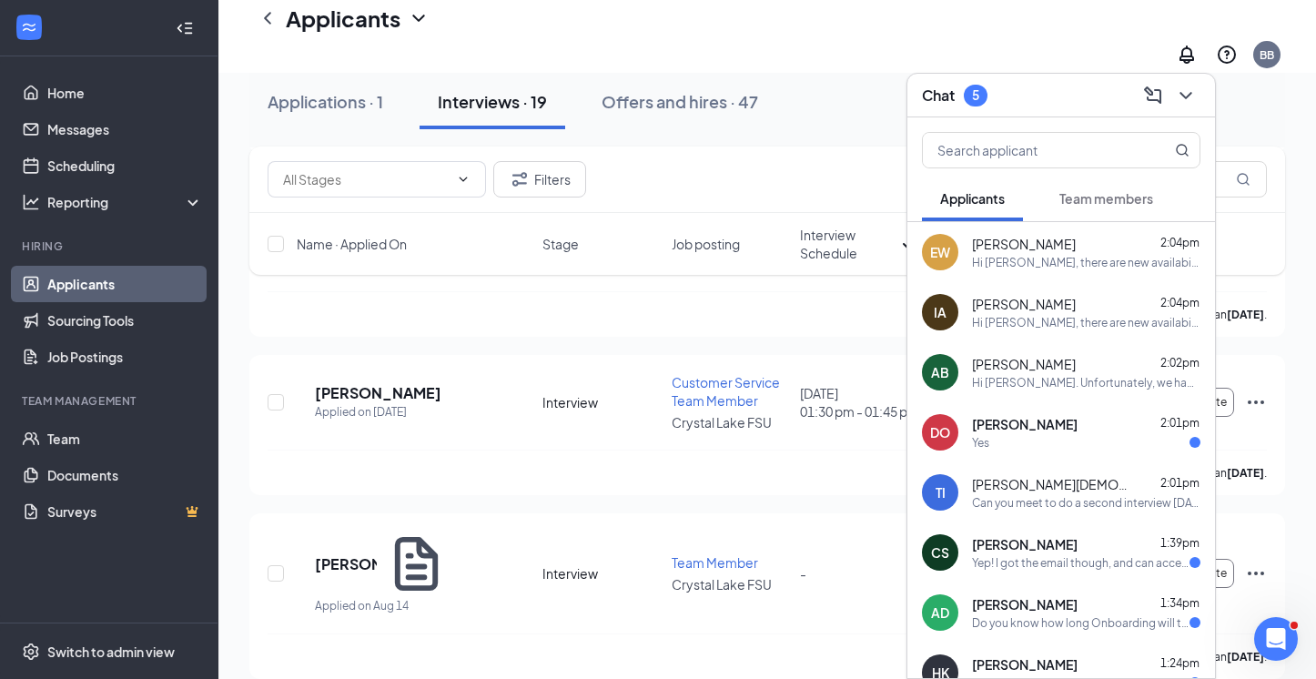
scroll to position [0, 0]
click at [102, 167] on link "Scheduling" at bounding box center [125, 165] width 156 height 36
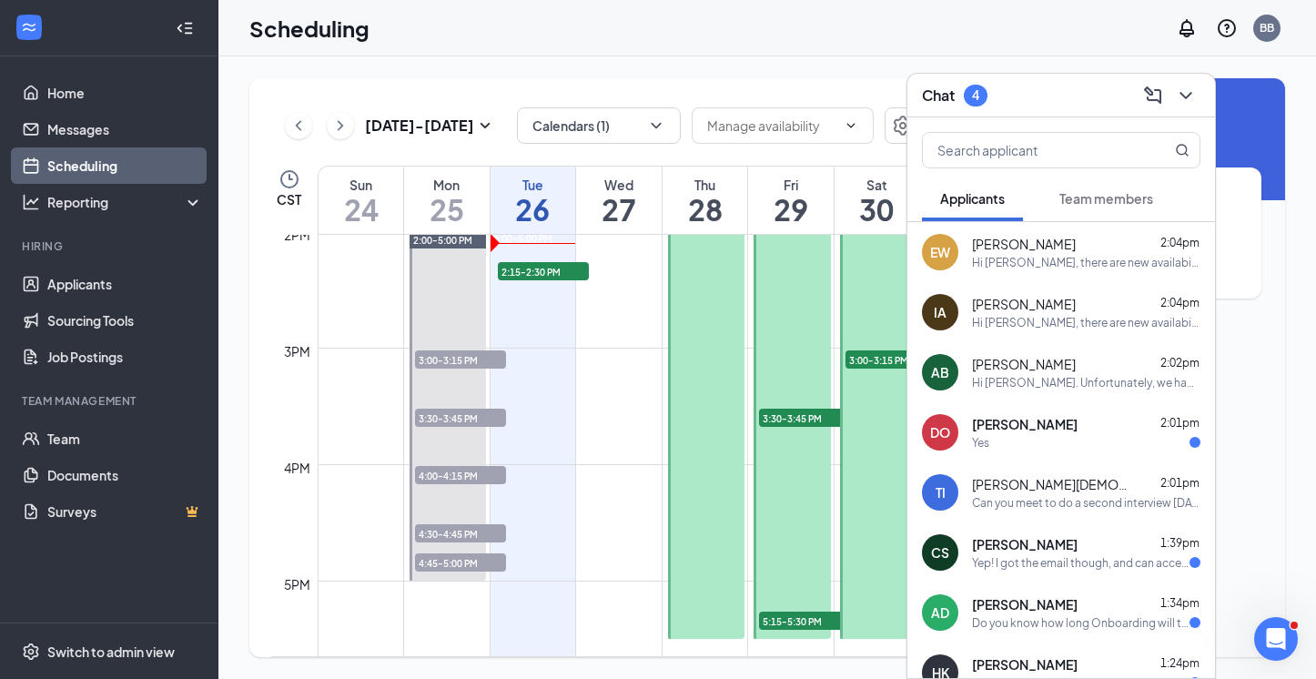
scroll to position [1585, 0]
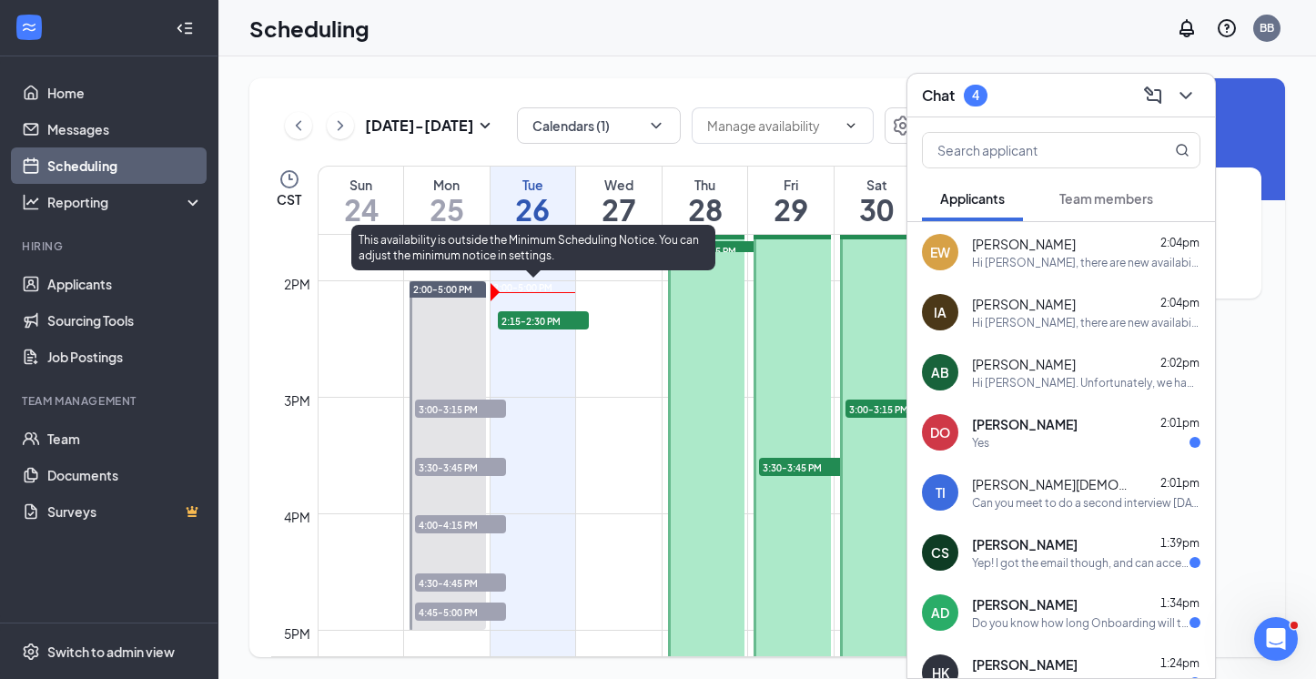
click at [552, 294] on div at bounding box center [552, 287] width 0 height 13
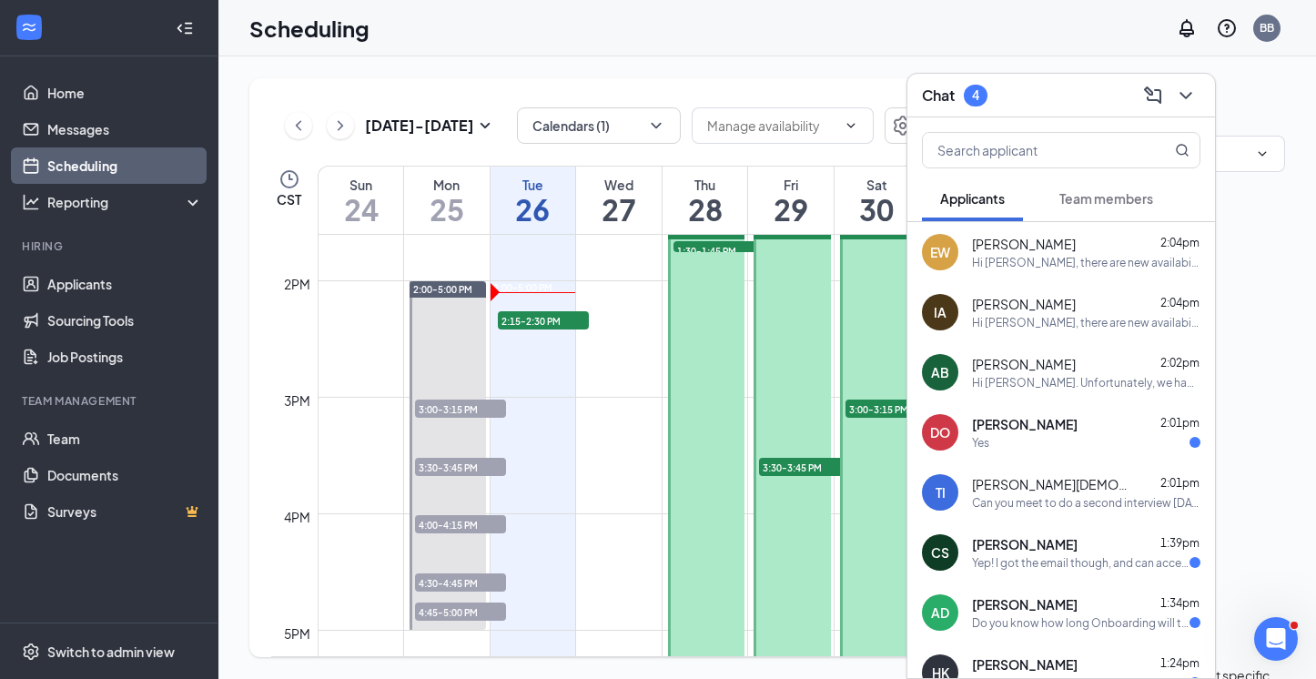
click at [1052, 295] on div "Edit availability Specify availability 02:00 PM - 05:00 PM Choose days to edit …" at bounding box center [1117, 436] width 335 height 716
click at [926, 99] on h3 "Chat" at bounding box center [938, 96] width 33 height 20
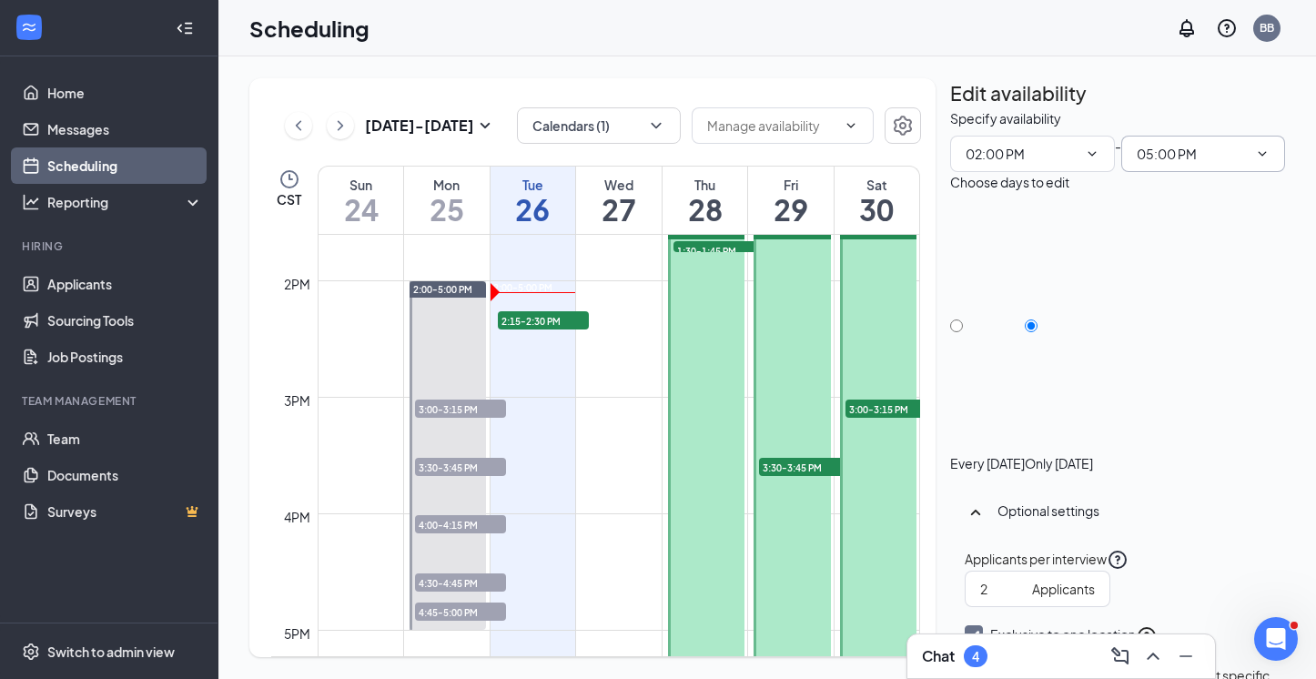
click at [1052, 164] on input "05:00 PM" at bounding box center [1192, 154] width 112 height 20
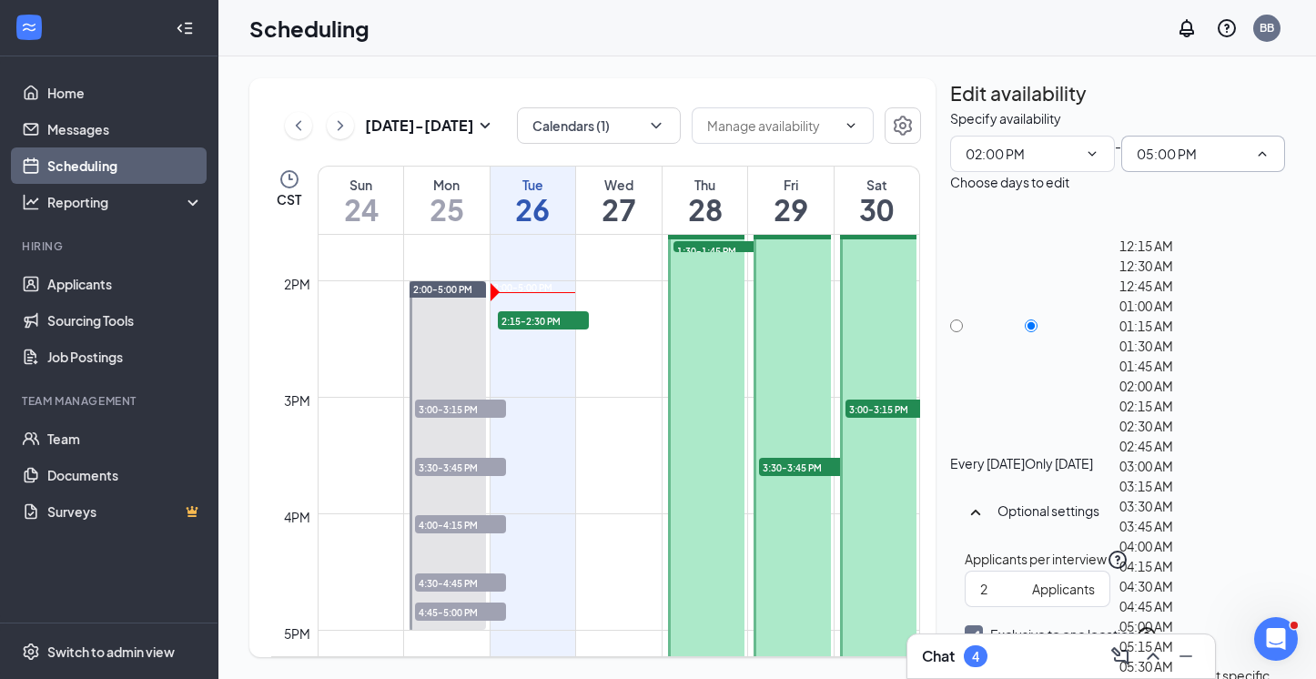
scroll to position [2388, 0]
type input "03:00 PM"
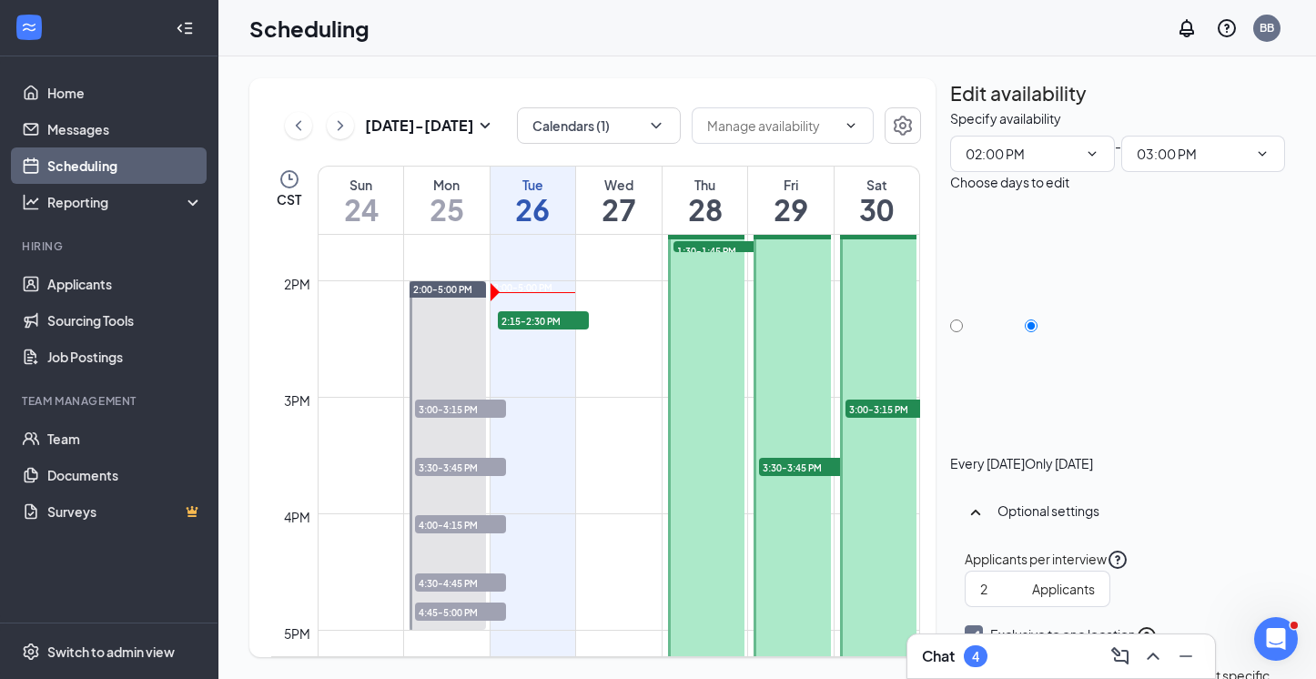
scroll to position [71, 0]
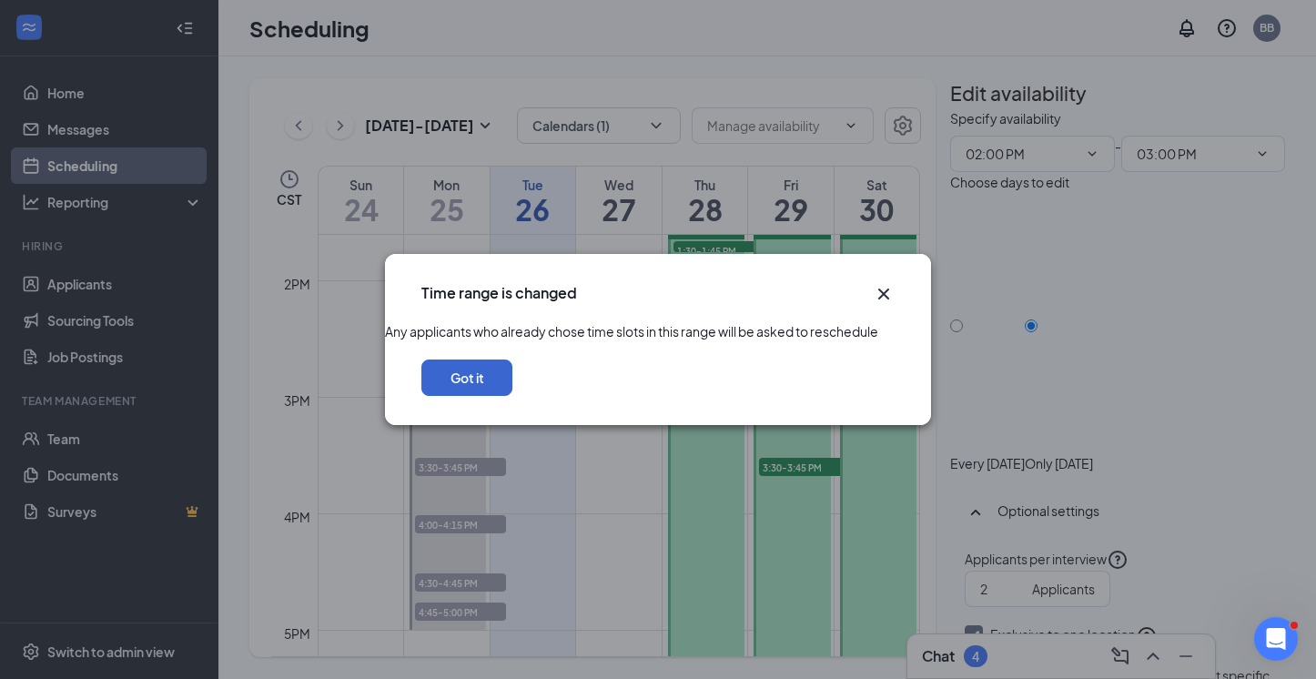
click at [512, 396] on button "Got it" at bounding box center [466, 377] width 91 height 36
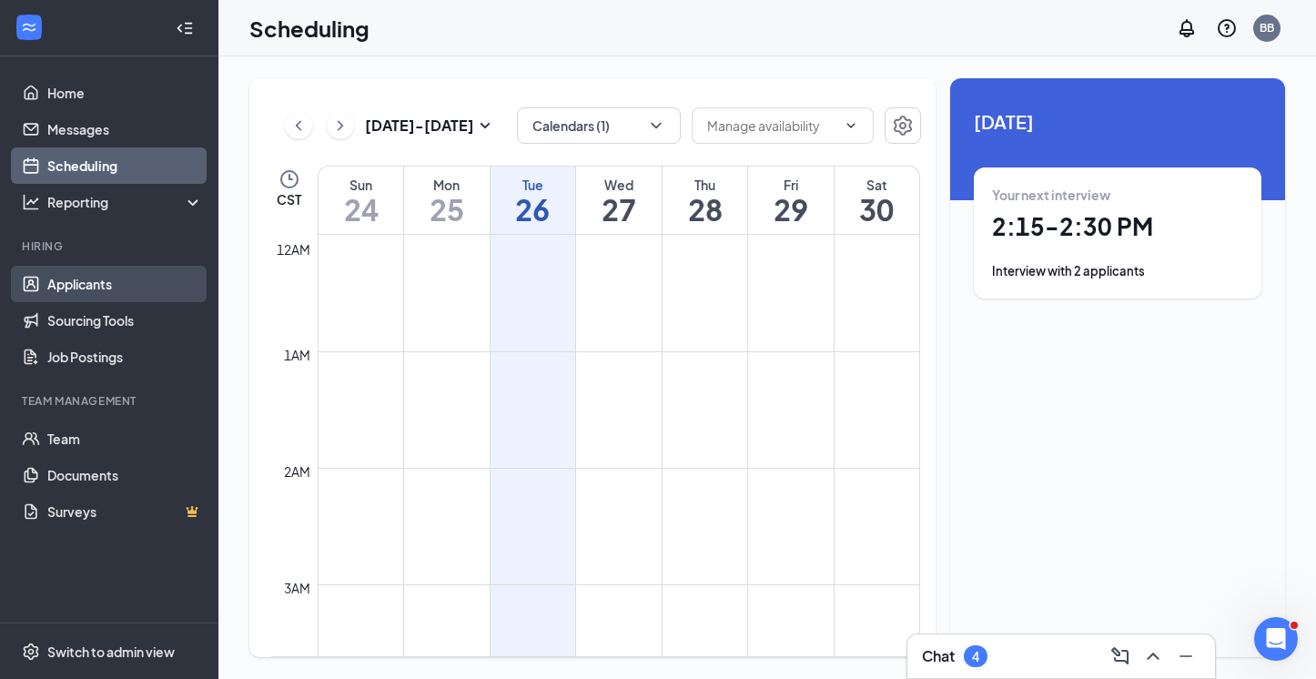
click at [95, 277] on link "Applicants" at bounding box center [125, 284] width 156 height 36
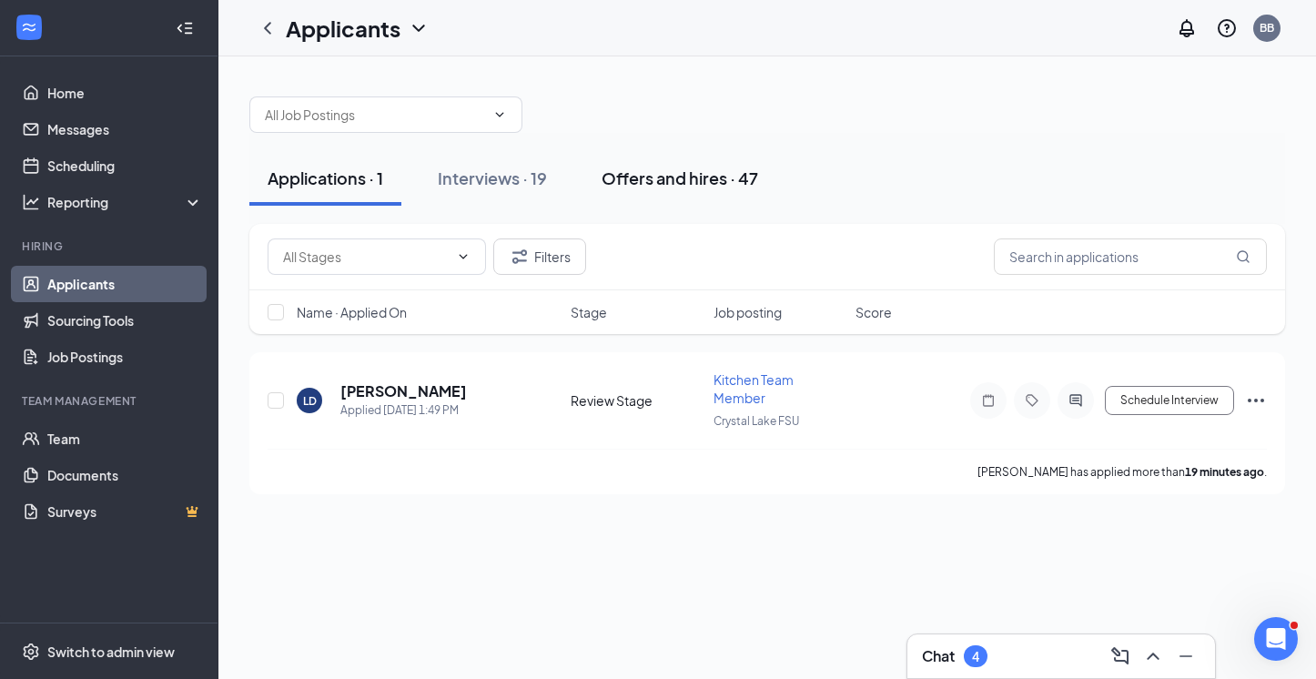
click at [672, 178] on div "Offers and hires · 47" at bounding box center [679, 178] width 157 height 23
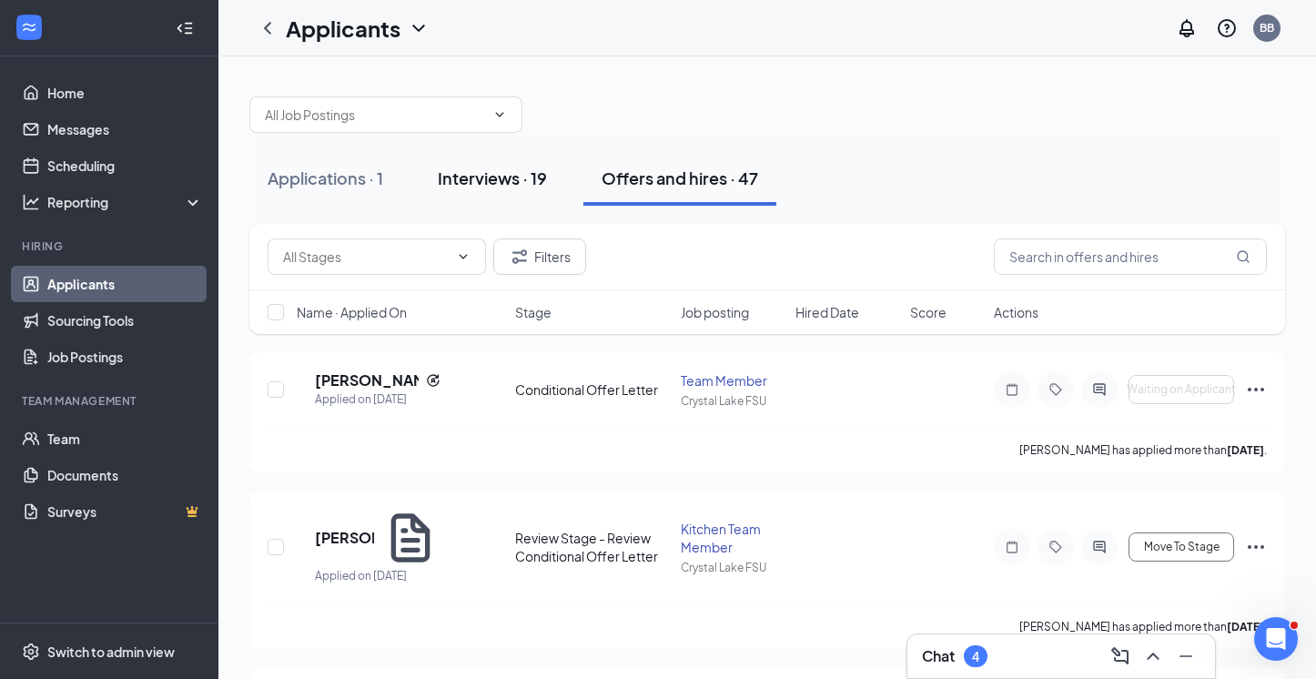
click at [525, 184] on div "Interviews · 19" at bounding box center [492, 178] width 109 height 23
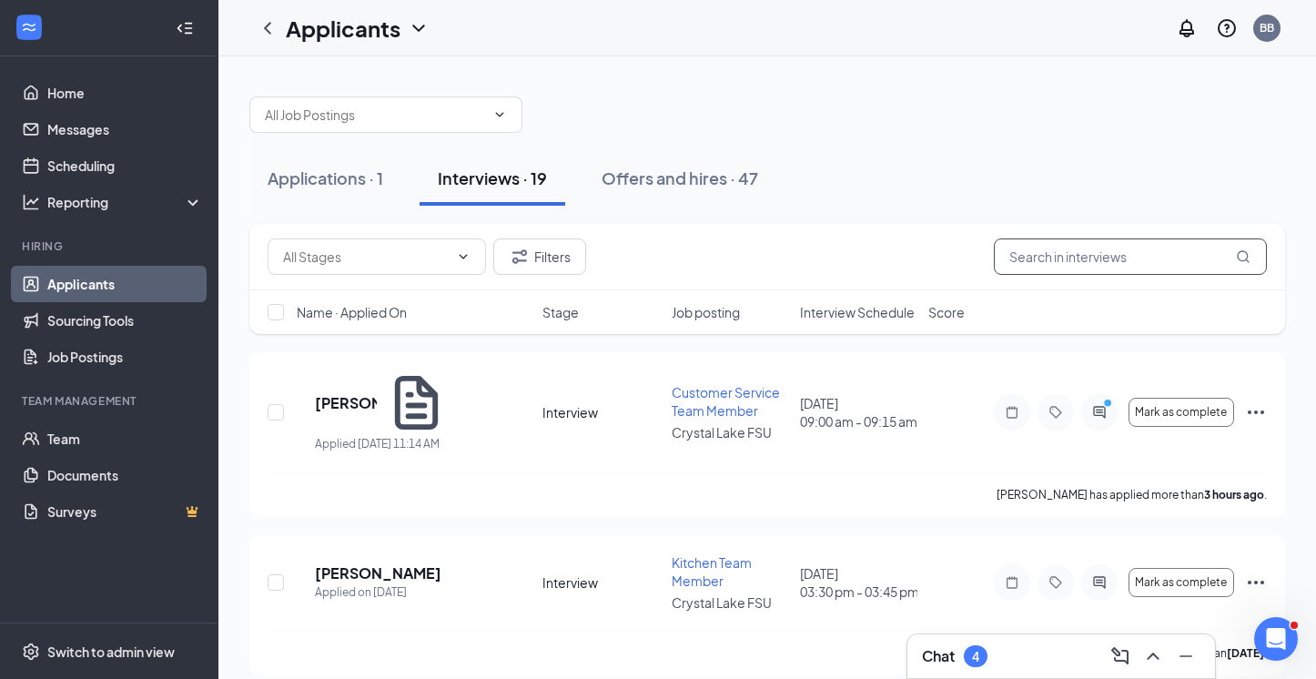
click at [1035, 254] on input "text" at bounding box center [1130, 256] width 273 height 36
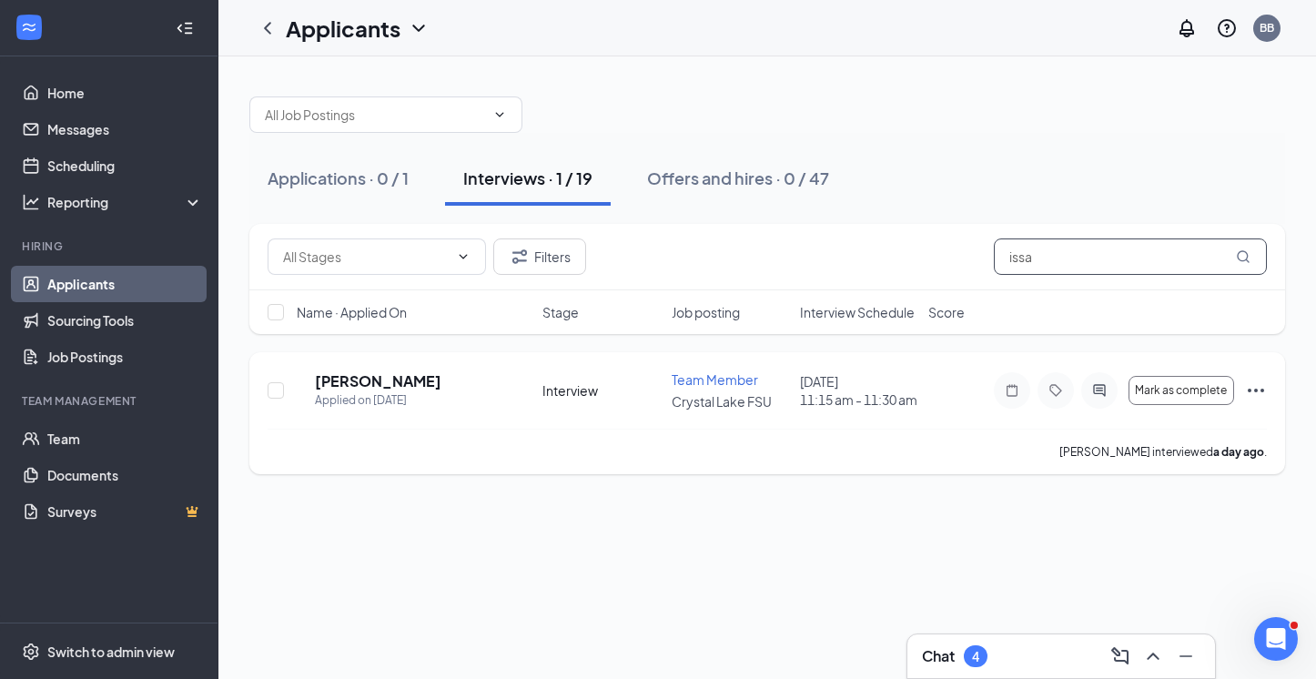
type input "issa"
click at [387, 385] on h5 "[PERSON_NAME]" at bounding box center [378, 381] width 126 height 20
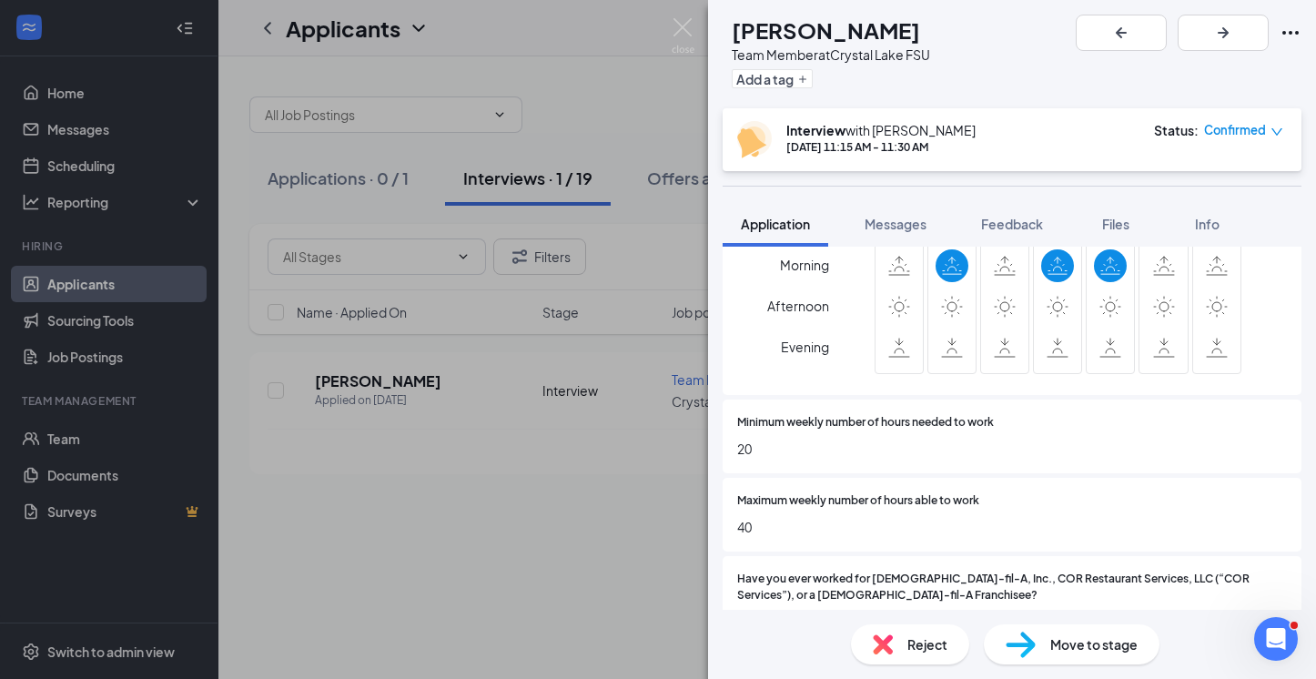
scroll to position [892, 0]
click at [530, 461] on div "IA Issa Amar Team Member at [GEOGRAPHIC_DATA] Add a tag Interview with [PERSON_…" at bounding box center [658, 339] width 1316 height 679
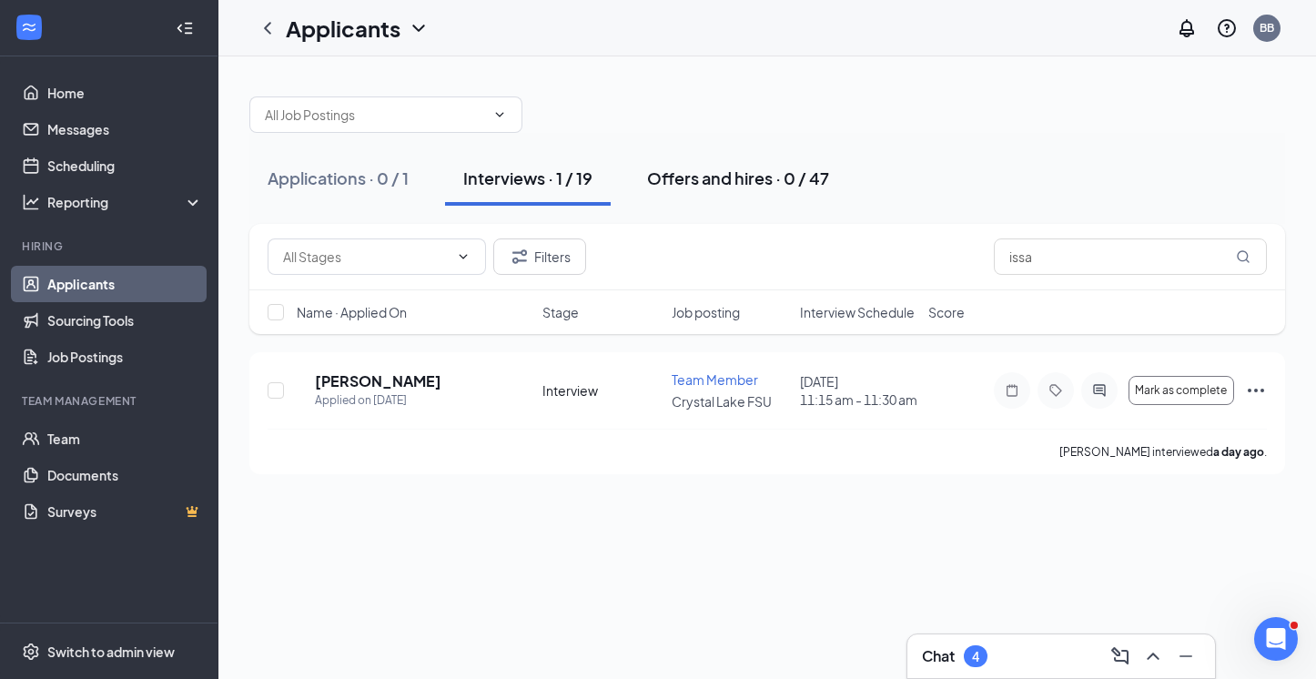
click at [722, 161] on button "Offers and hires · 0 / 47" at bounding box center [738, 178] width 218 height 55
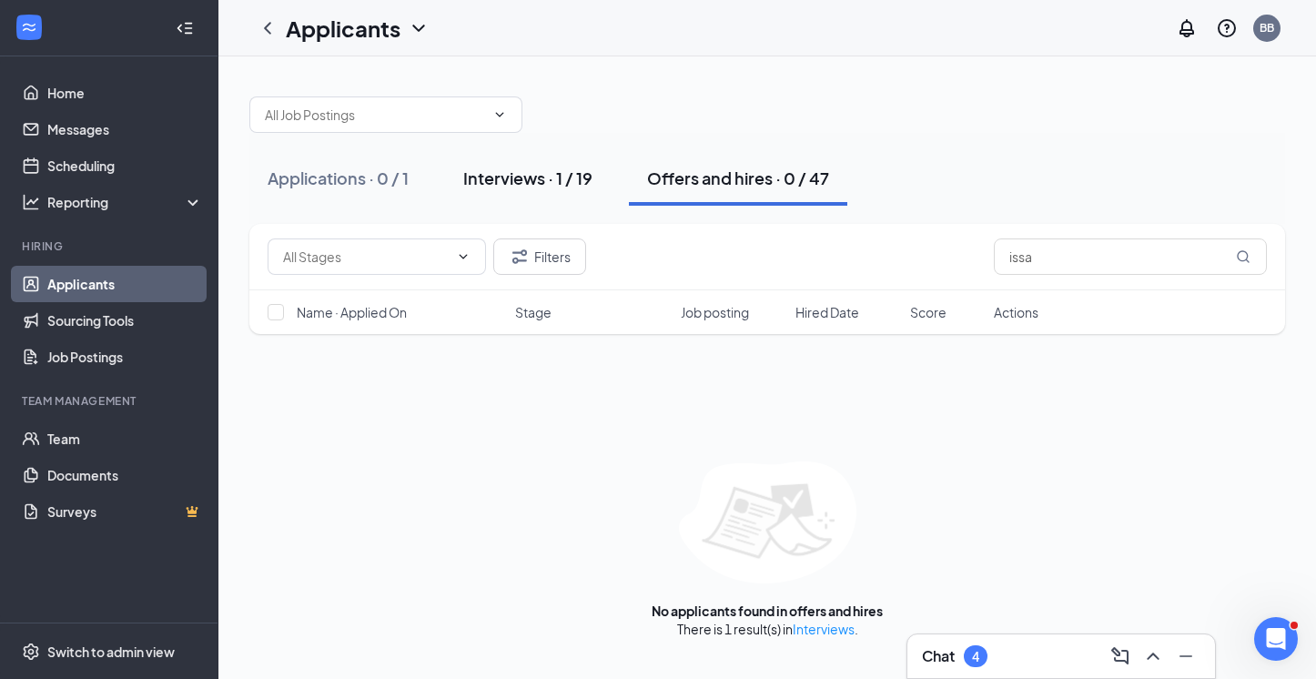
click at [545, 173] on div "Interviews · 1 / 19" at bounding box center [527, 178] width 129 height 23
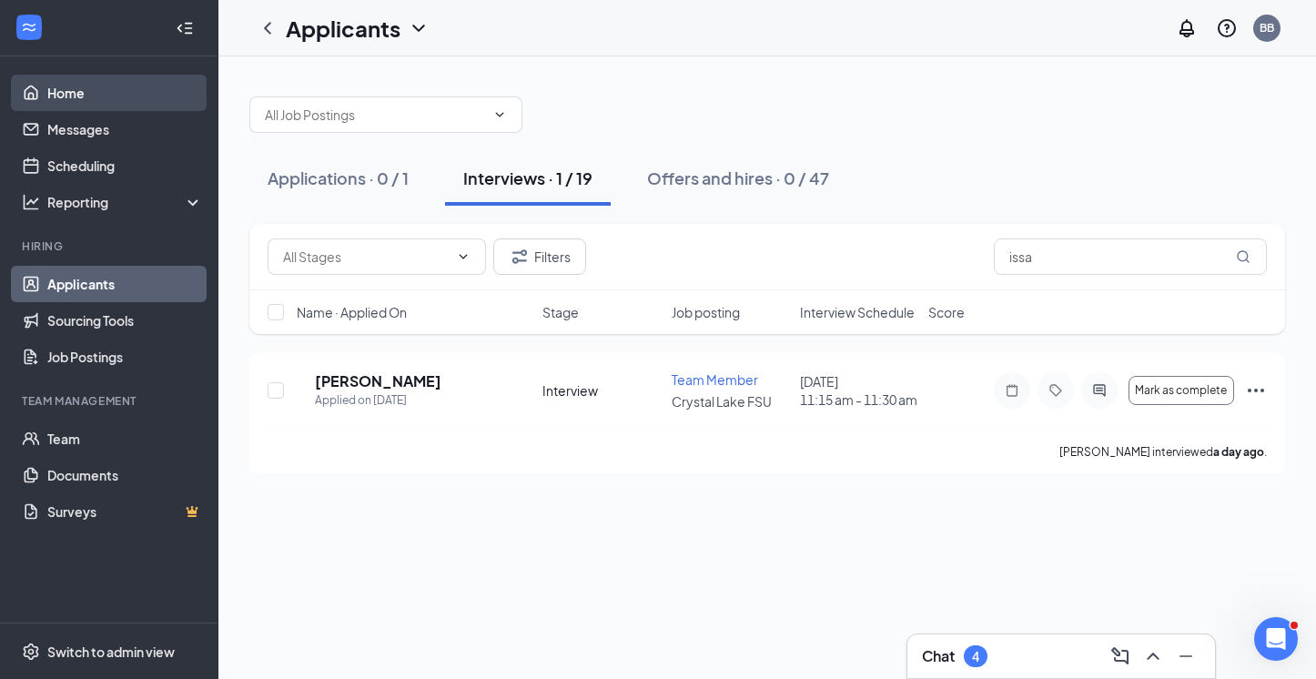
click at [97, 89] on link "Home" at bounding box center [125, 93] width 156 height 36
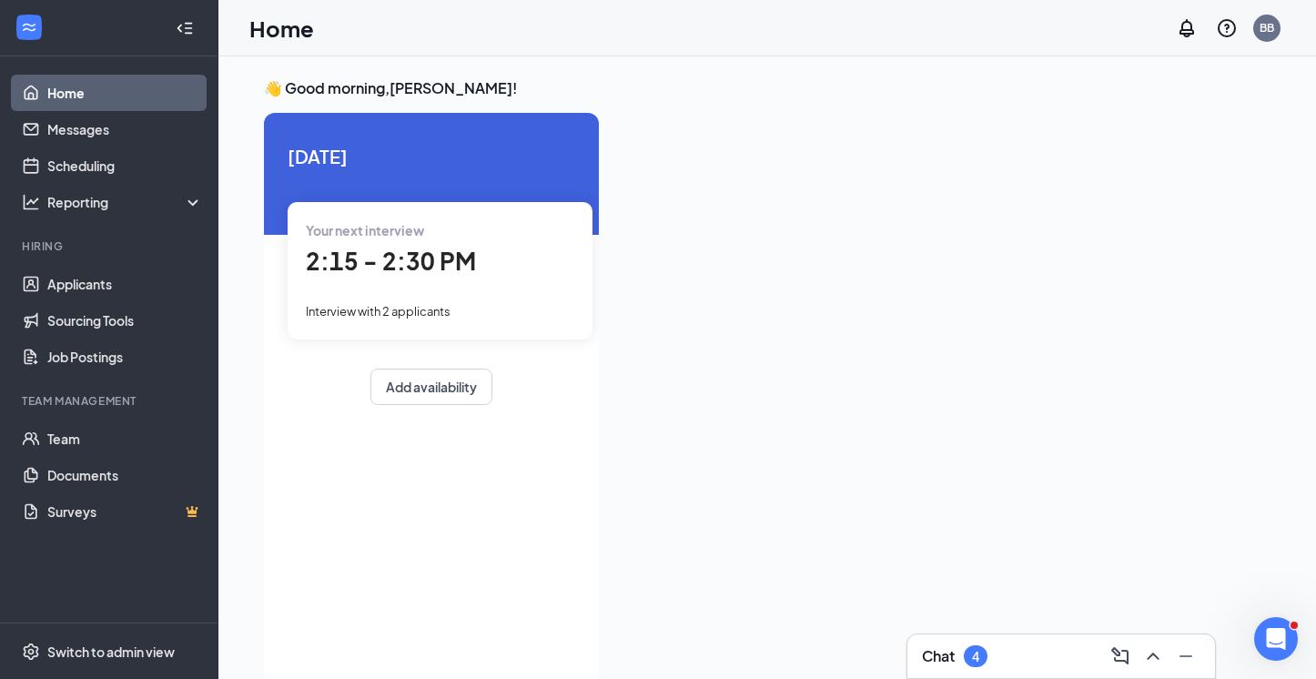
click at [429, 246] on span "2:15 - 2:30 PM" at bounding box center [391, 261] width 170 height 30
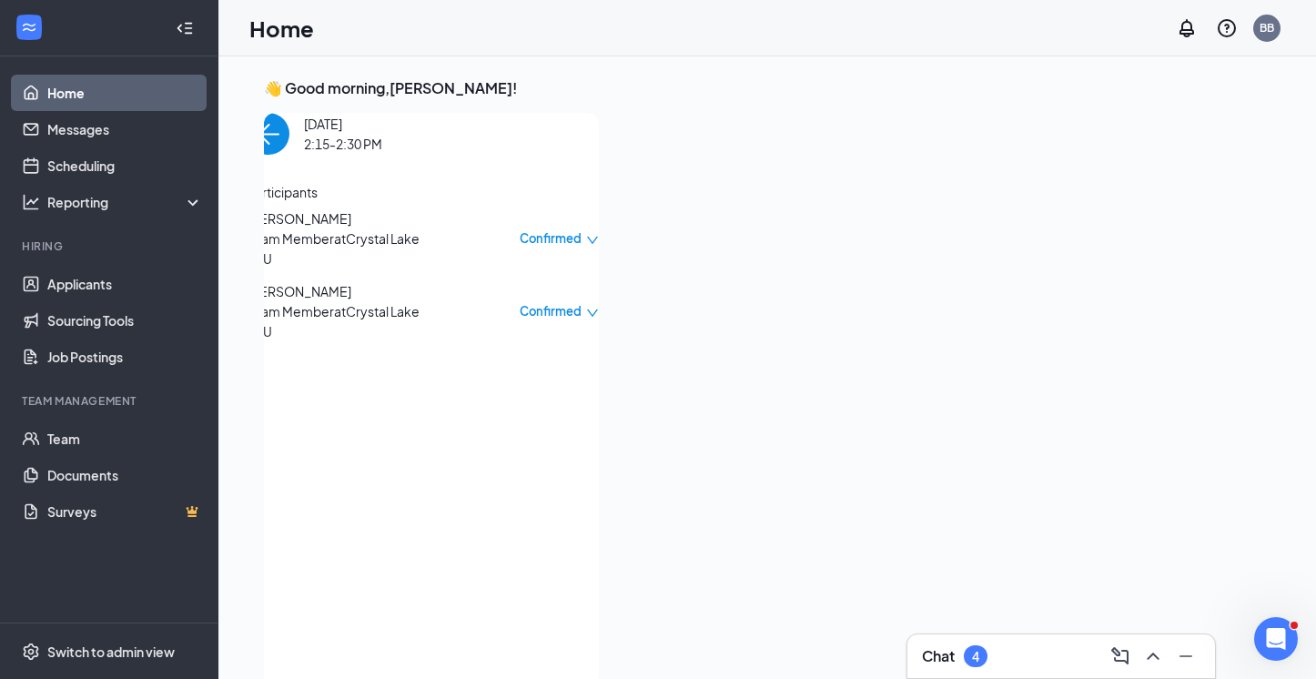
scroll to position [7, 0]
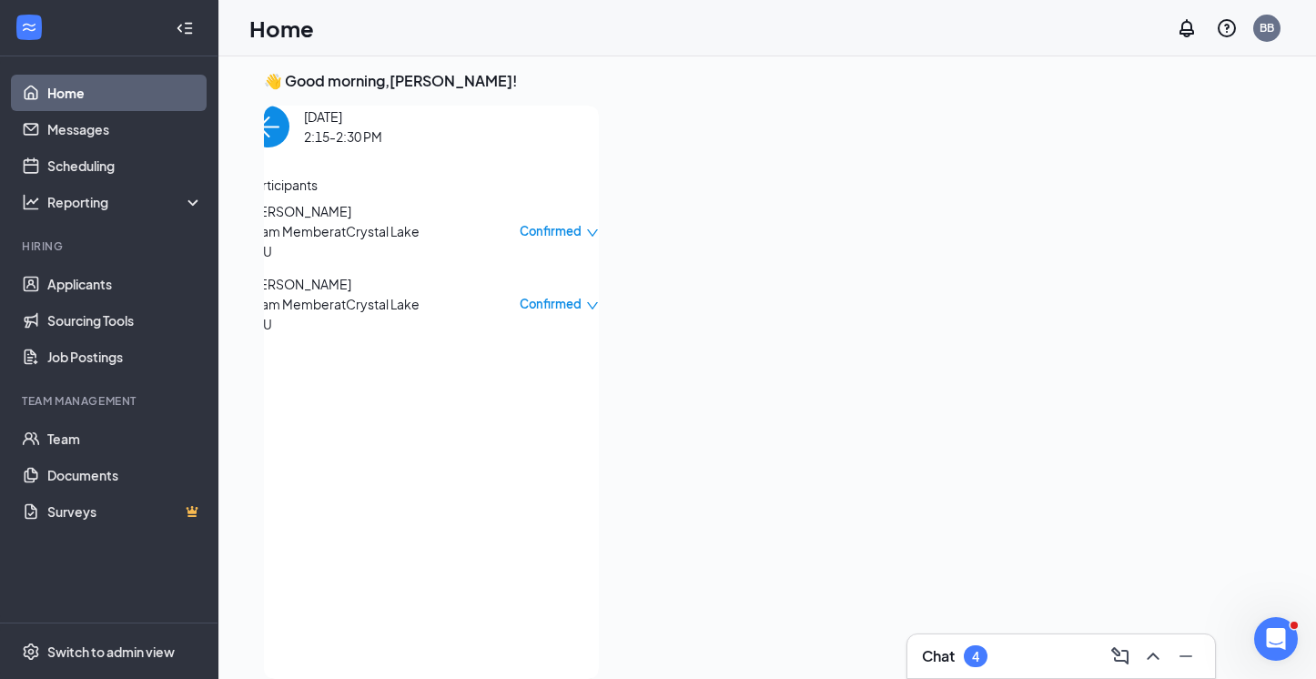
click at [353, 294] on span "[PERSON_NAME]" at bounding box center [342, 284] width 191 height 20
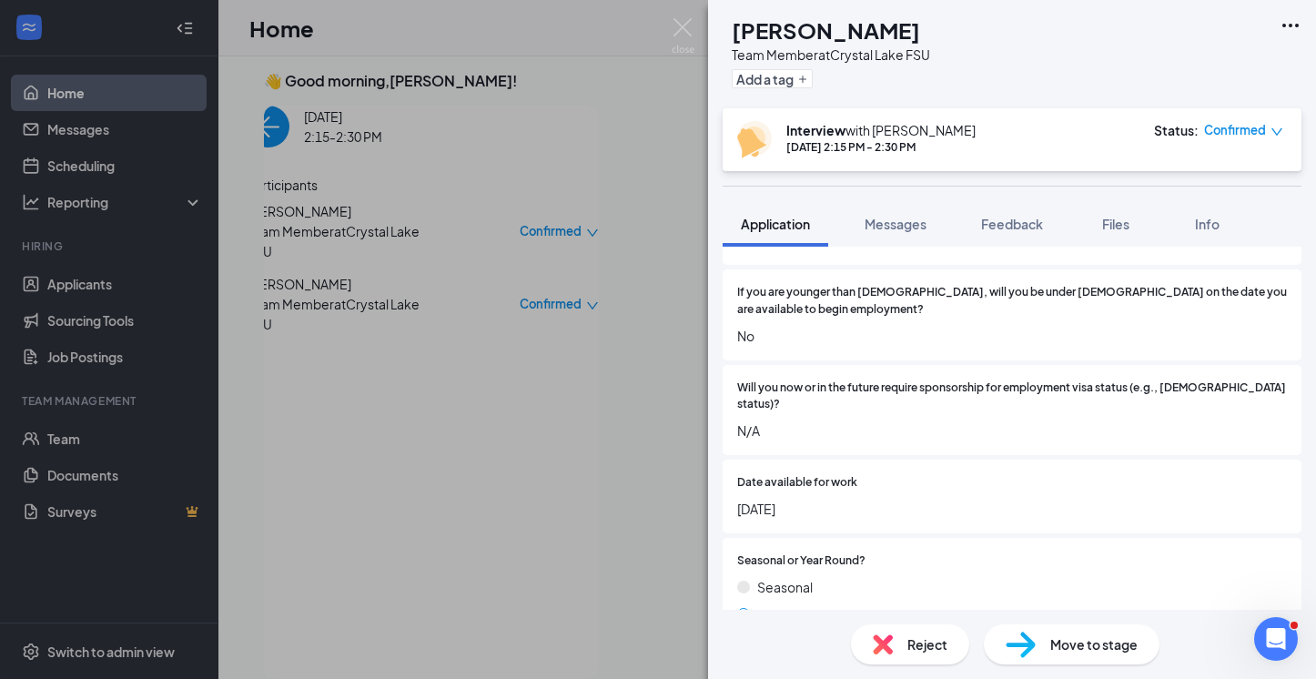
scroll to position [403, 0]
click at [414, 482] on div "ML [PERSON_NAME] Team Member at [GEOGRAPHIC_DATA] Add a tag Interview with [PER…" at bounding box center [658, 339] width 1316 height 679
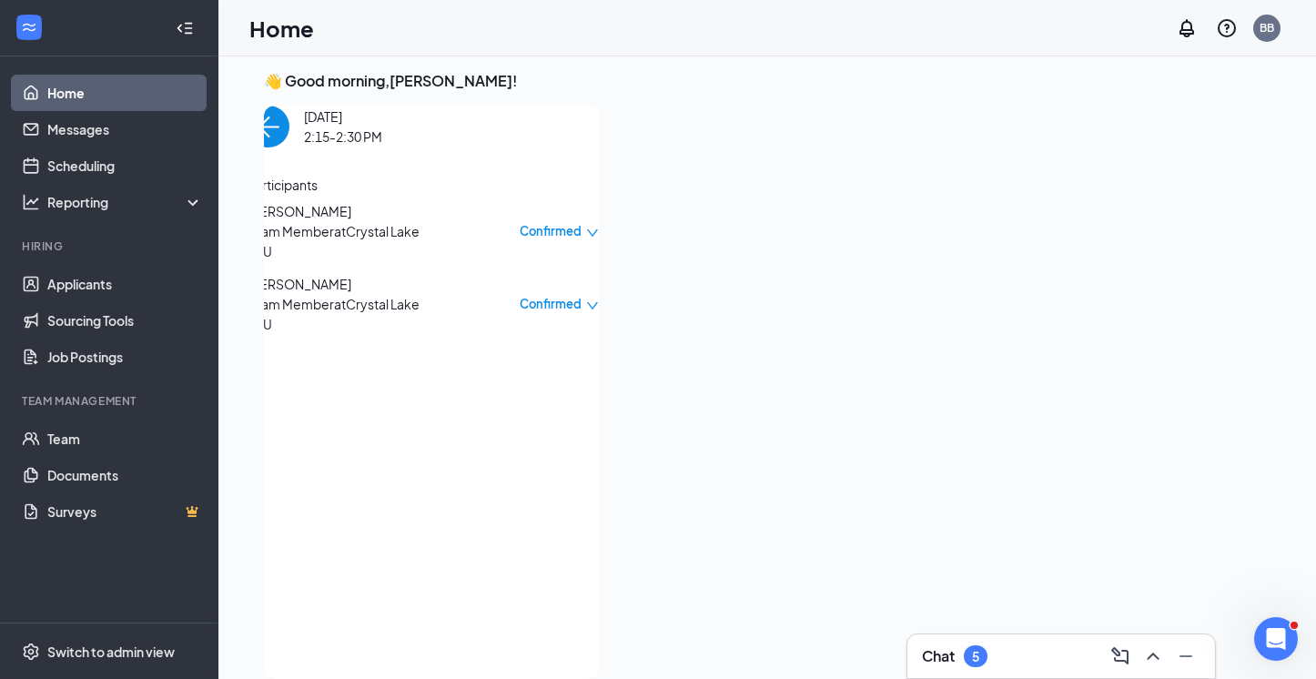
click at [314, 294] on span "[PERSON_NAME]" at bounding box center [342, 284] width 191 height 20
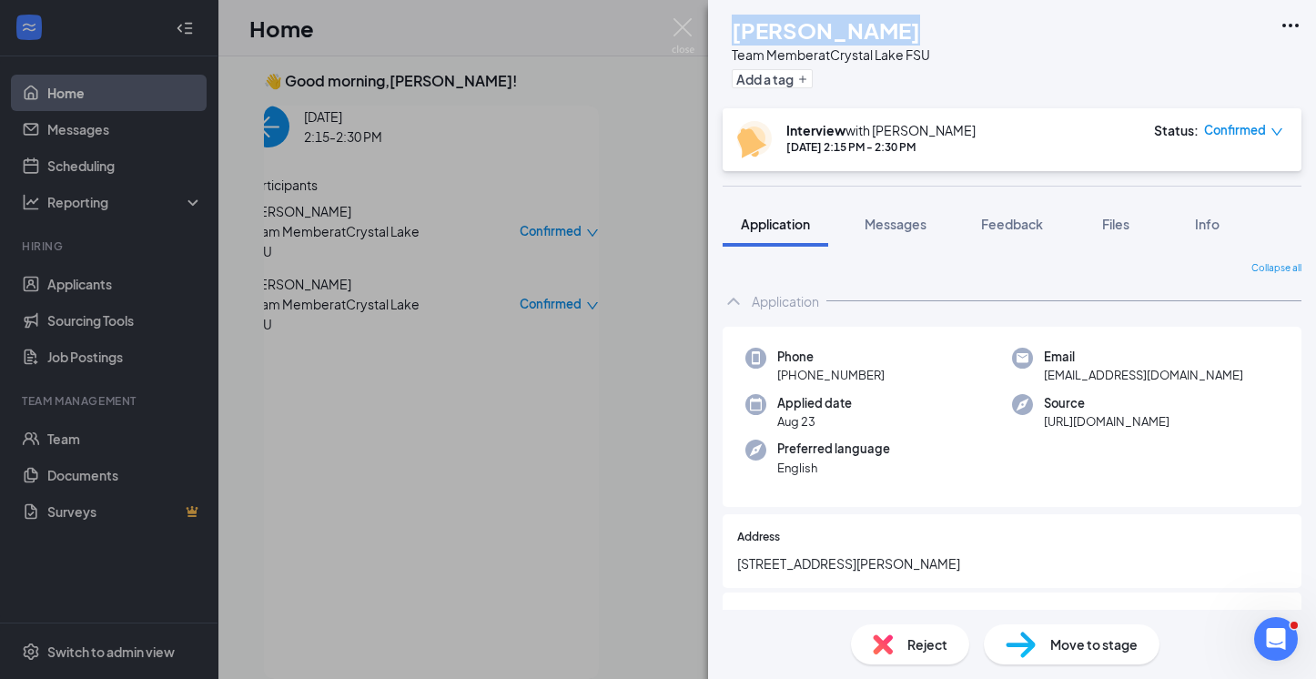
drag, startPoint x: 908, startPoint y: 36, endPoint x: 772, endPoint y: 37, distance: 136.5
click at [772, 37] on div "[PERSON_NAME]" at bounding box center [831, 30] width 198 height 31
copy h1 "[PERSON_NAME]"
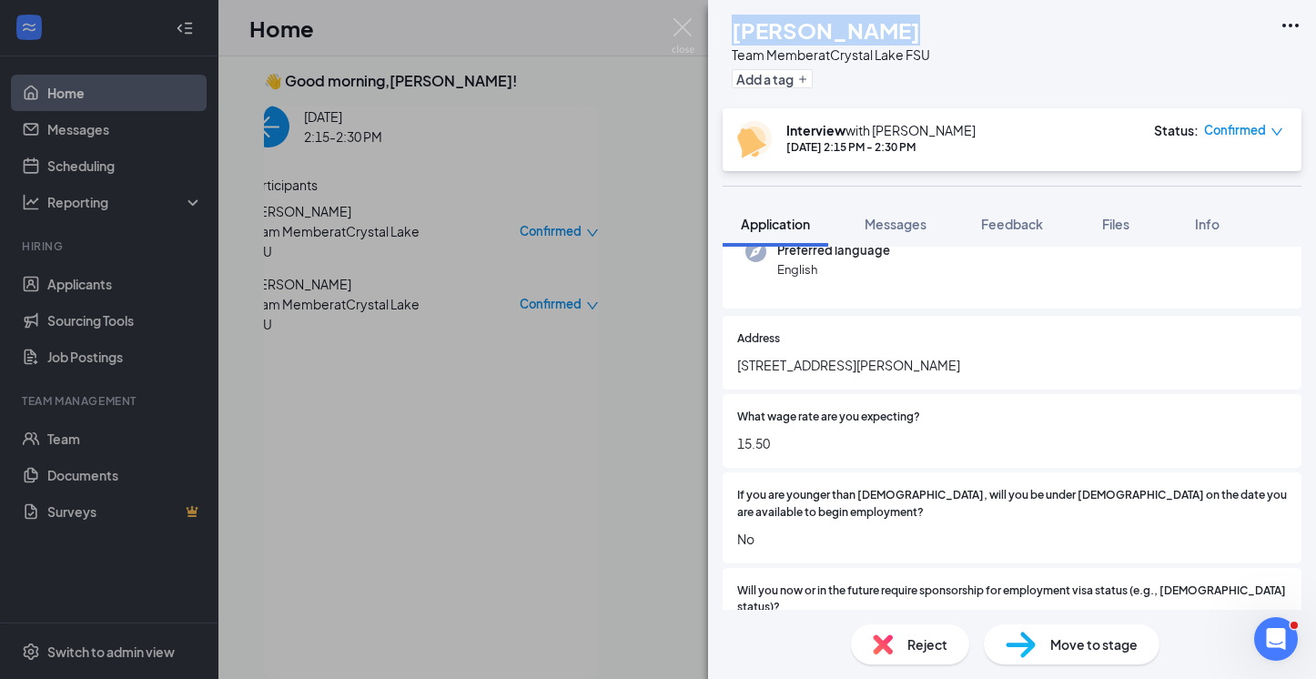
scroll to position [197, 0]
click at [319, 389] on div "ML [PERSON_NAME] Team Member at [GEOGRAPHIC_DATA] Add a tag Interview with [PER…" at bounding box center [658, 339] width 1316 height 679
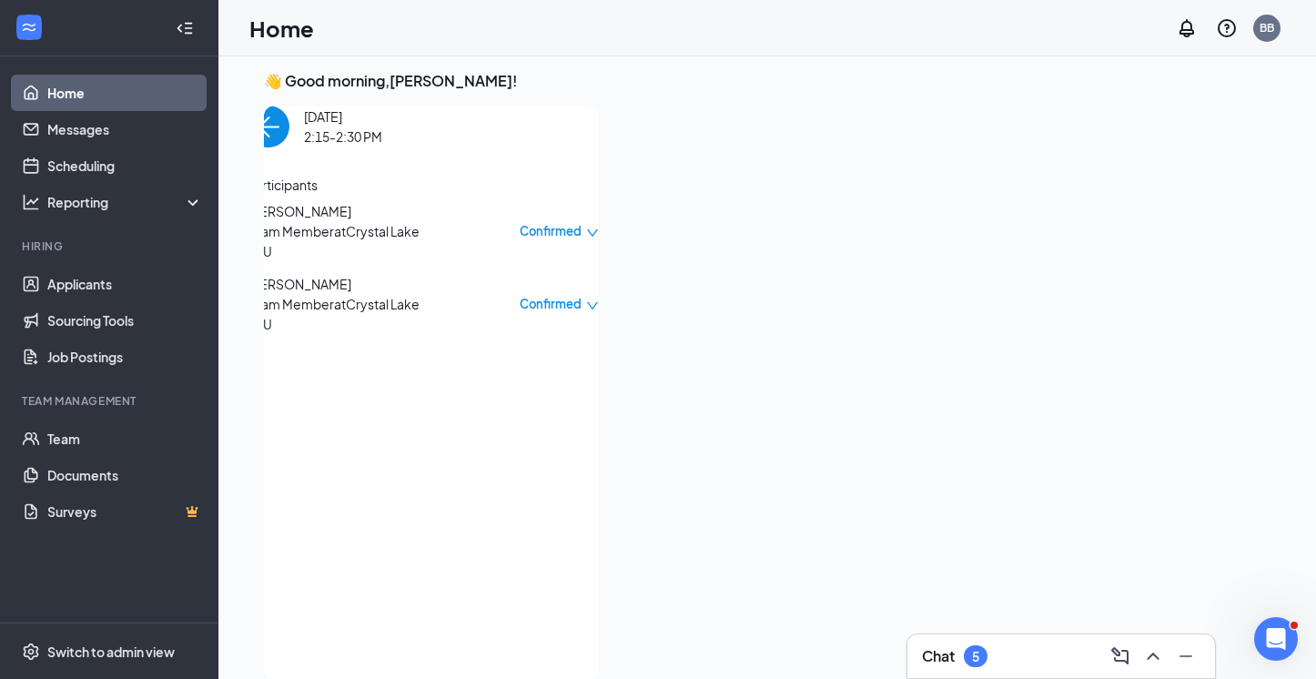
click at [358, 221] on span "[PERSON_NAME]" at bounding box center [342, 211] width 191 height 20
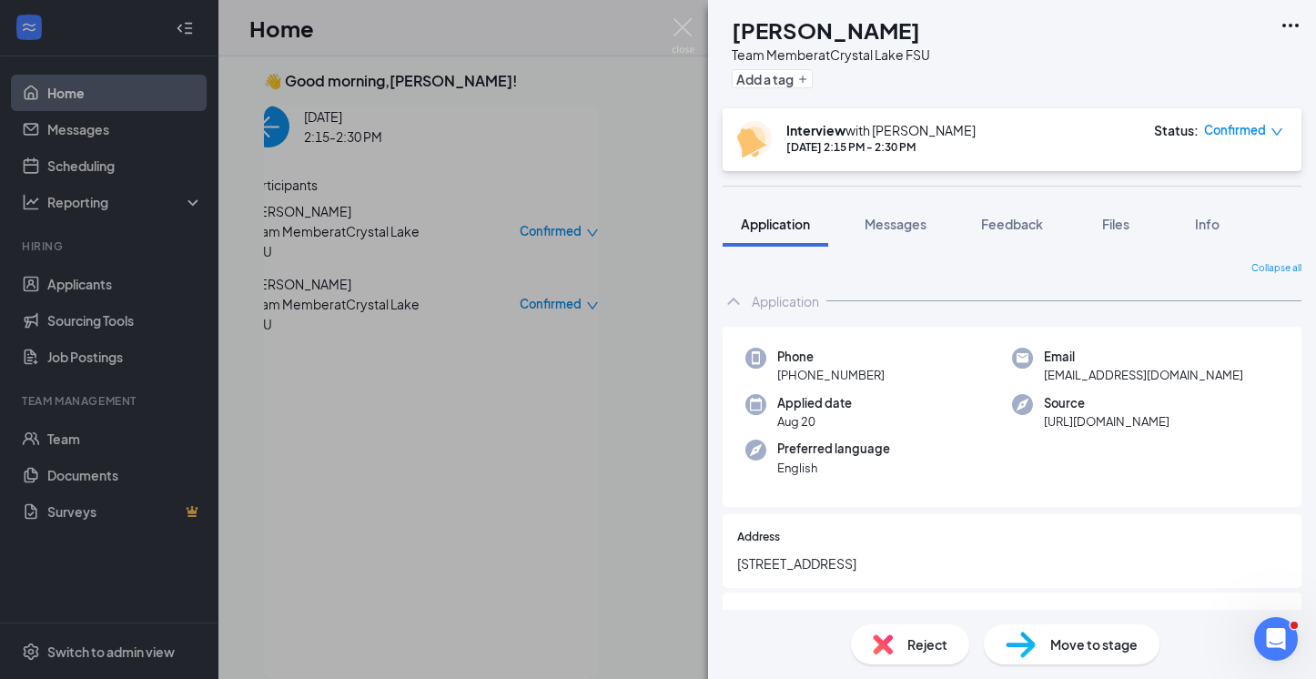
click at [552, 186] on div "[PERSON_NAME] [PERSON_NAME] Team Member at [GEOGRAPHIC_DATA] Add a tag Intervie…" at bounding box center [658, 339] width 1316 height 679
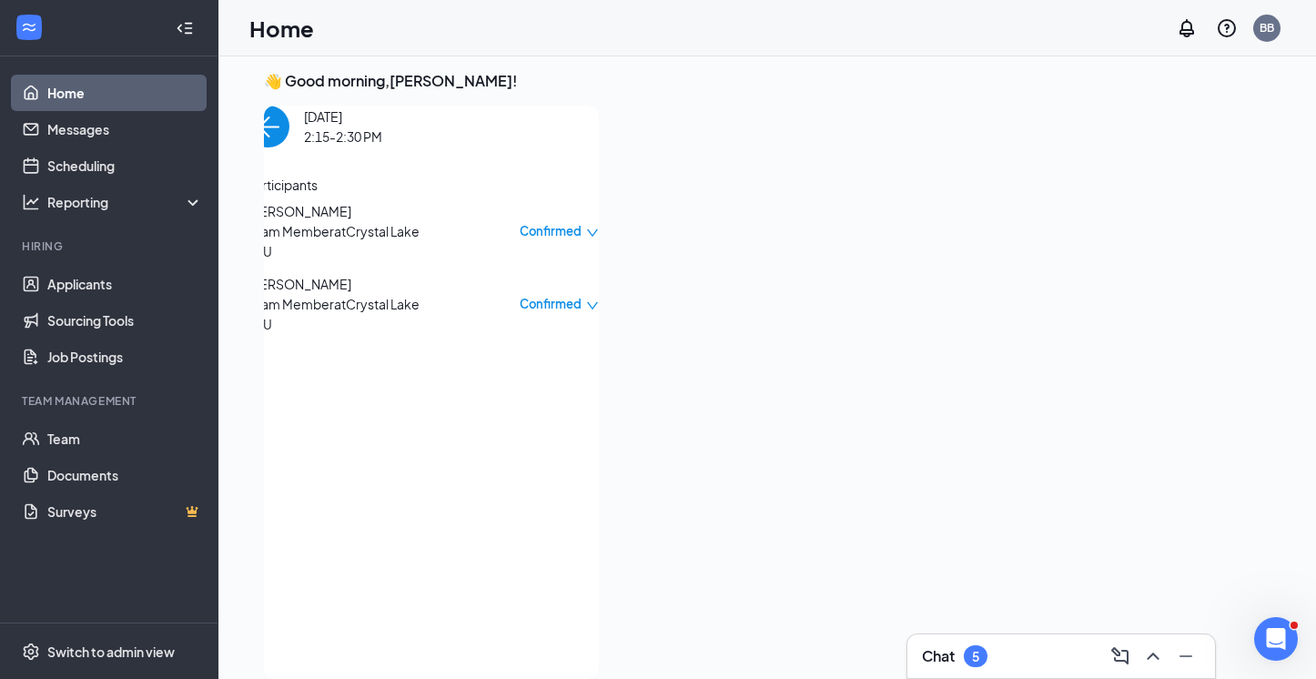
click at [288, 147] on img "back-button" at bounding box center [268, 127] width 42 height 42
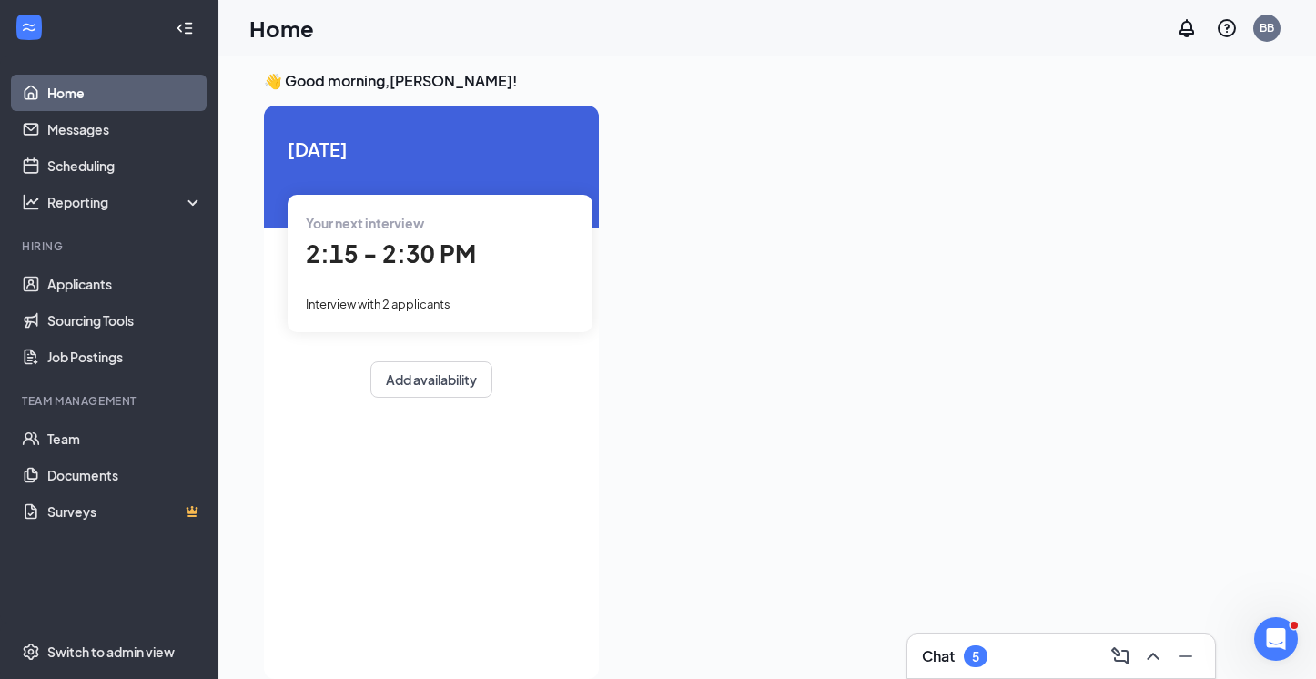
click at [352, 260] on span "2:15 - 2:30 PM" at bounding box center [391, 253] width 170 height 30
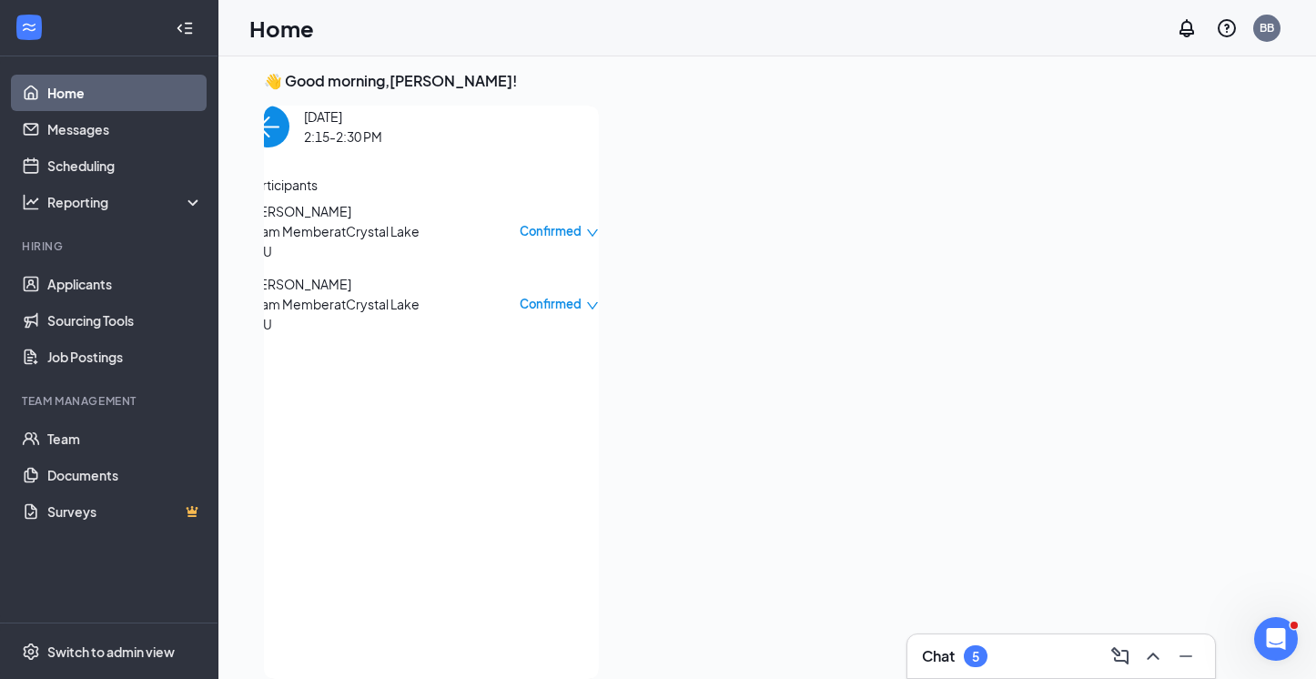
click at [331, 221] on span "[PERSON_NAME]" at bounding box center [342, 211] width 191 height 20
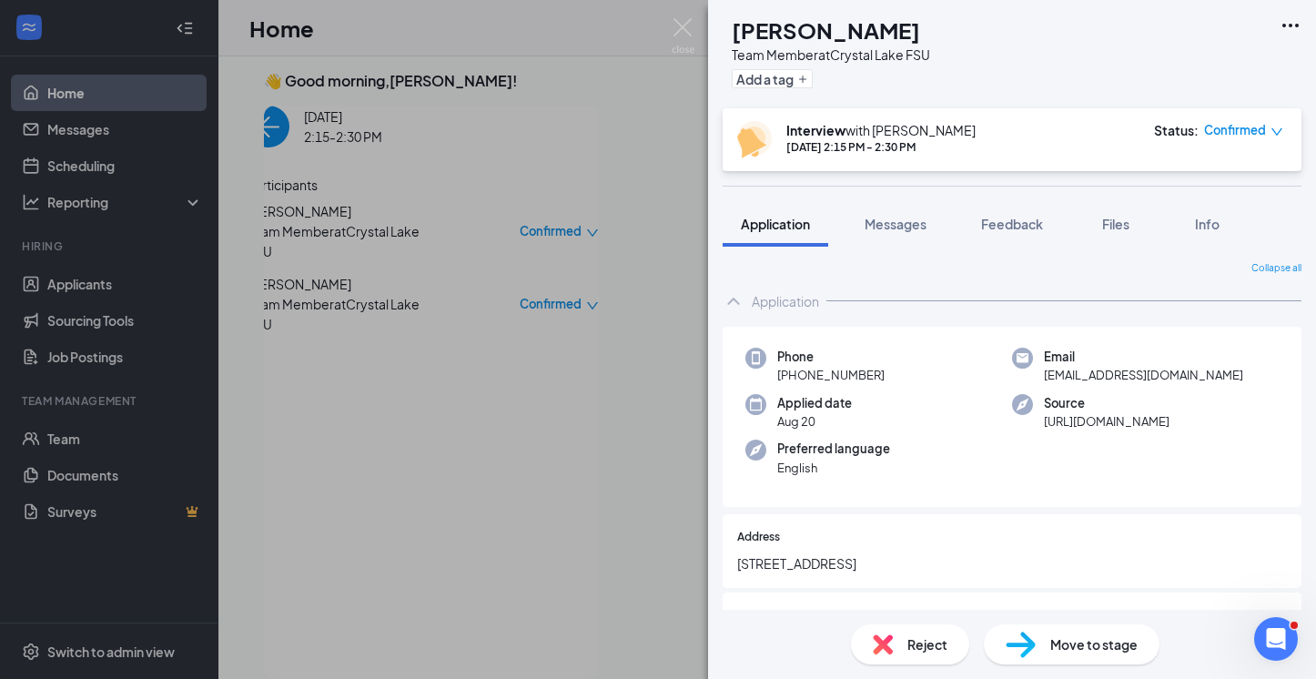
click at [98, 288] on div "[PERSON_NAME] [PERSON_NAME] Team Member at [GEOGRAPHIC_DATA] Add a tag Intervie…" at bounding box center [658, 339] width 1316 height 679
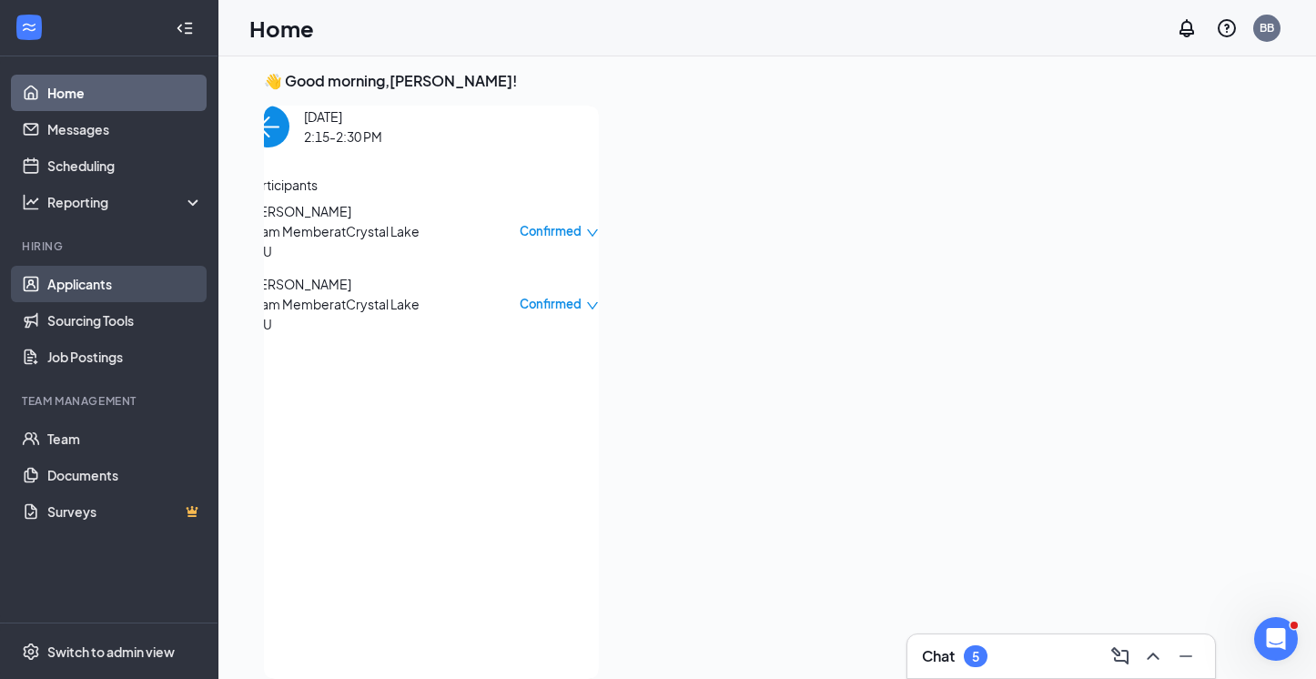
click at [96, 279] on link "Applicants" at bounding box center [125, 284] width 156 height 36
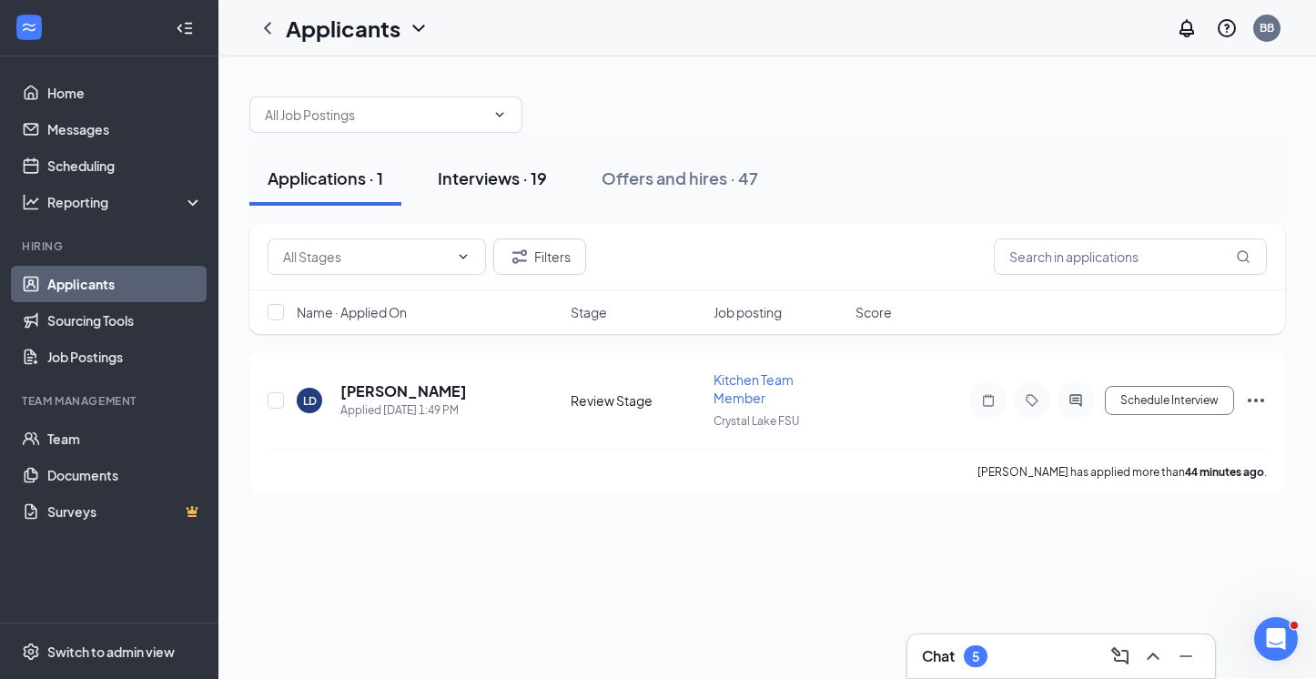
click at [516, 173] on div "Interviews · 19" at bounding box center [492, 178] width 109 height 23
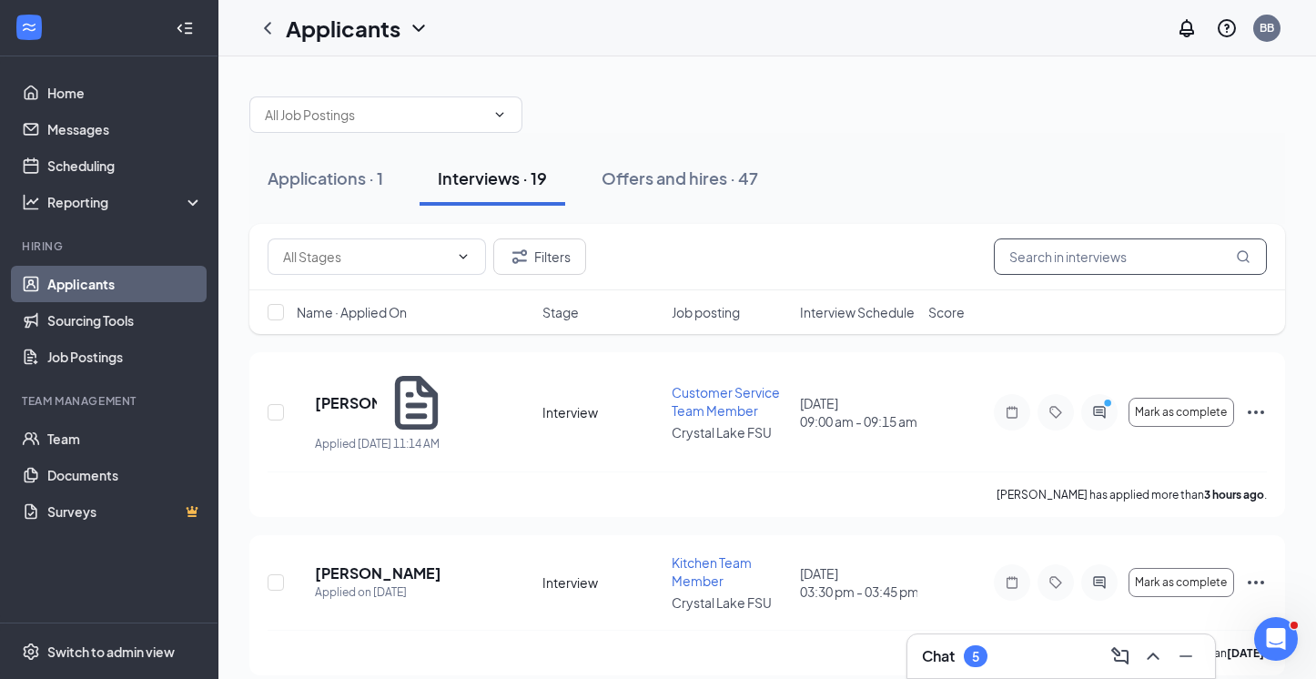
click at [1051, 262] on input "text" at bounding box center [1130, 256] width 273 height 36
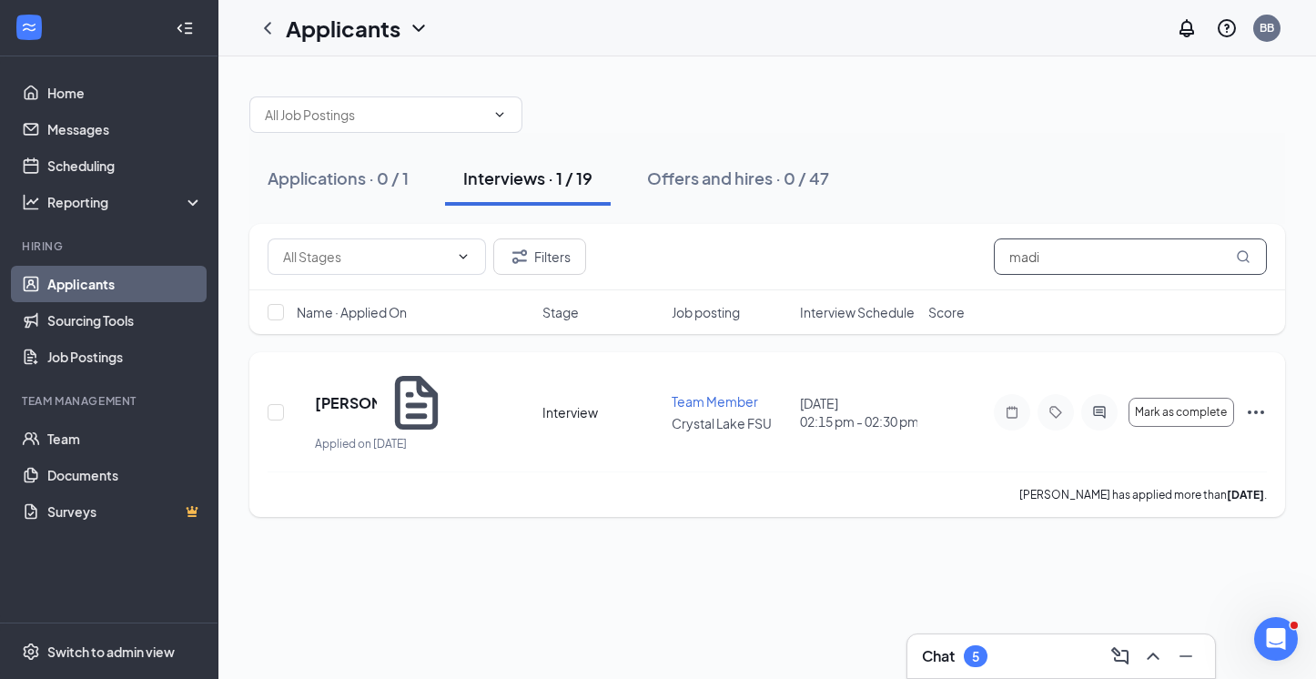
type input "madi"
click at [1052, 401] on icon "Ellipses" at bounding box center [1256, 412] width 22 height 22
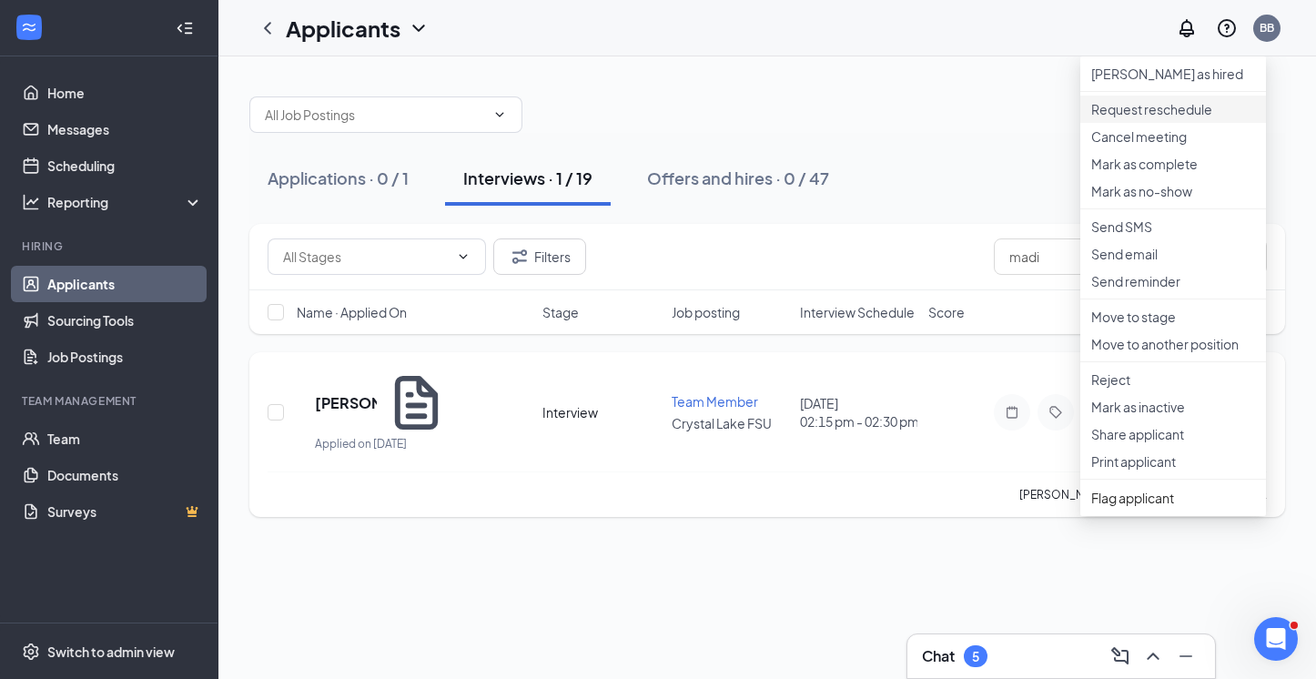
click at [1052, 123] on li "Request reschedule" at bounding box center [1173, 109] width 186 height 27
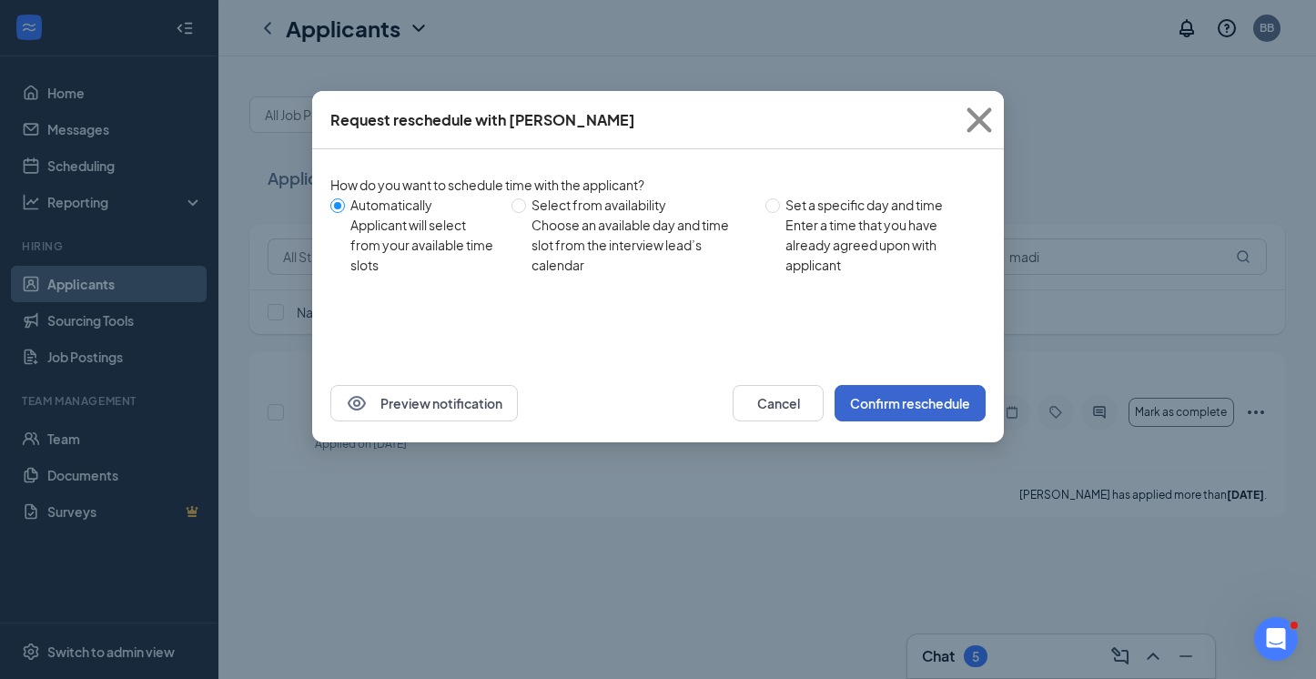
click at [864, 403] on button "Confirm reschedule" at bounding box center [909, 403] width 151 height 36
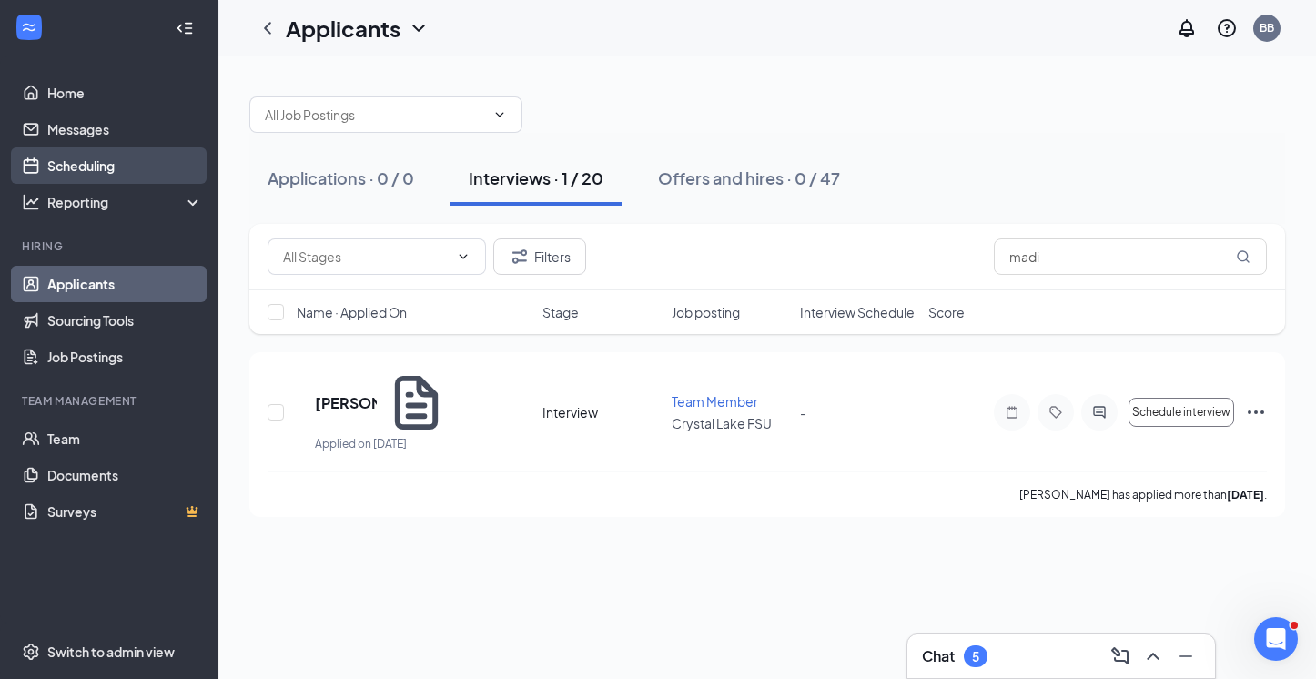
click at [90, 165] on link "Scheduling" at bounding box center [125, 165] width 156 height 36
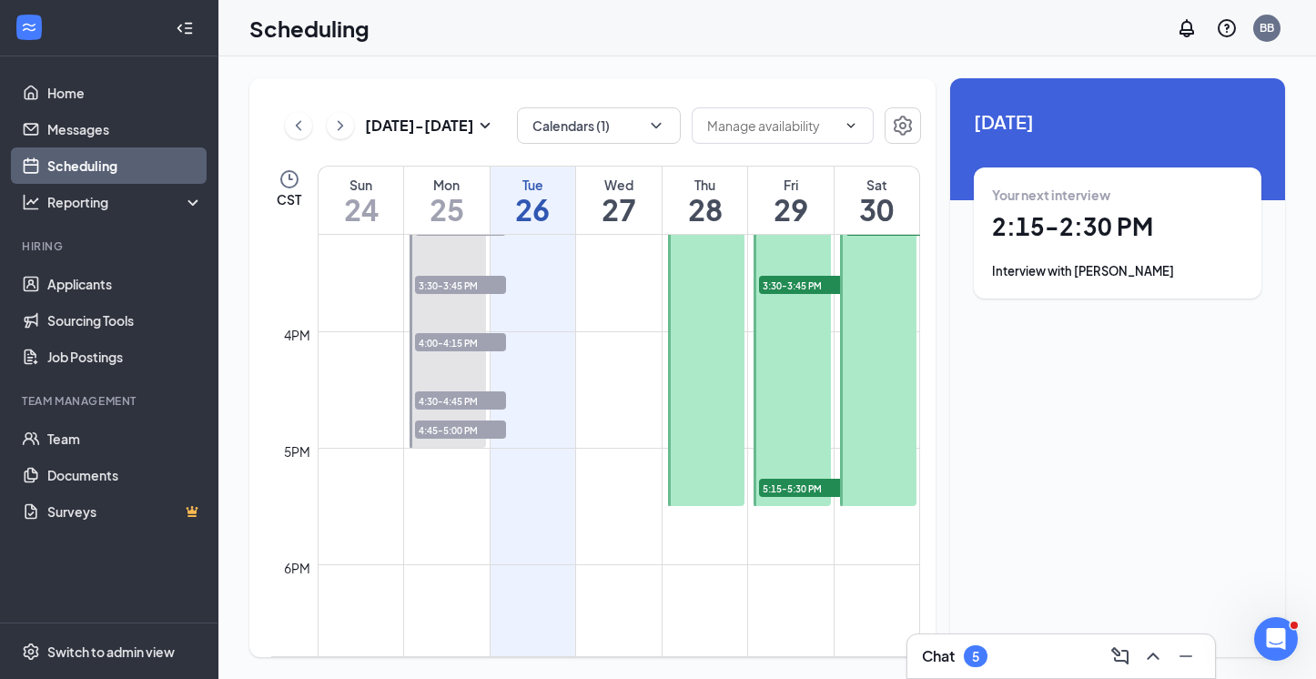
scroll to position [1772, 0]
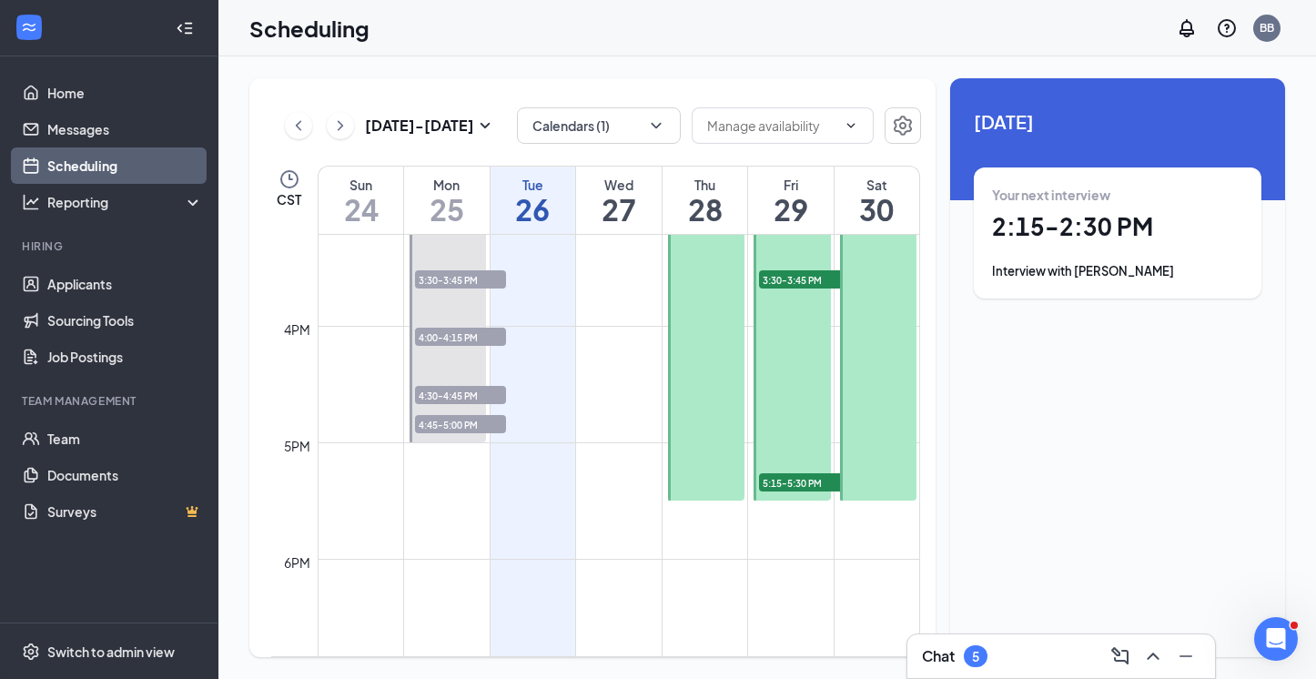
click at [801, 414] on div at bounding box center [791, 267] width 76 height 465
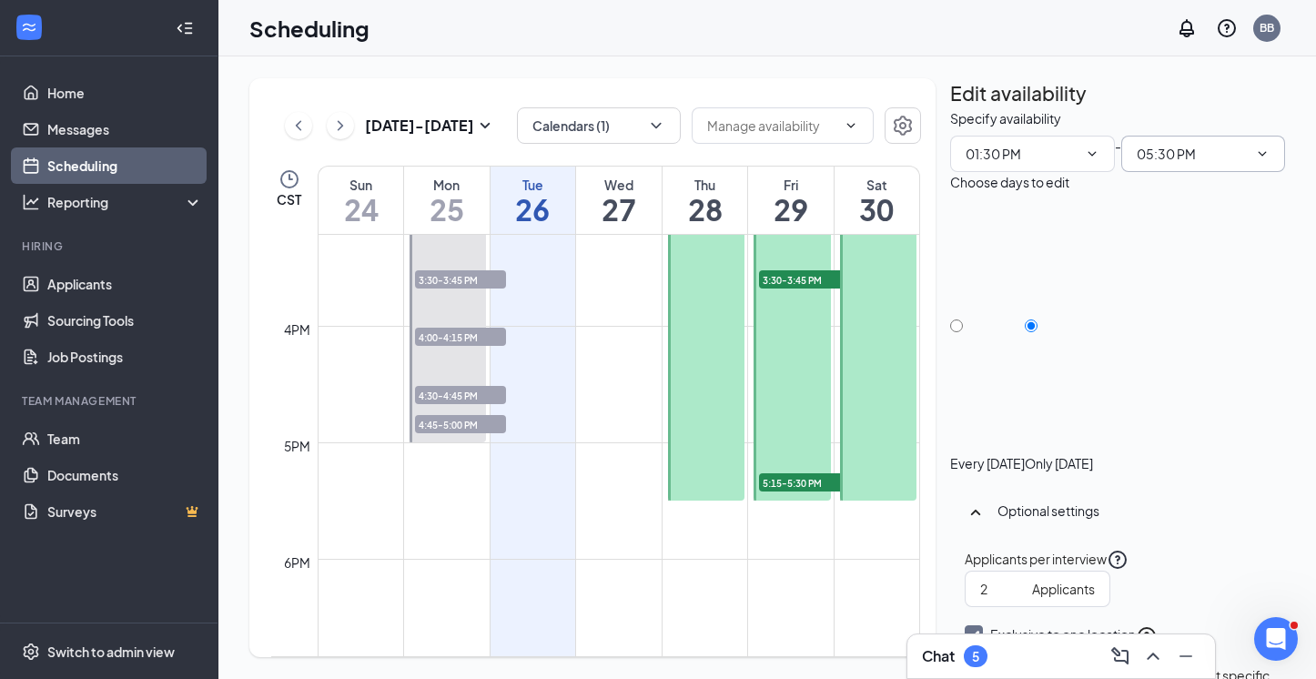
click at [1052, 164] on input "05:30 PM" at bounding box center [1192, 154] width 112 height 20
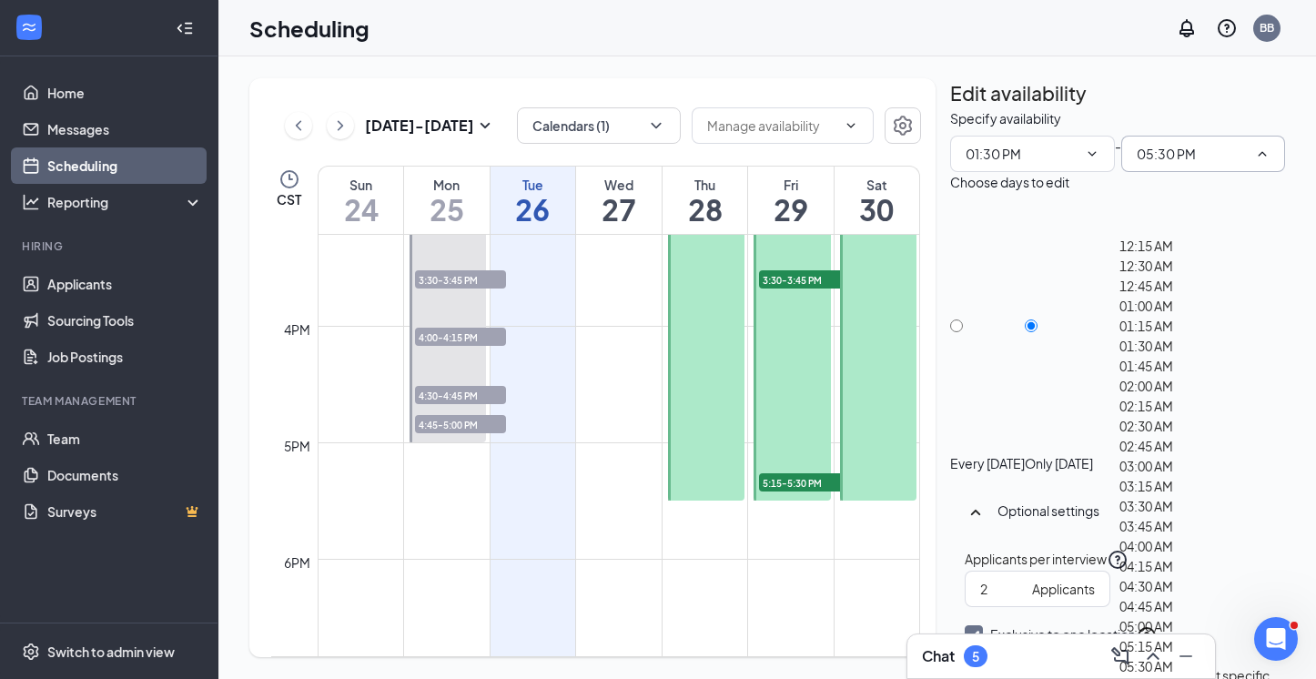
scroll to position [3075, 0]
type input "06:45 PM"
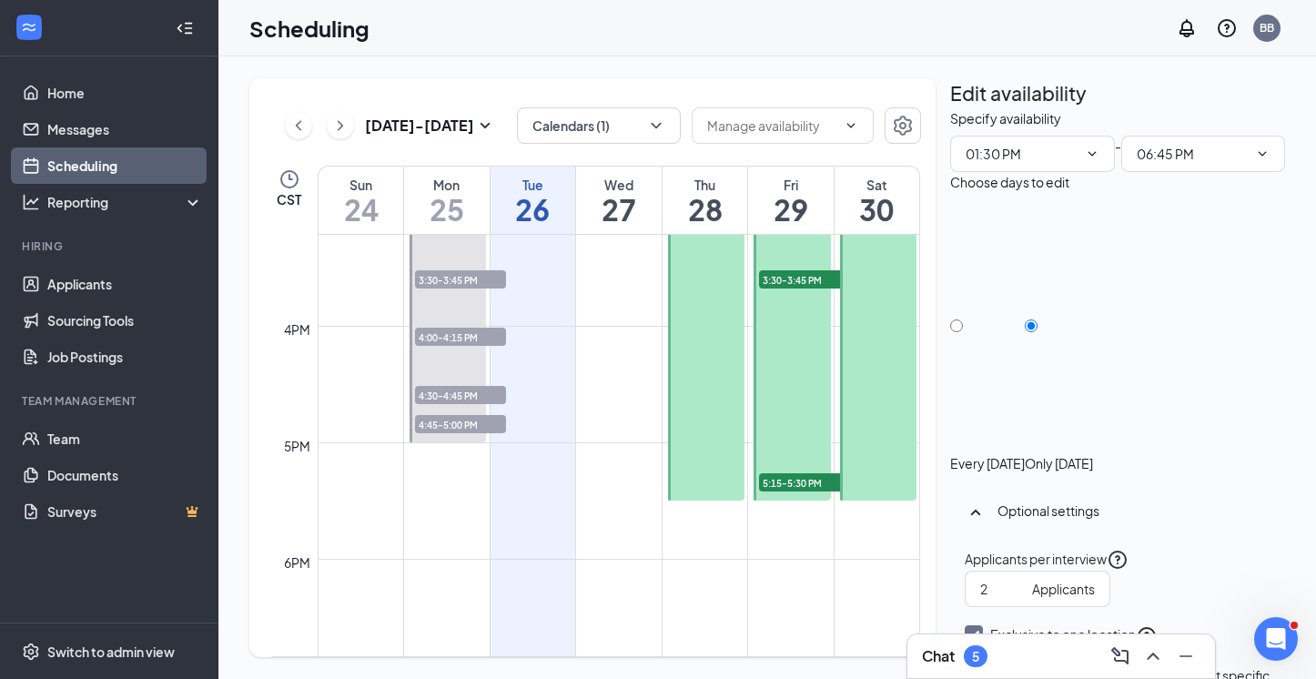
click at [1052, 128] on div "Specify availability" at bounding box center [1117, 118] width 335 height 20
click at [1018, 654] on div "Chat 5" at bounding box center [1061, 655] width 278 height 29
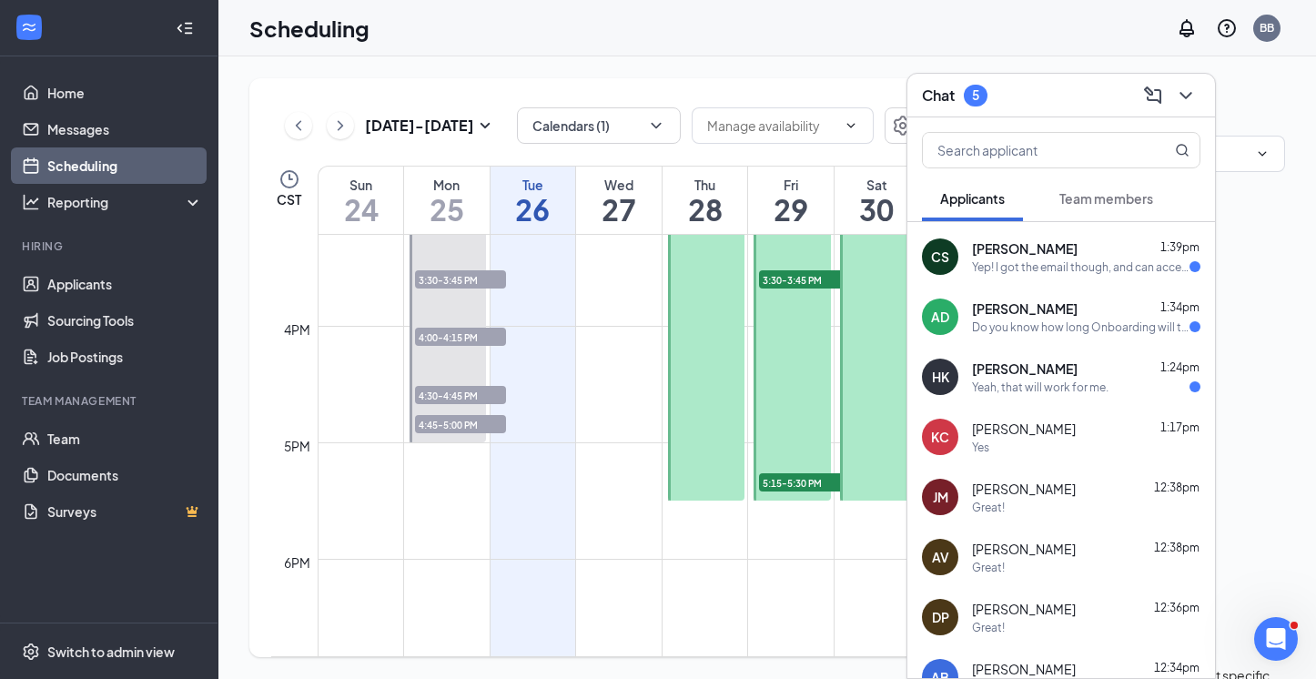
scroll to position [354, 0]
click at [1001, 376] on span "[PERSON_NAME]" at bounding box center [1025, 370] width 106 height 18
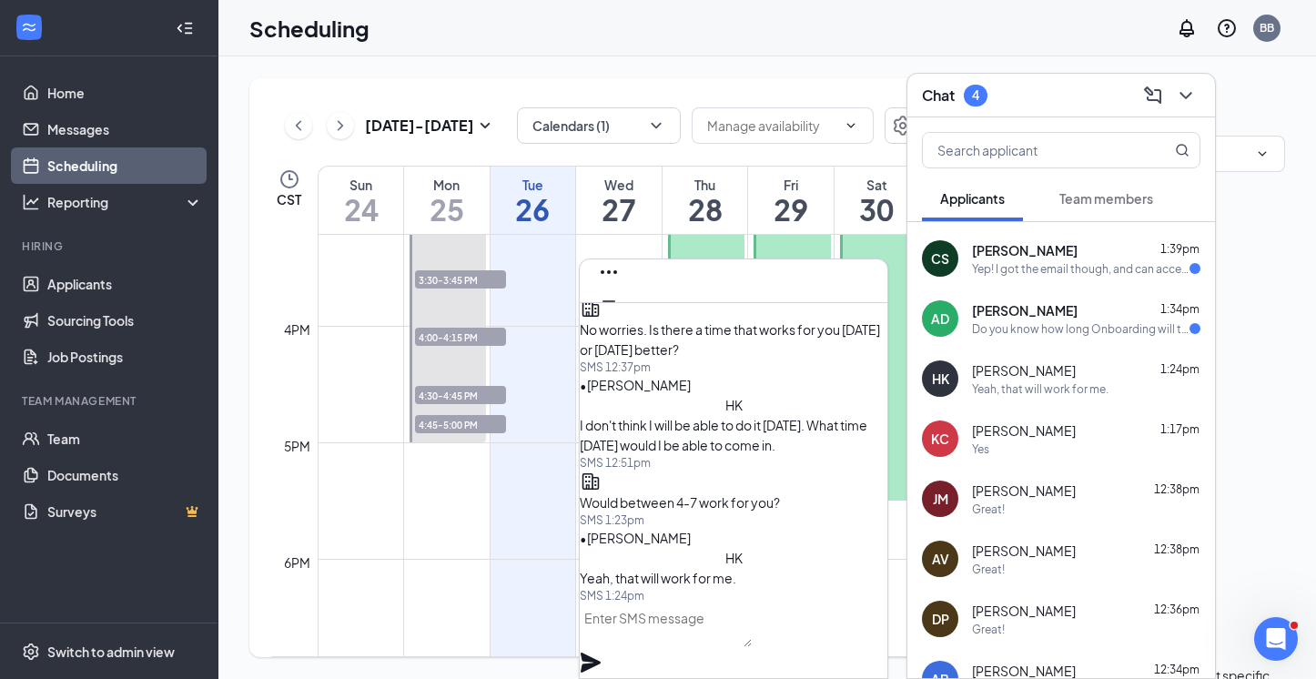
click at [697, 644] on textarea at bounding box center [666, 625] width 172 height 44
type textarea "G"
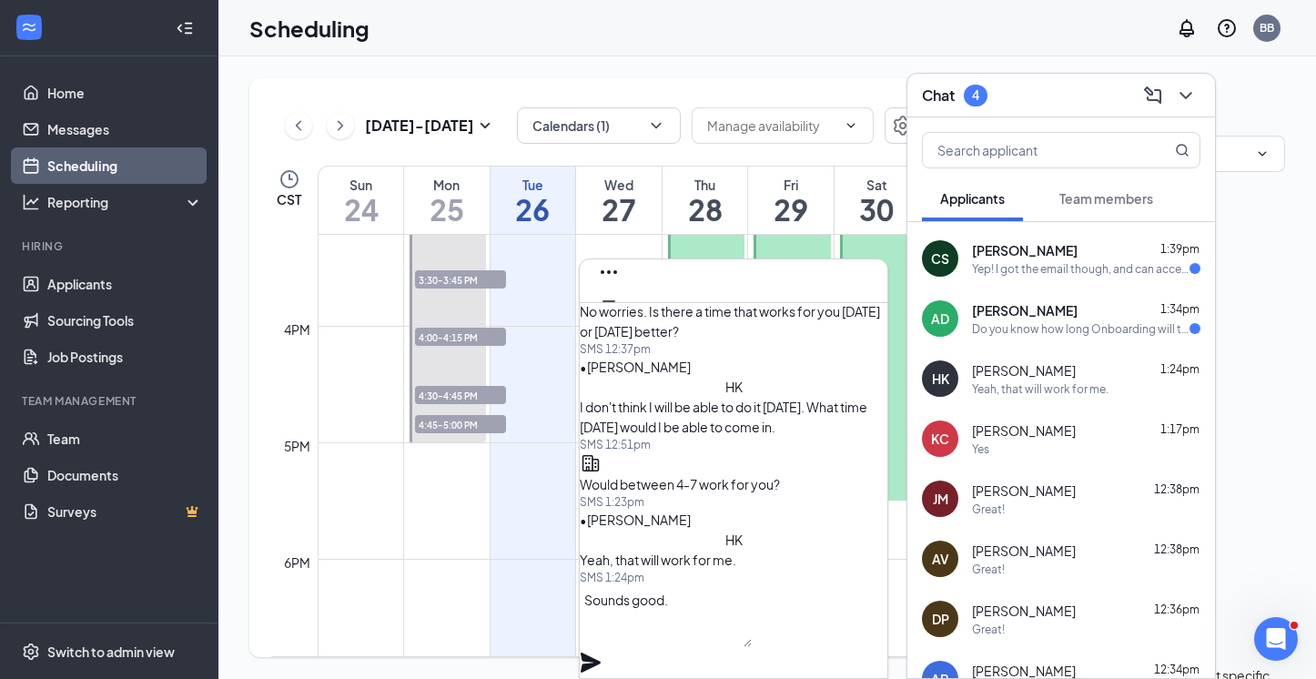
type textarea "Sounds good."
click at [601, 652] on icon "Plane" at bounding box center [591, 662] width 20 height 20
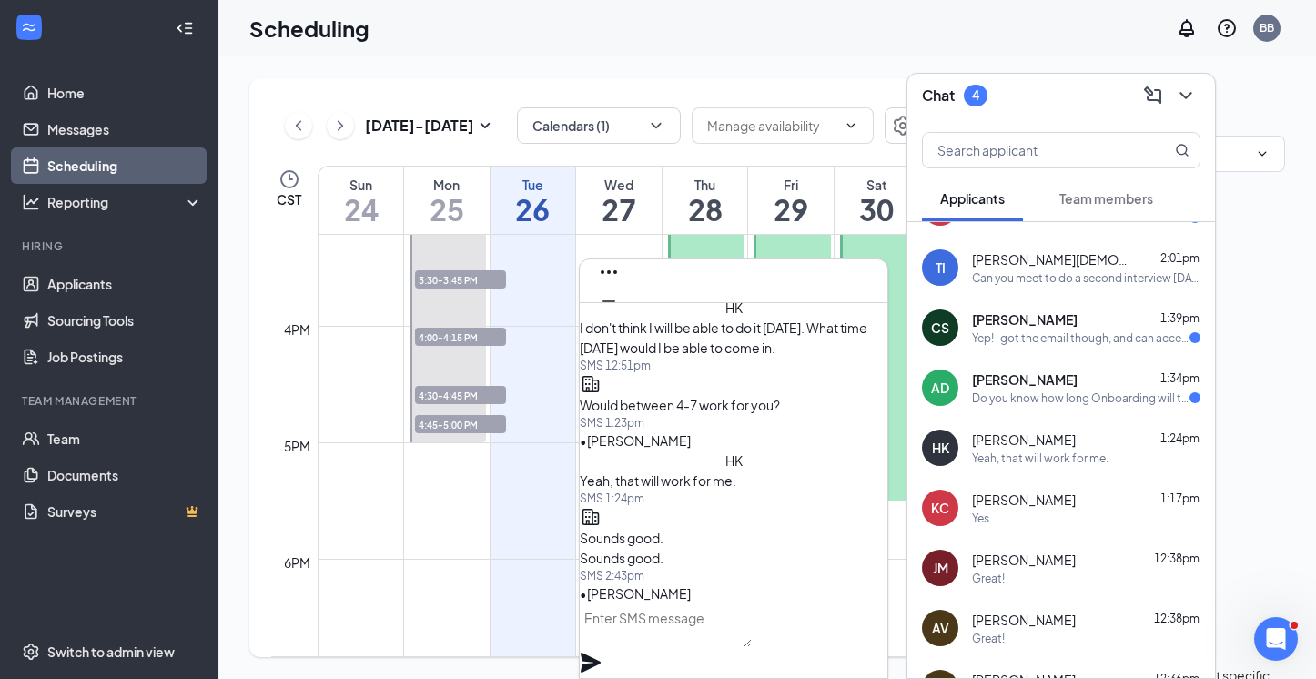
scroll to position [283, 0]
click at [1052, 406] on div "Do you know how long Onboarding will take?" at bounding box center [1080, 399] width 217 height 15
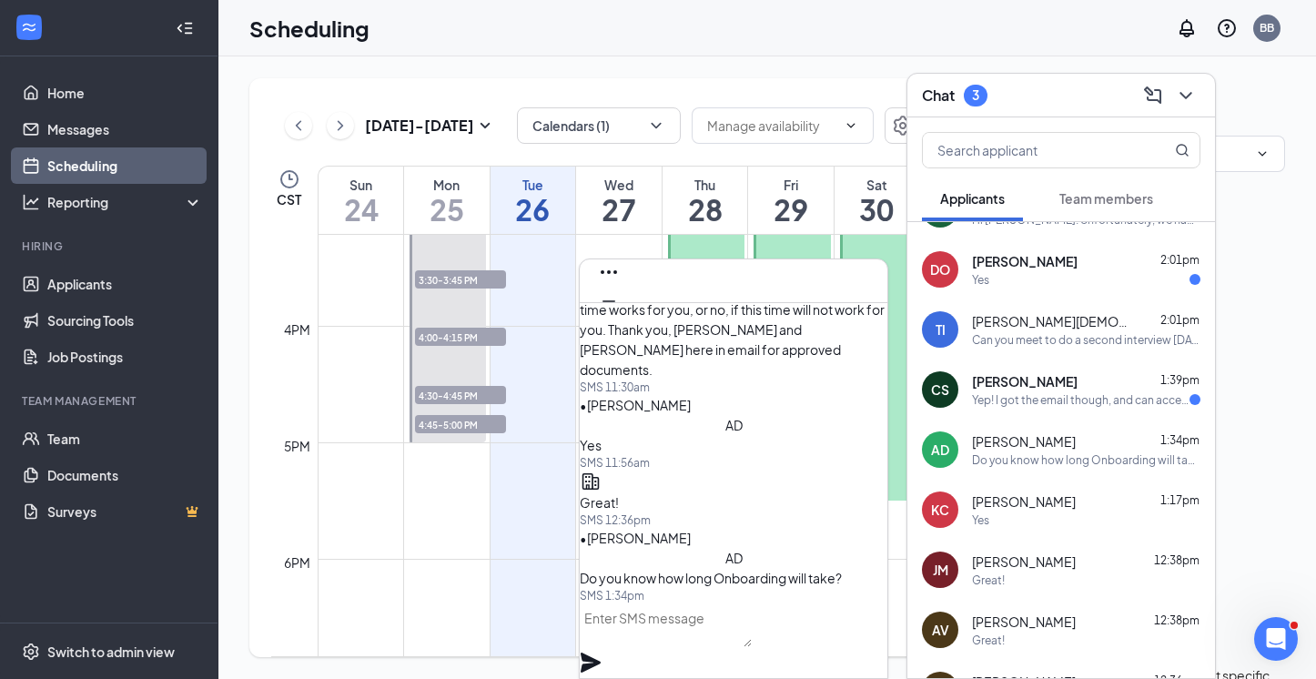
click at [709, 638] on textarea at bounding box center [666, 625] width 172 height 44
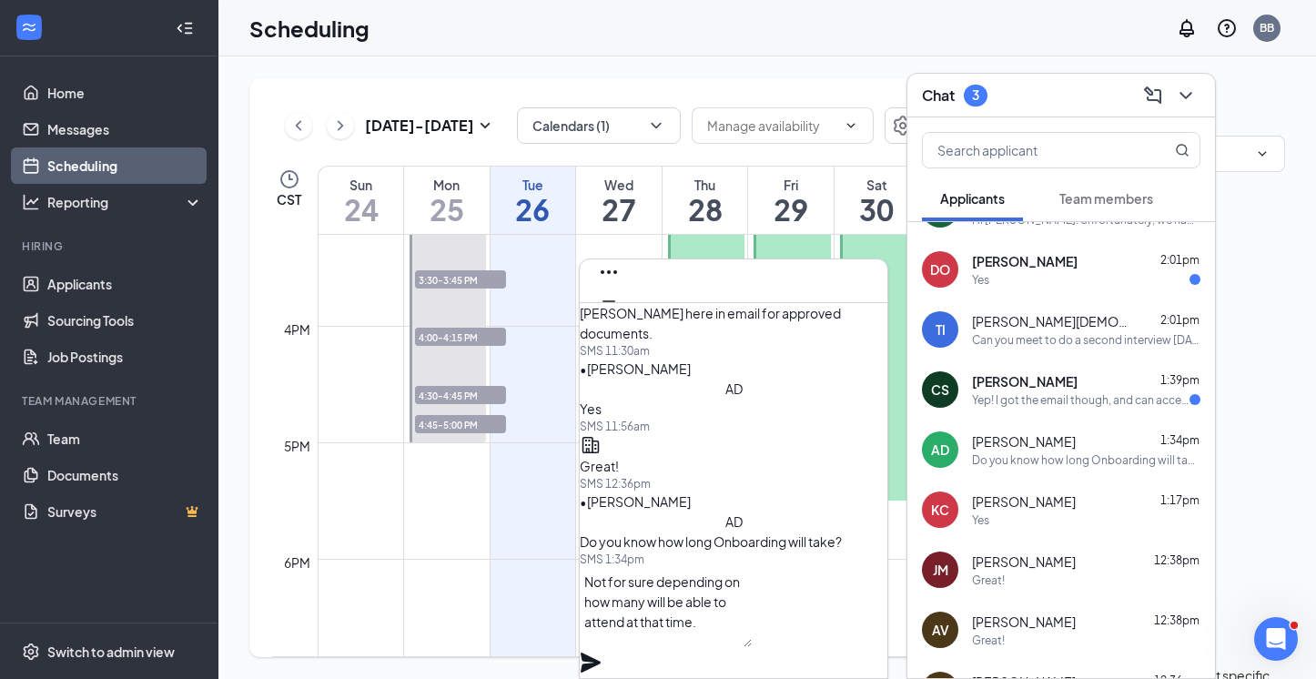
scroll to position [1, 0]
click at [741, 644] on textarea "Not for sure, depending on how many will be able to attend at that time. I hope…" at bounding box center [666, 607] width 172 height 80
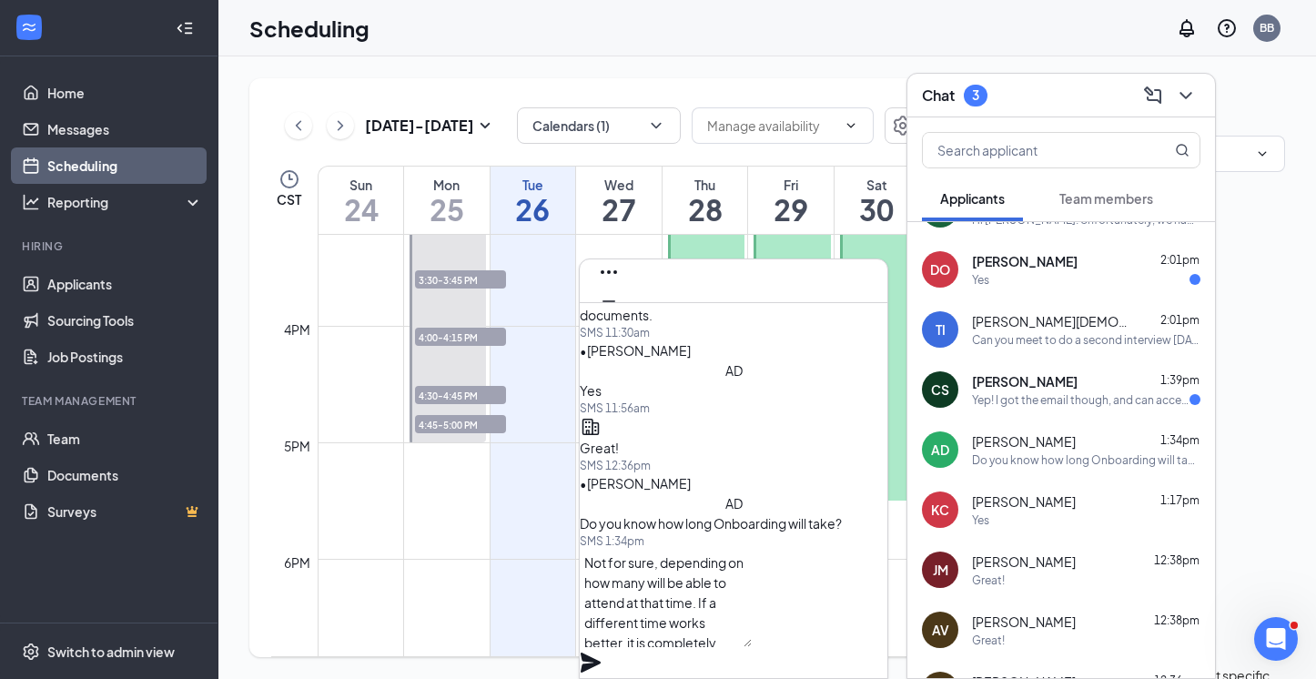
type textarea "Not for sure, depending on how many will be able to attend at that time. If a d…"
click at [601, 652] on icon "Plane" at bounding box center [591, 662] width 20 height 20
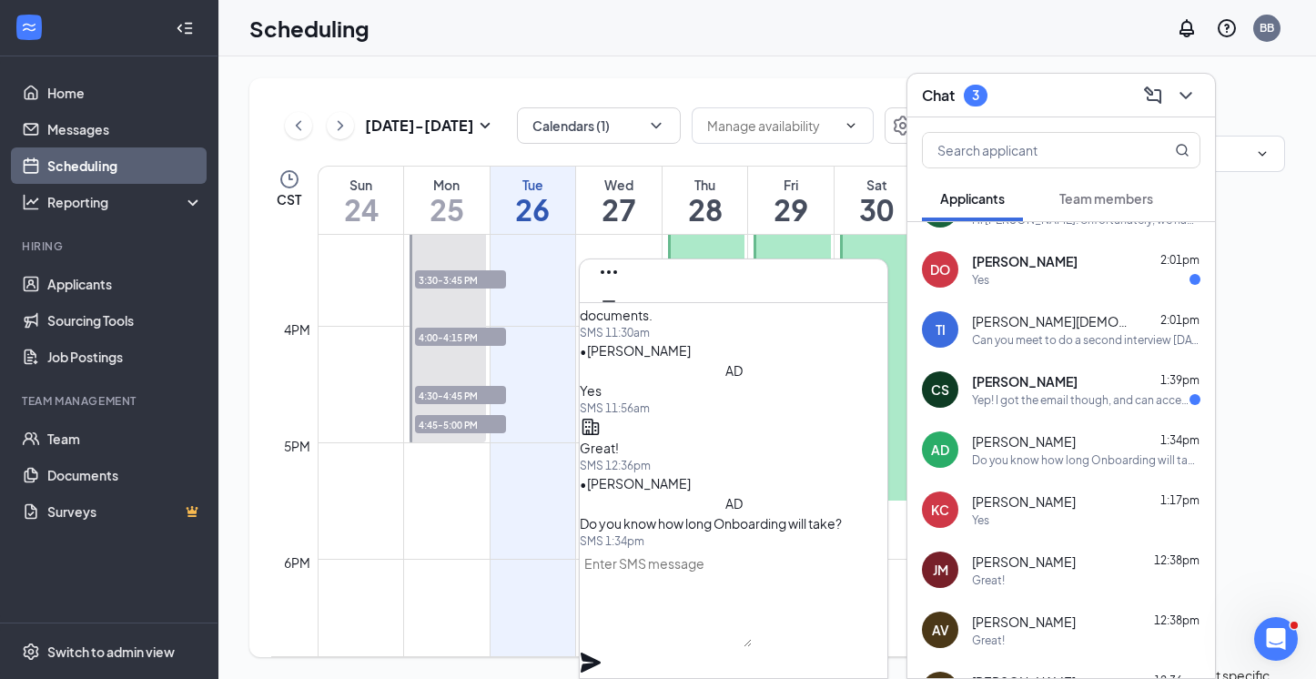
scroll to position [0, 0]
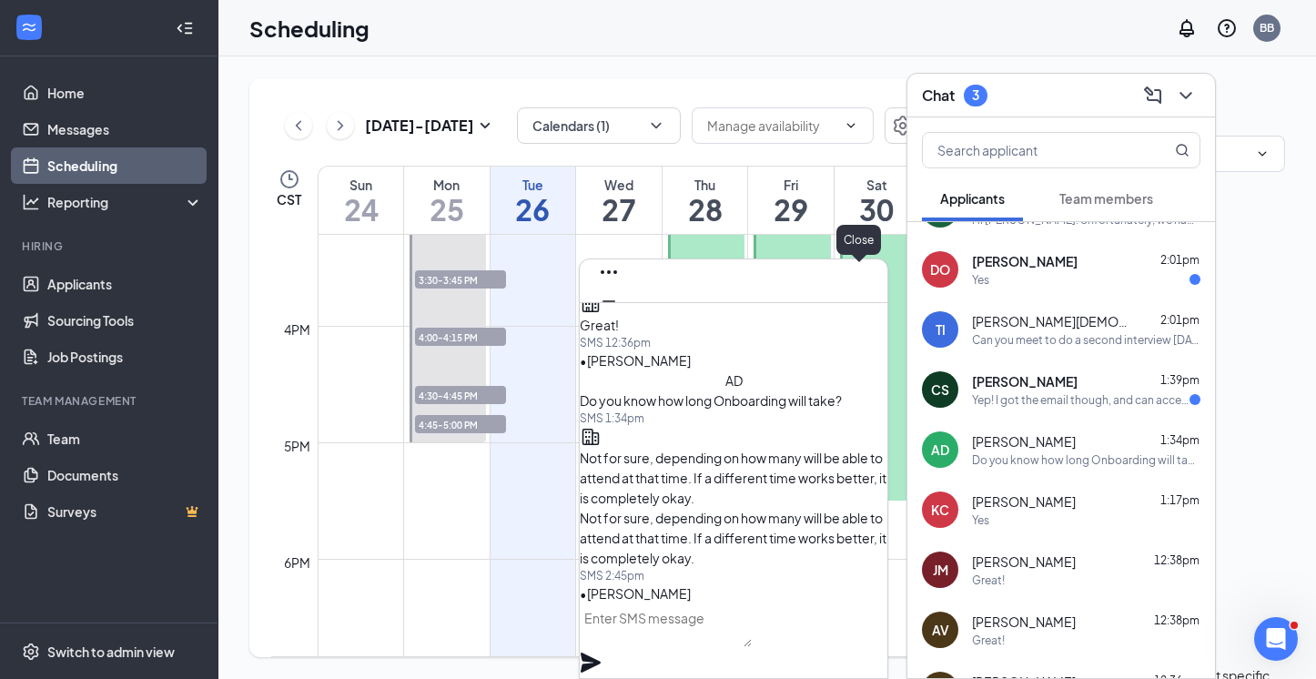
click at [620, 319] on icon "Cross" at bounding box center [609, 330] width 22 height 22
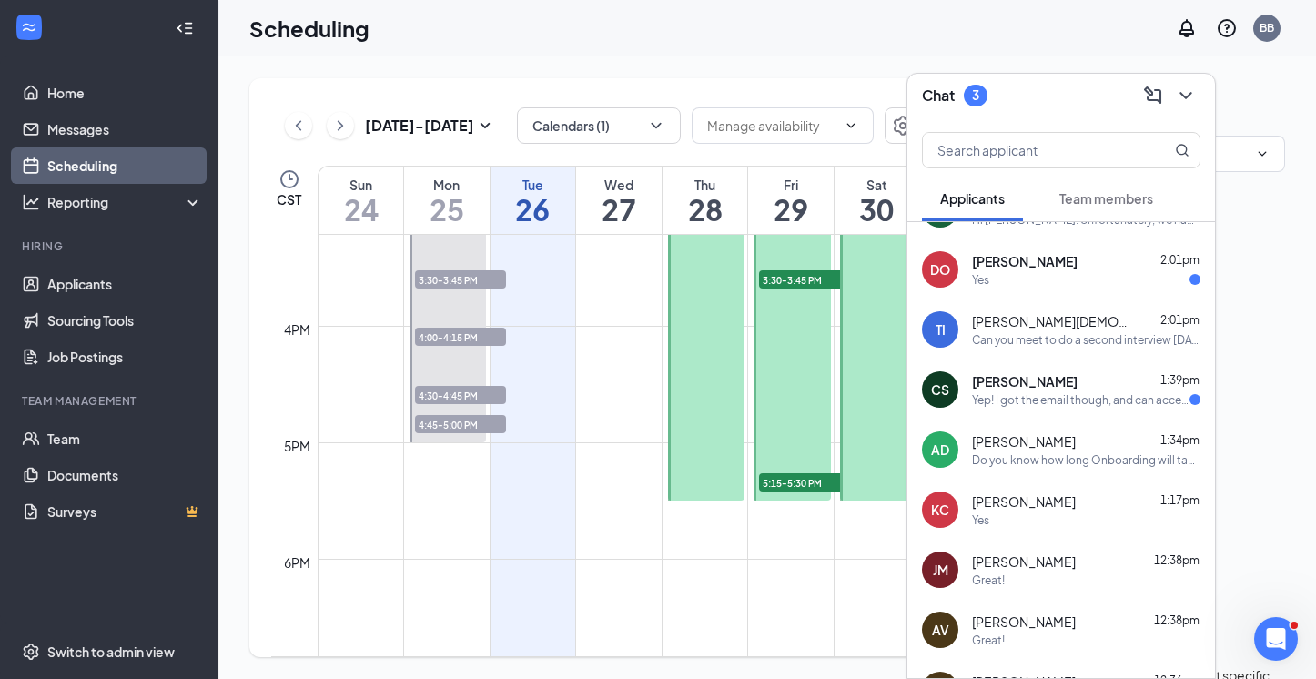
click at [1029, 393] on div "Yep! I got the email though, and can access the document and form from there 🙂" at bounding box center [1080, 399] width 217 height 15
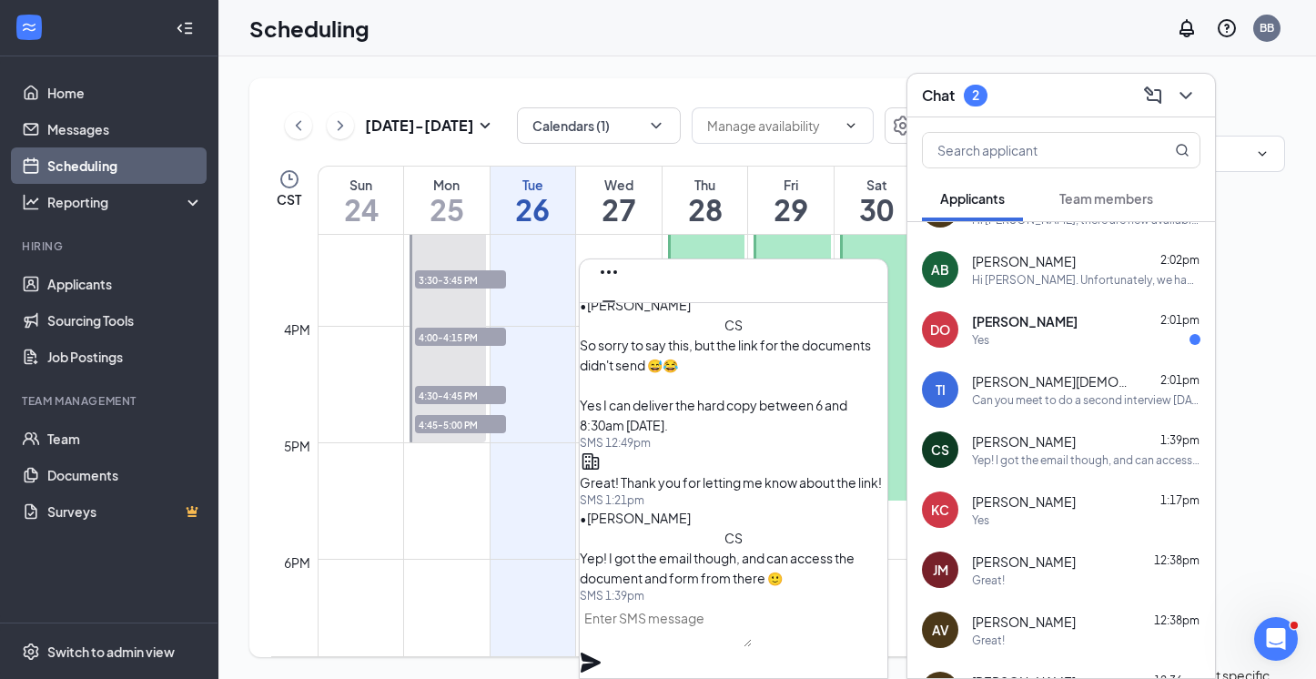
click at [696, 643] on textarea at bounding box center [666, 625] width 172 height 44
type textarea "C"
type textarea "Sounds great!"
click at [601, 652] on icon "Plane" at bounding box center [591, 662] width 20 height 20
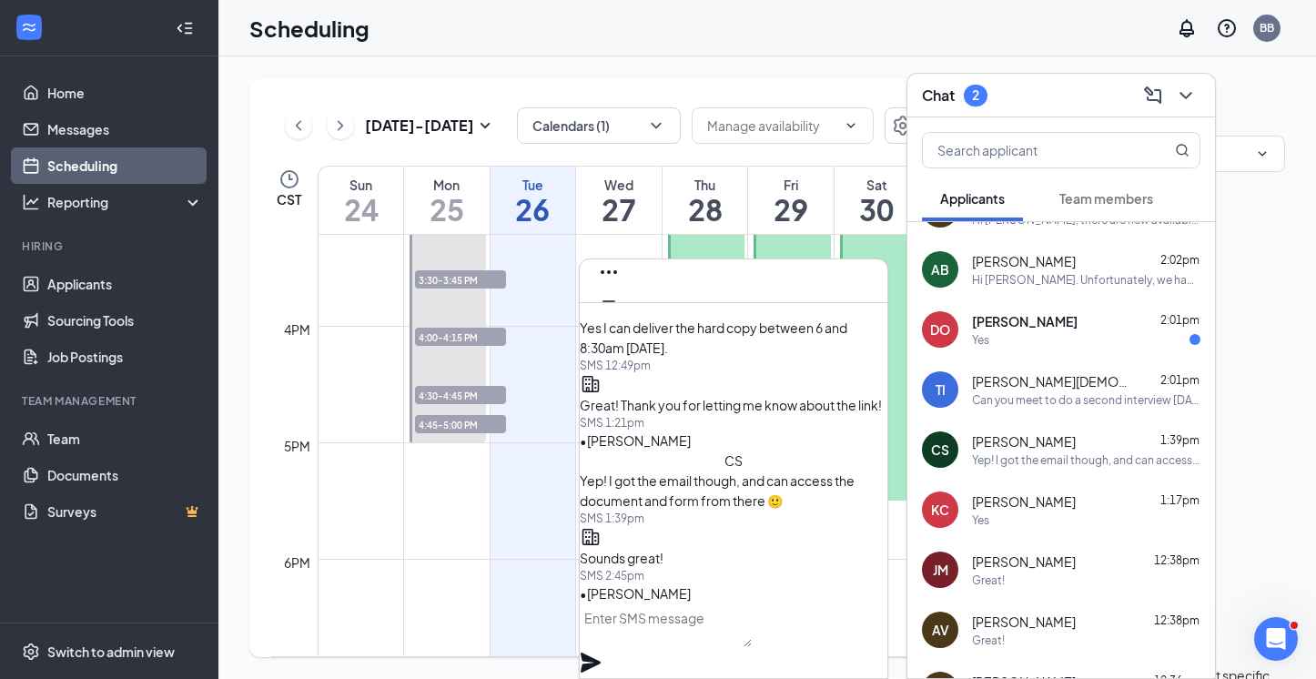
click at [1049, 337] on div "Yes" at bounding box center [1086, 339] width 228 height 15
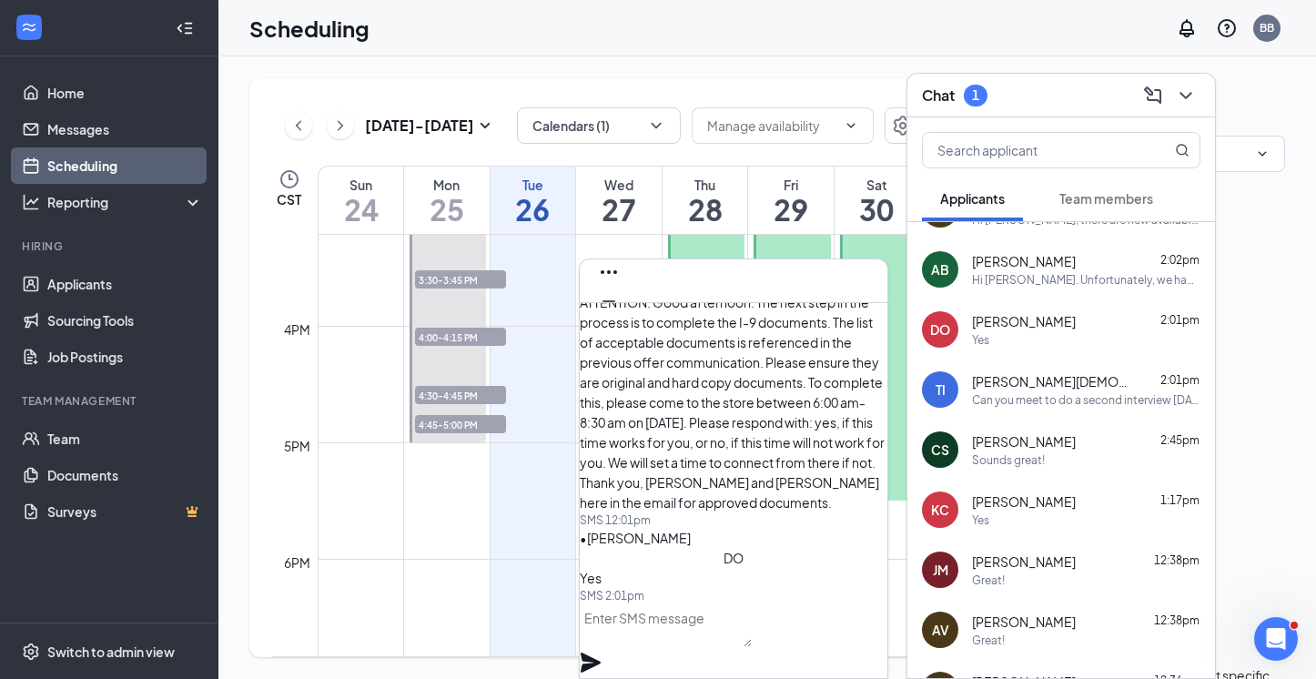
click at [685, 647] on textarea at bounding box center [666, 625] width 172 height 44
type textarea "Great! See you then"
click at [601, 651] on icon "Plane" at bounding box center [591, 662] width 22 height 22
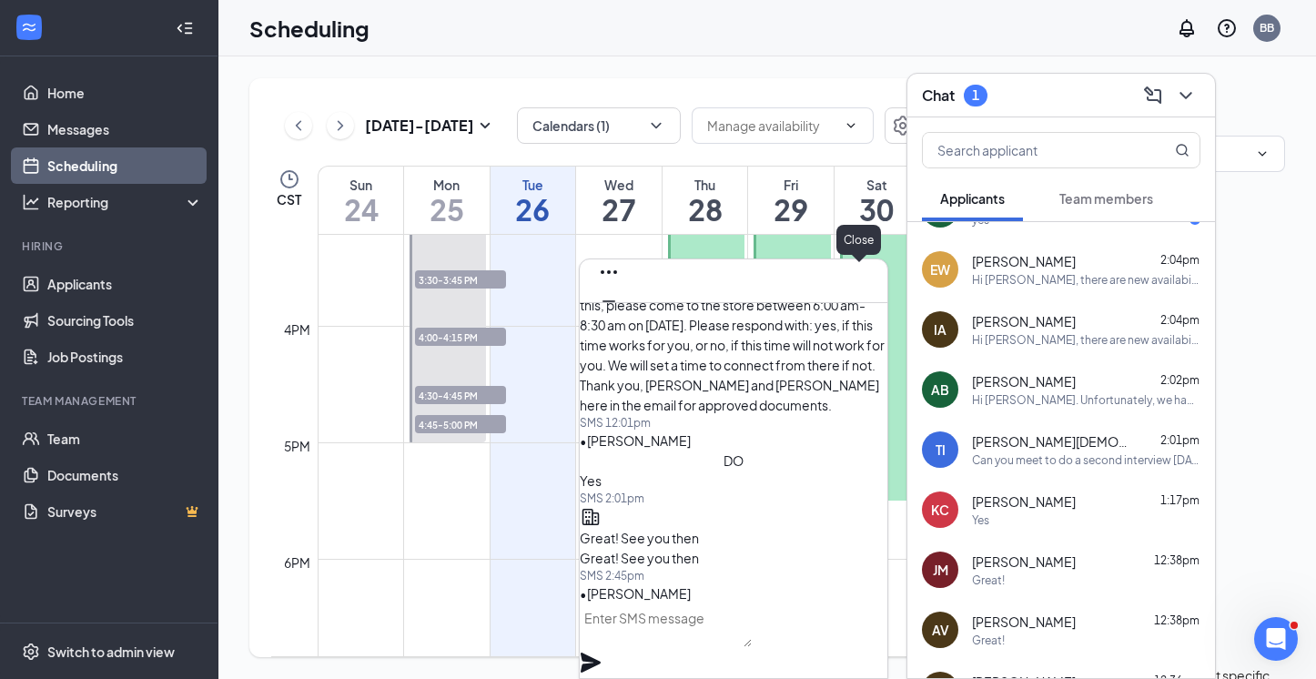
click at [620, 319] on icon "Cross" at bounding box center [609, 330] width 22 height 22
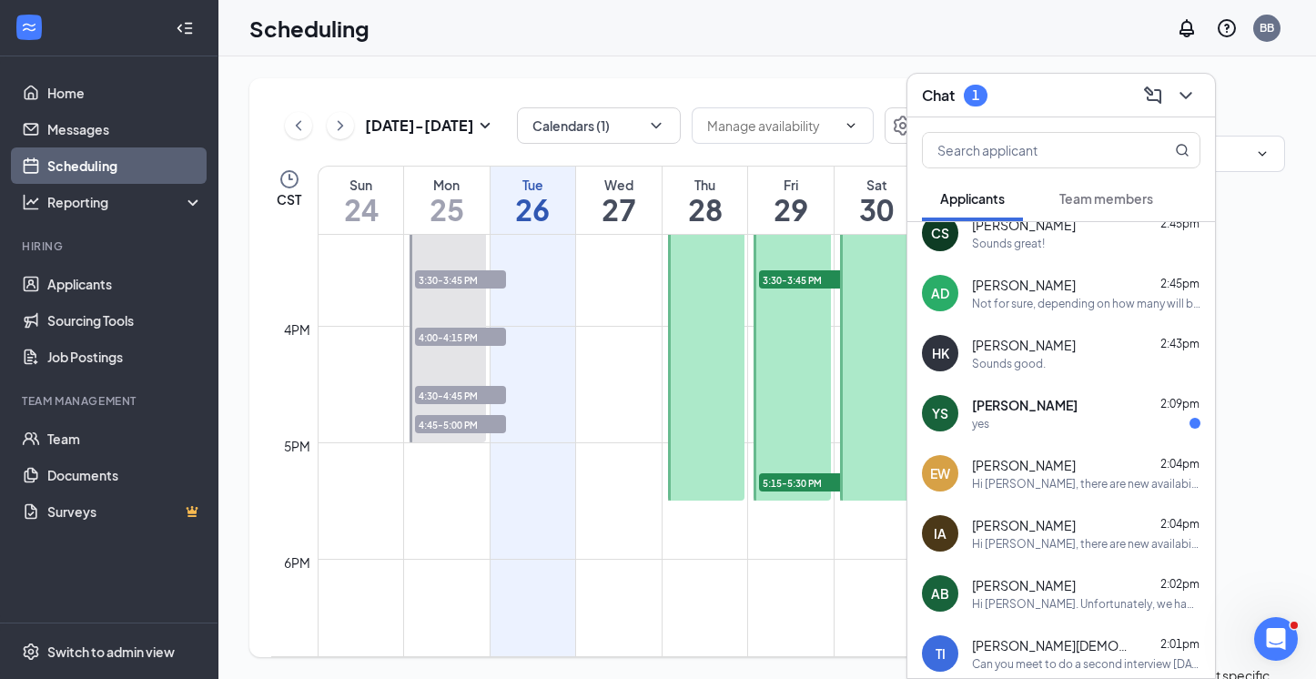
scroll to position [79, 0]
click at [1052, 416] on div "yes" at bounding box center [1086, 423] width 228 height 15
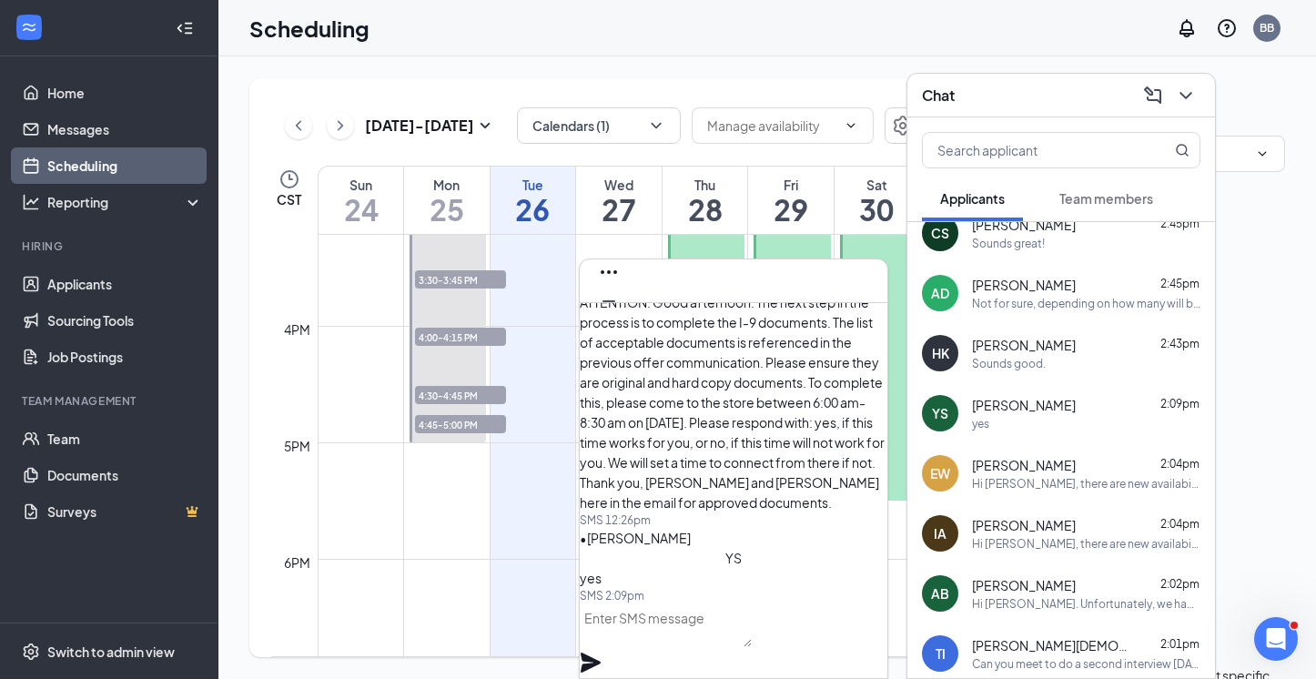
click at [712, 645] on textarea at bounding box center [666, 625] width 172 height 44
type textarea "Great! See you then"
click at [601, 652] on icon "Plane" at bounding box center [591, 662] width 20 height 20
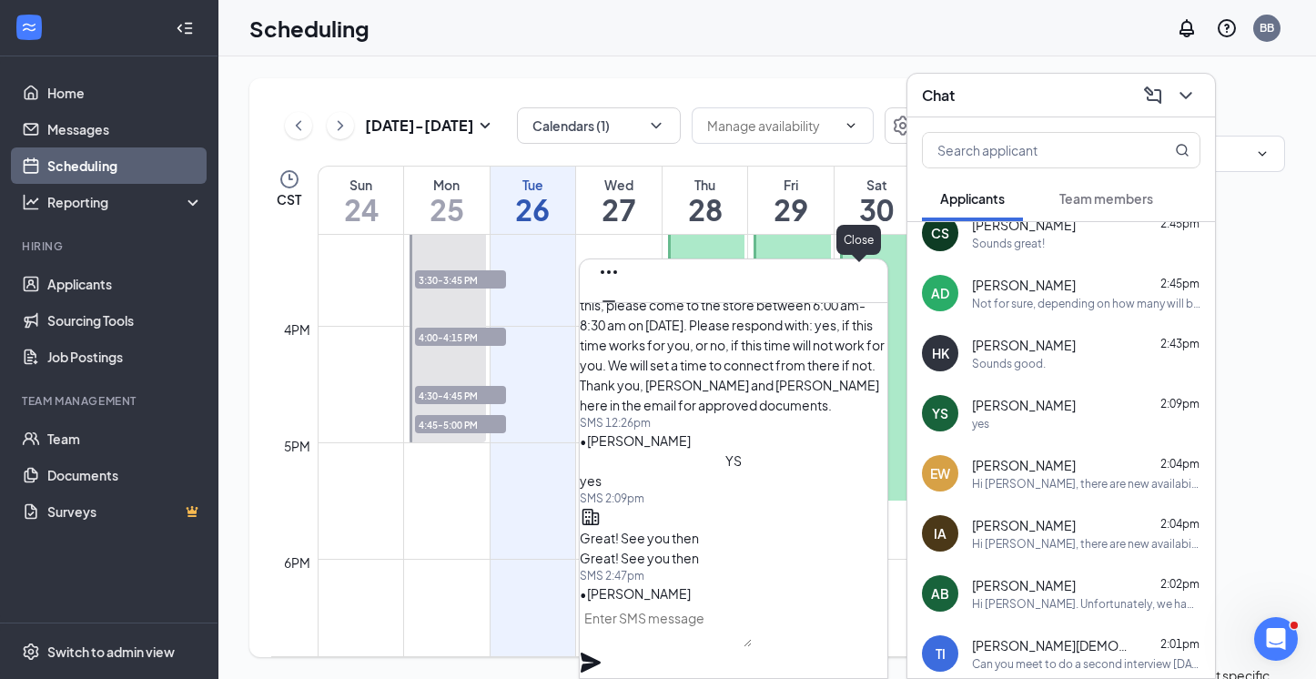
click at [620, 319] on icon "Cross" at bounding box center [609, 330] width 22 height 22
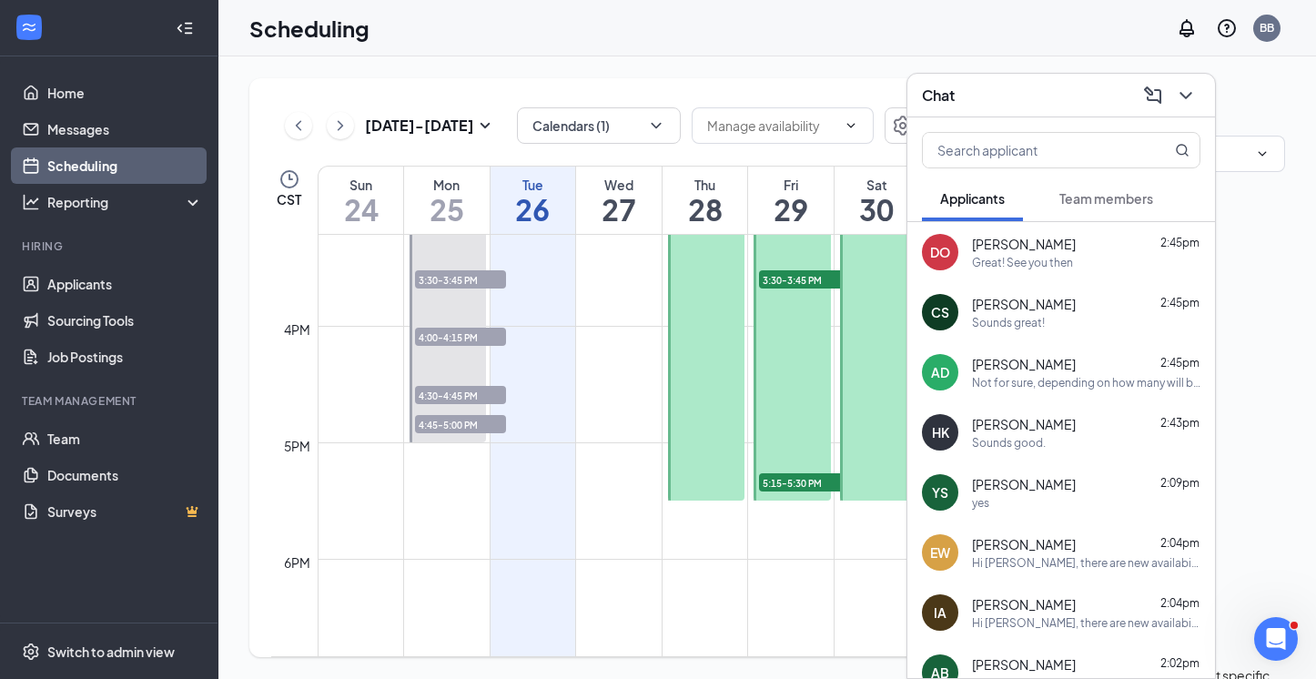
scroll to position [0, 0]
click at [1032, 106] on div "Chat" at bounding box center [1061, 95] width 278 height 28
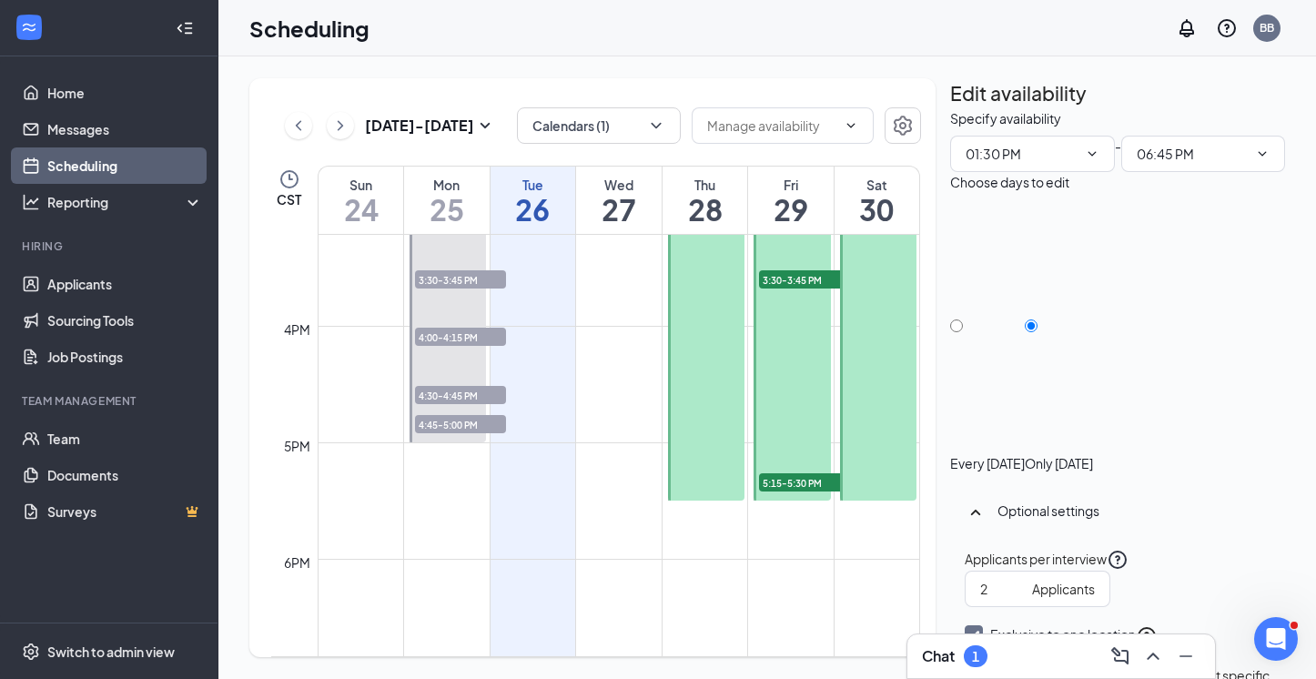
click at [964, 645] on div "Chat 1" at bounding box center [955, 656] width 66 height 22
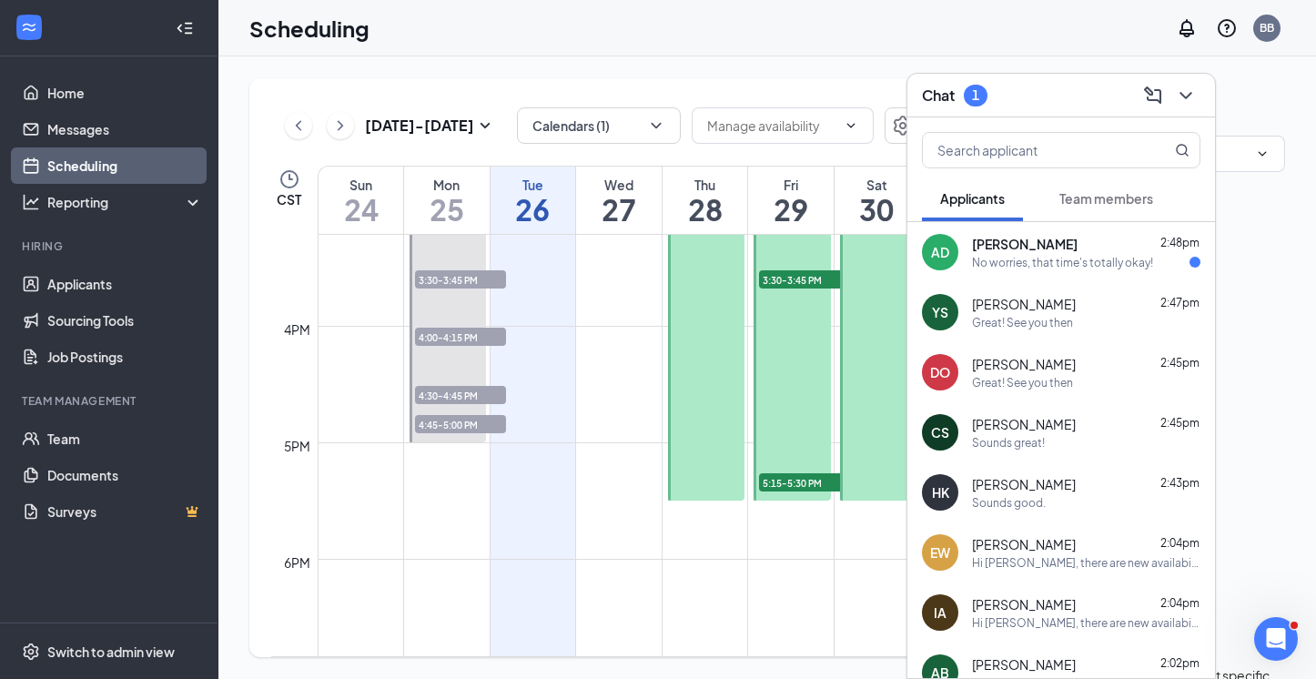
click at [1006, 260] on div "No worries, that time's totally okay!" at bounding box center [1062, 262] width 181 height 15
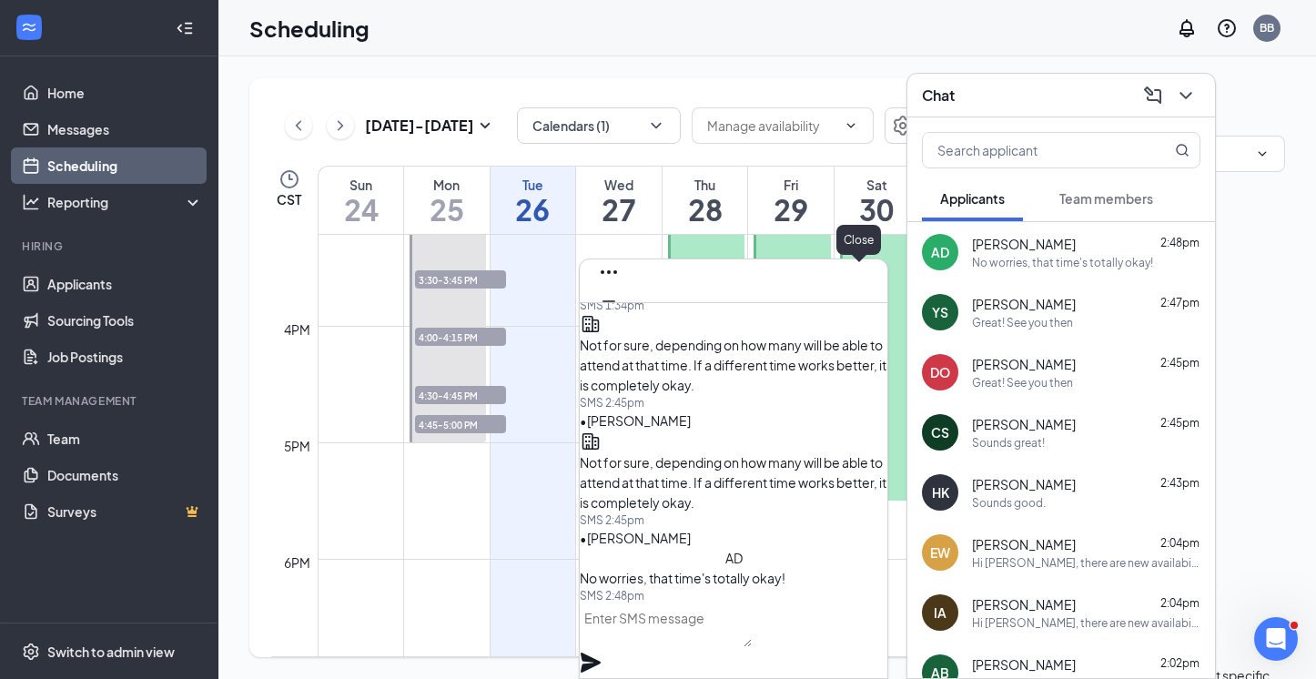
click at [620, 319] on icon "Cross" at bounding box center [609, 330] width 22 height 22
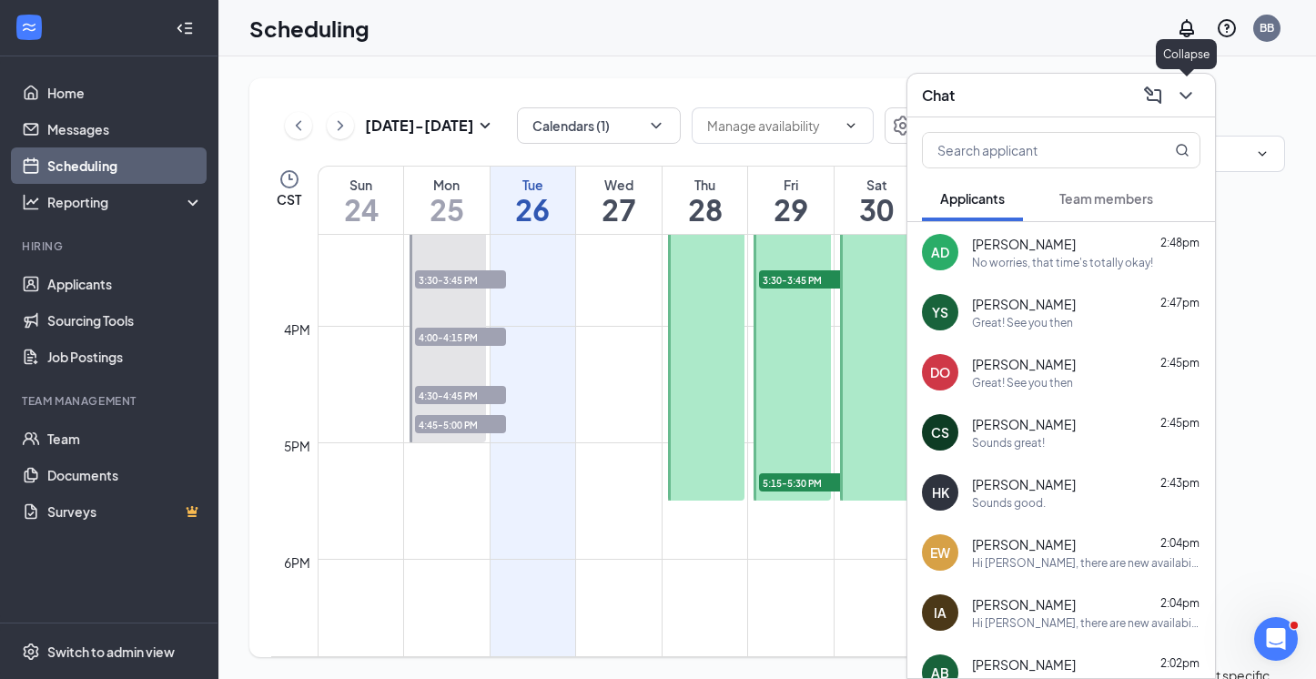
click at [1052, 96] on icon "ChevronDown" at bounding box center [1186, 96] width 22 height 22
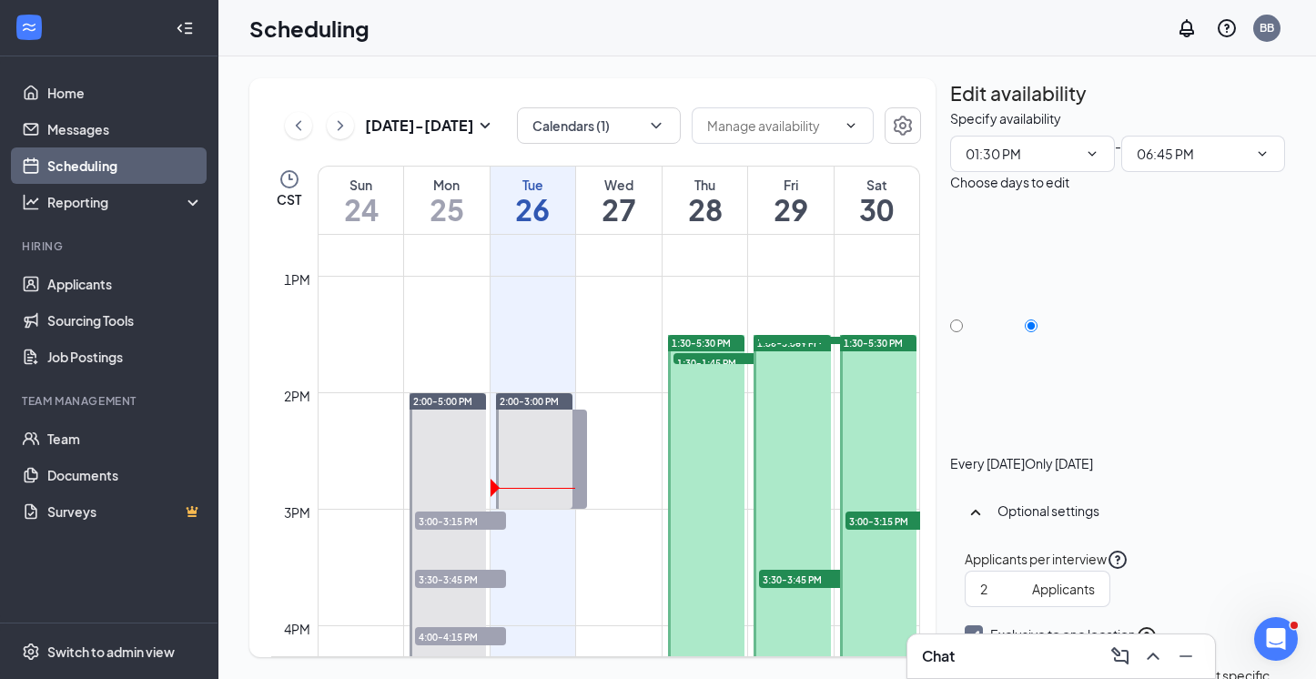
scroll to position [1479, 0]
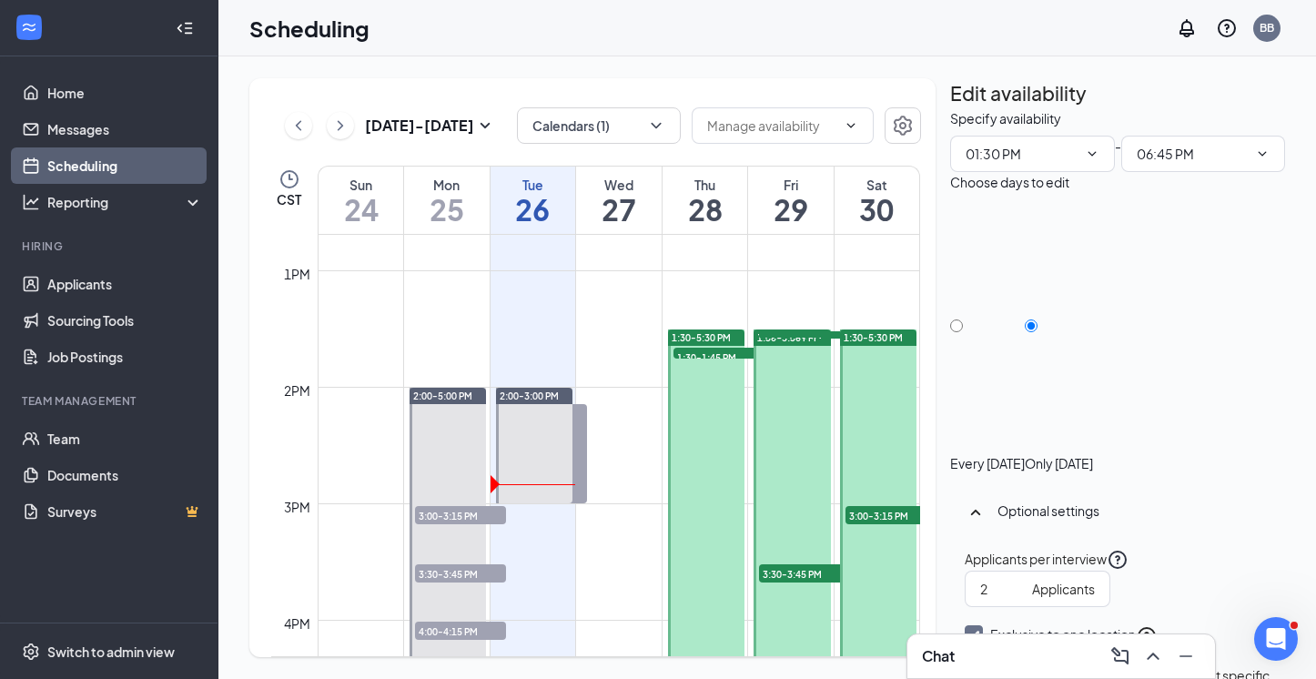
click at [844, 69] on div "[DATE] - [DATE] Calendars (1) CST Sun 24 Mon 25 Tue 26 Wed 27 Thu 28 Fri 29 Sat…" at bounding box center [766, 367] width 1097 height 622
click at [101, 287] on link "Applicants" at bounding box center [125, 284] width 156 height 36
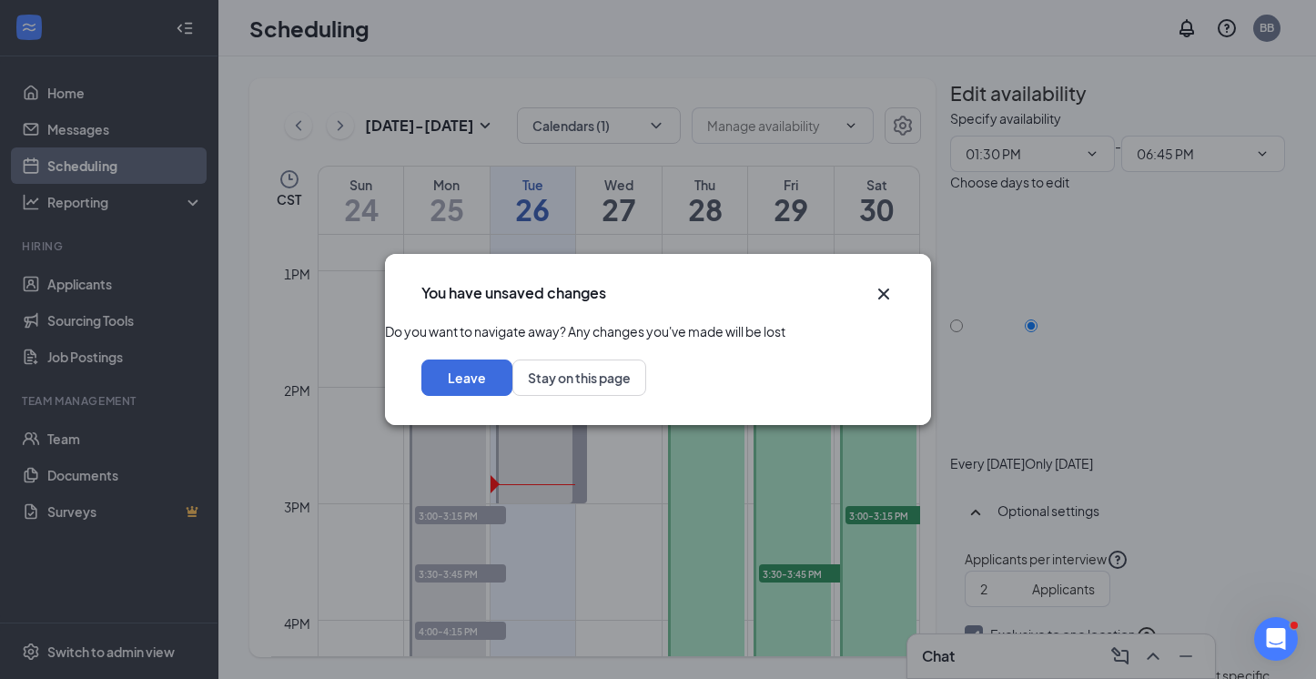
click at [896, 278] on div "You have unsaved changes" at bounding box center [658, 287] width 546 height 67
click at [887, 283] on icon "Cross" at bounding box center [884, 294] width 22 height 22
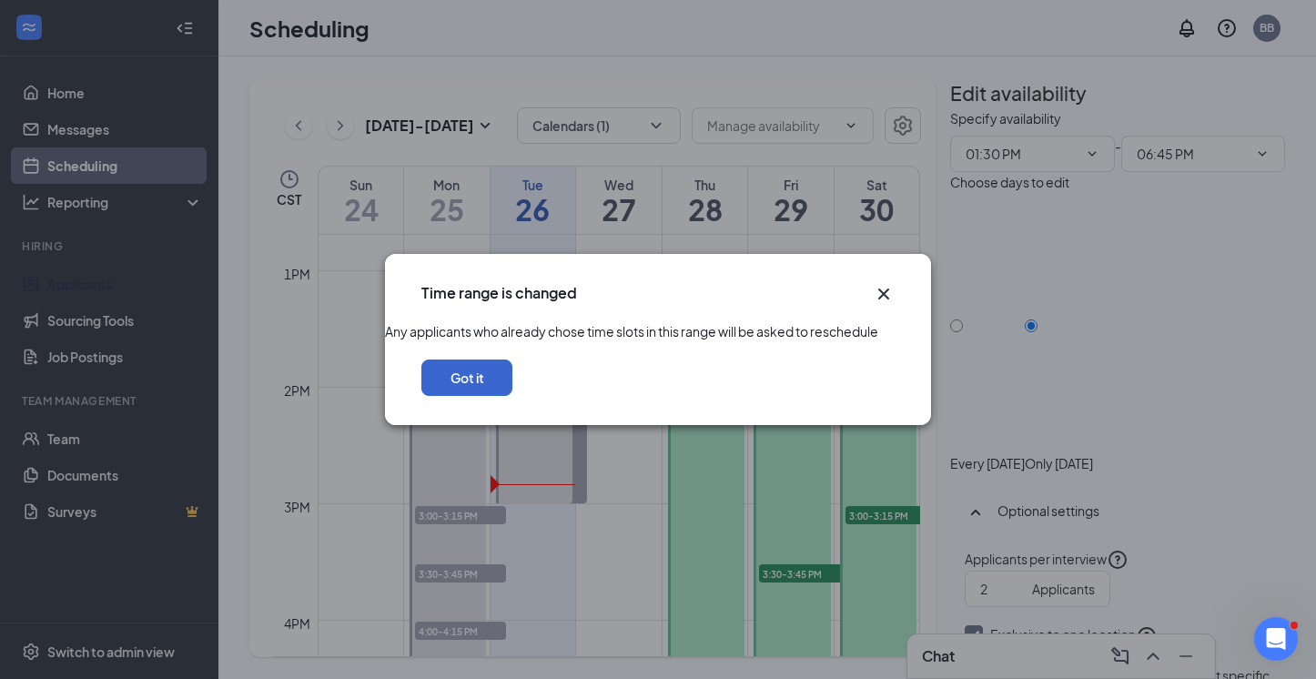
click at [512, 396] on button "Got it" at bounding box center [466, 377] width 91 height 36
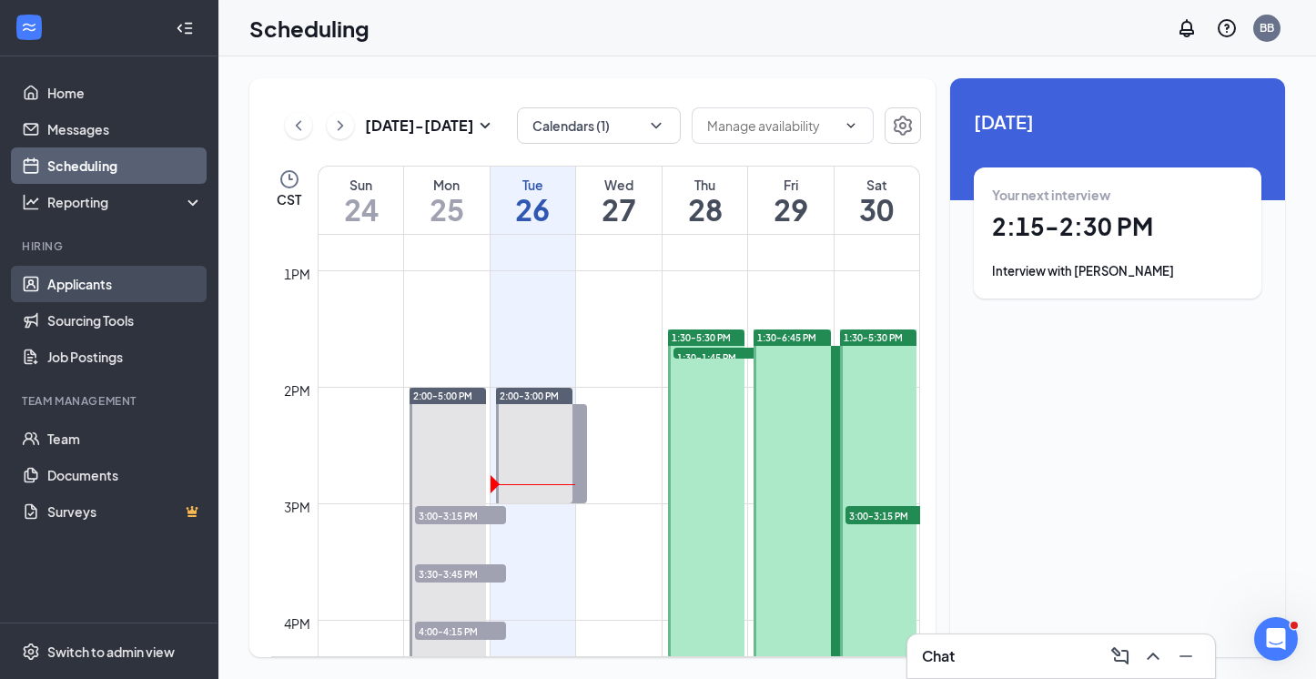
click at [91, 276] on link "Applicants" at bounding box center [125, 284] width 156 height 36
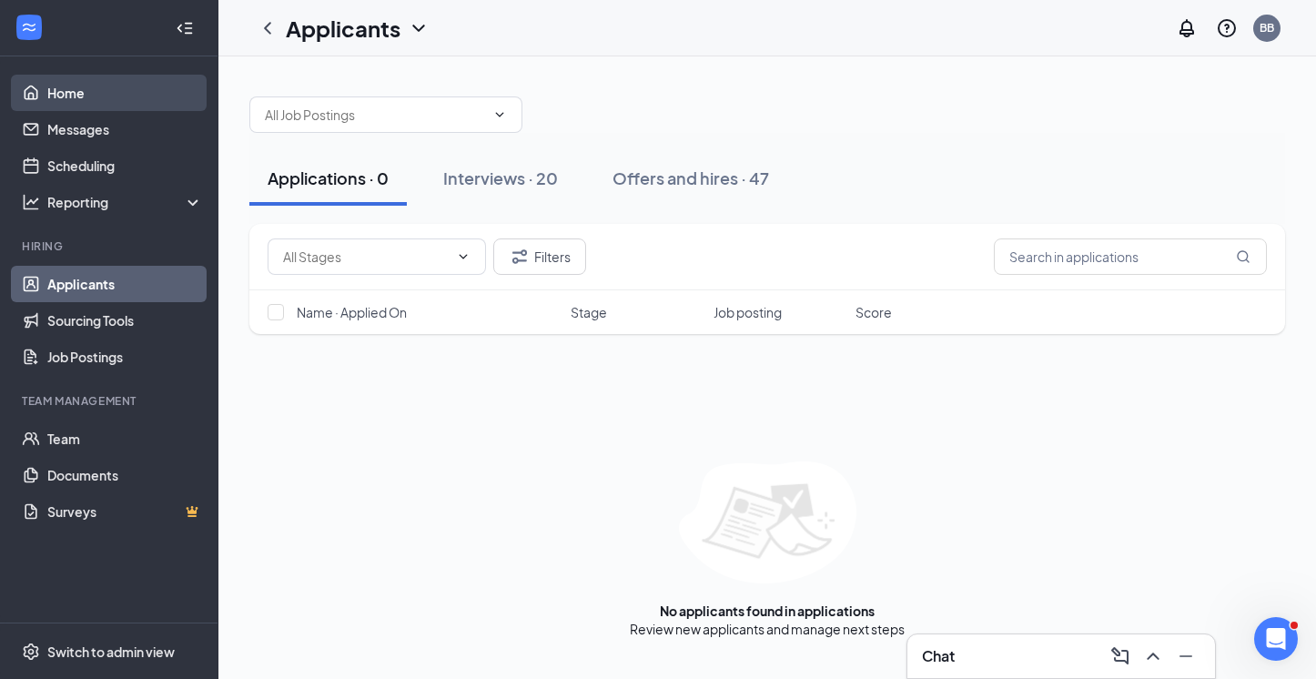
click at [77, 88] on link "Home" at bounding box center [125, 93] width 156 height 36
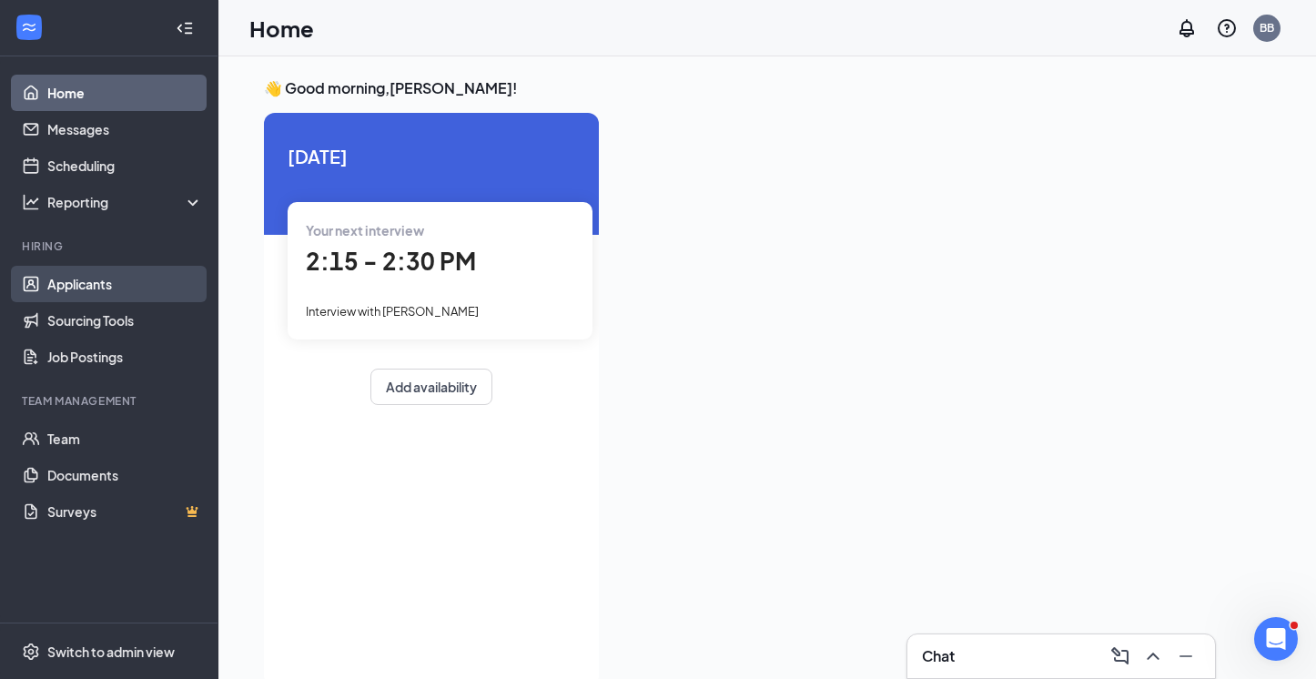
click at [88, 279] on link "Applicants" at bounding box center [125, 284] width 156 height 36
